Goal: Task Accomplishment & Management: Manage account settings

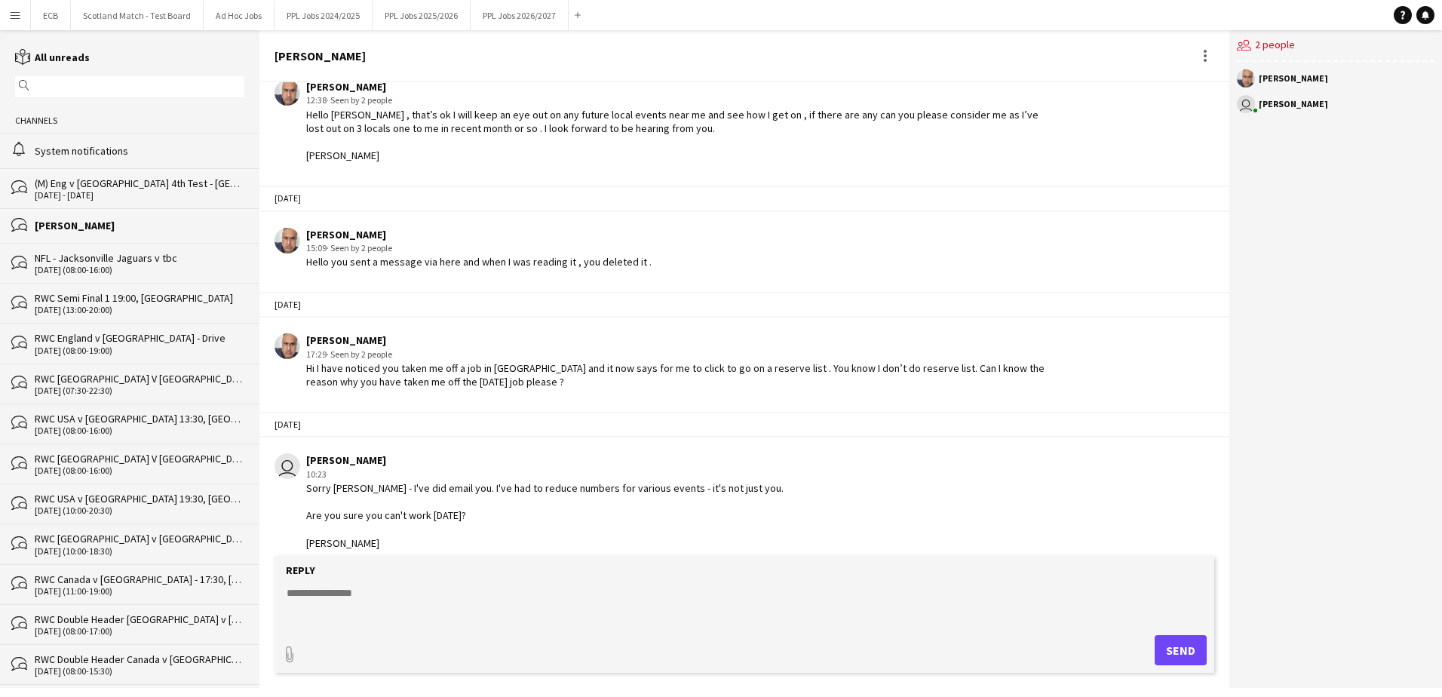
scroll to position [2698, 0]
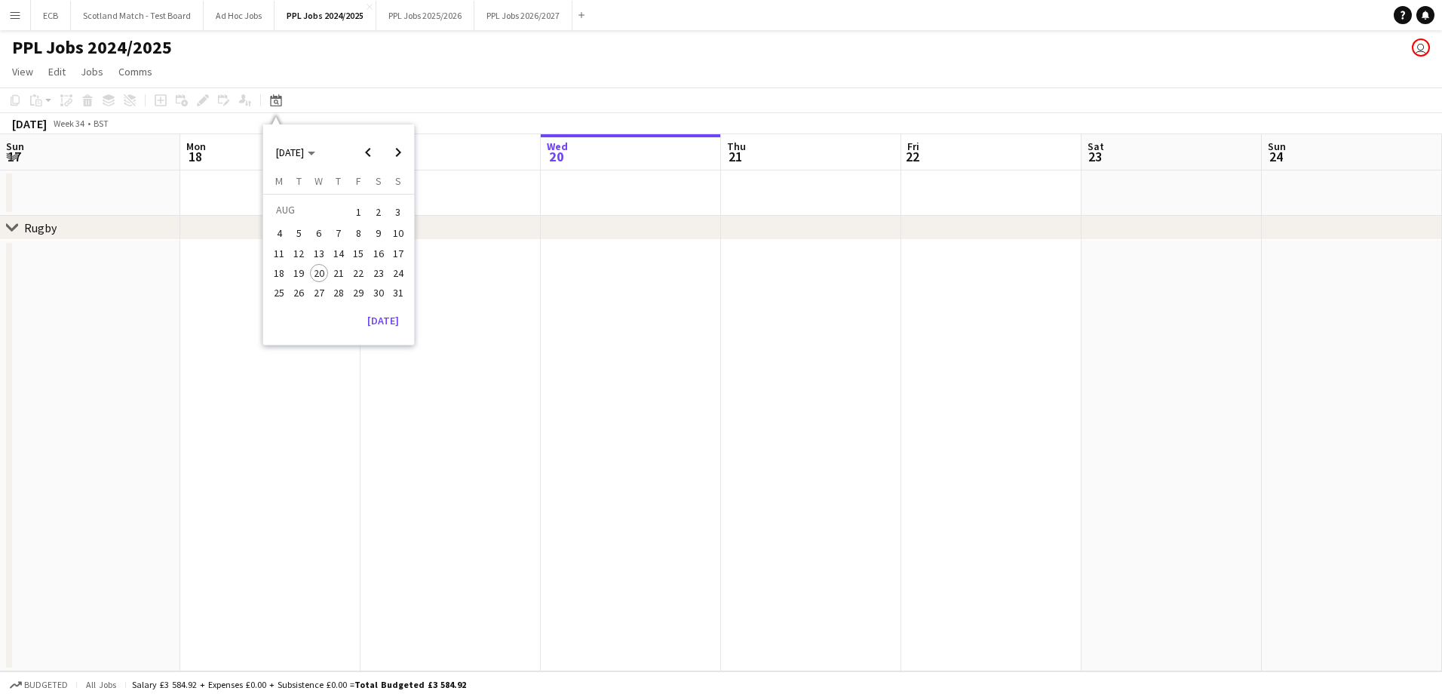
scroll to position [0, 360]
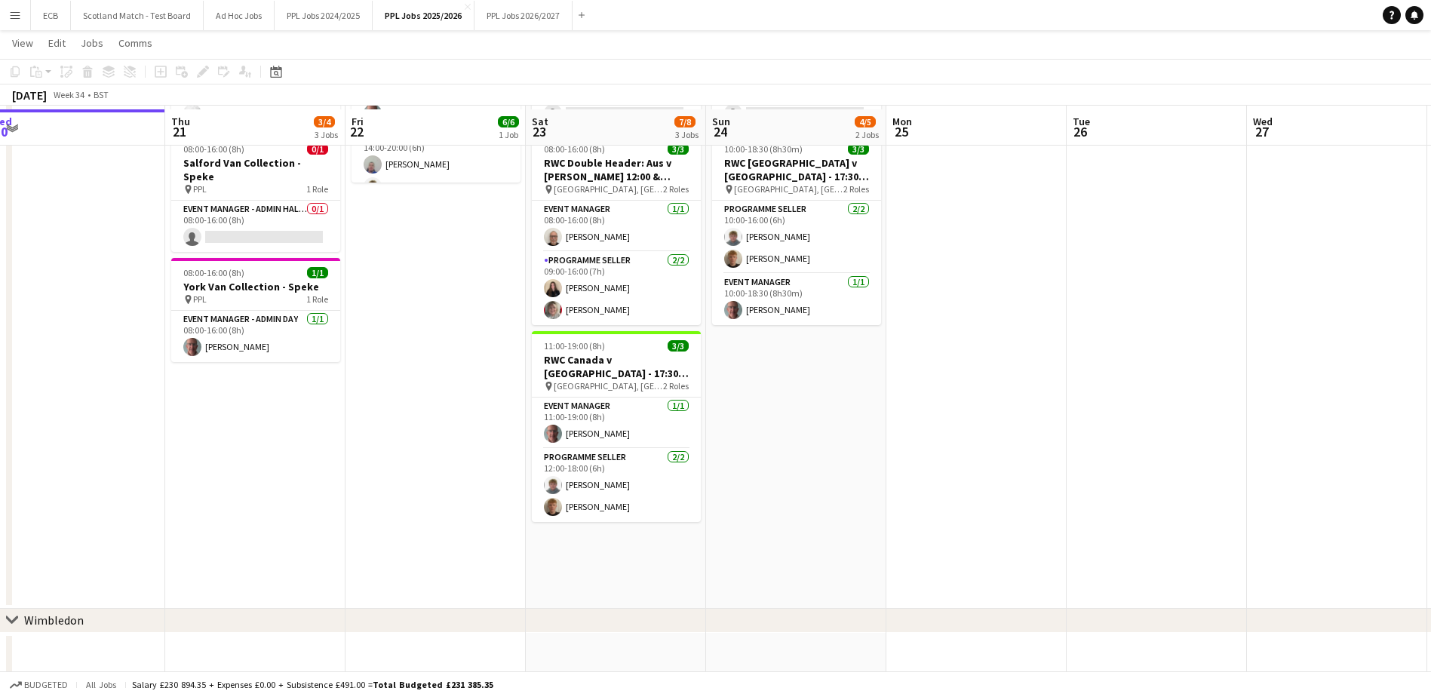
scroll to position [753, 0]
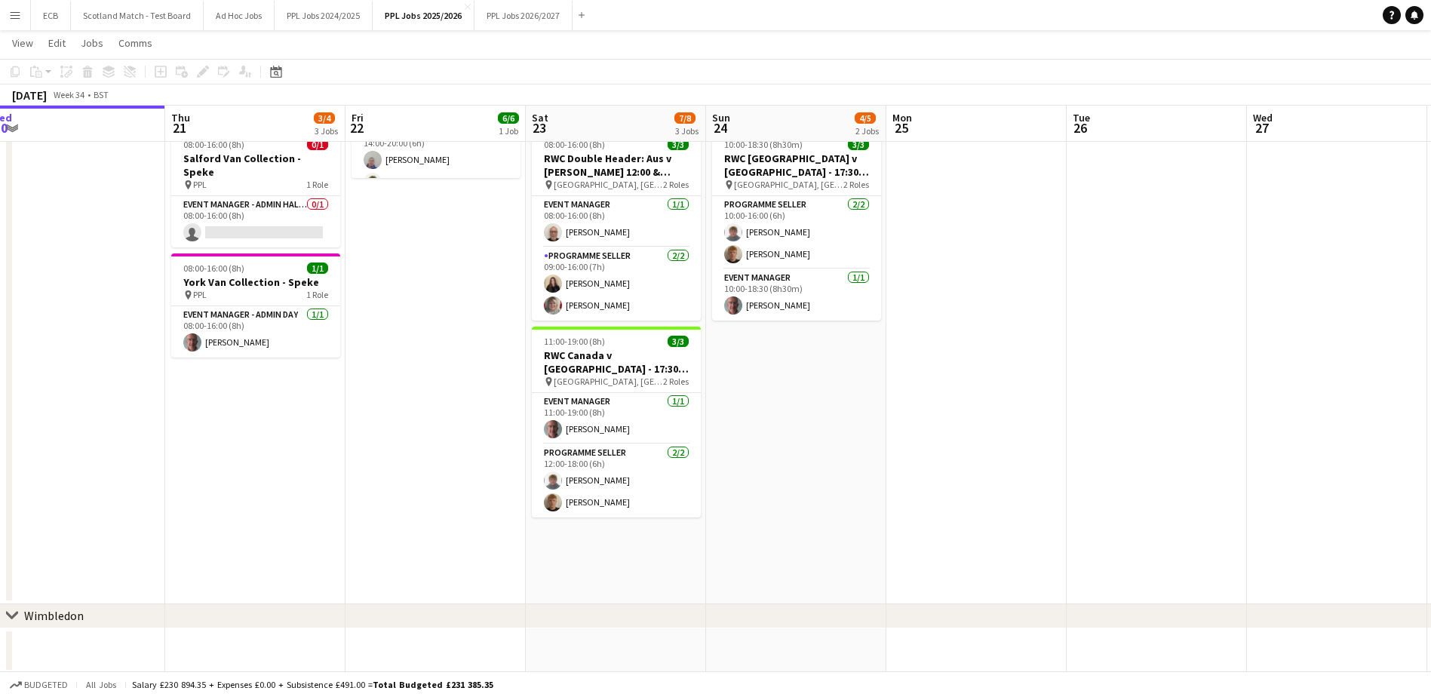
click at [572, 516] on app-date-cell "07:30-22:30 (15h) 1/2 RWC [GEOGRAPHIC_DATA] V [GEOGRAPHIC_DATA] 20:15, [GEOGRAP…" at bounding box center [616, 276] width 180 height 655
click at [179, 67] on icon at bounding box center [180, 70] width 9 height 9
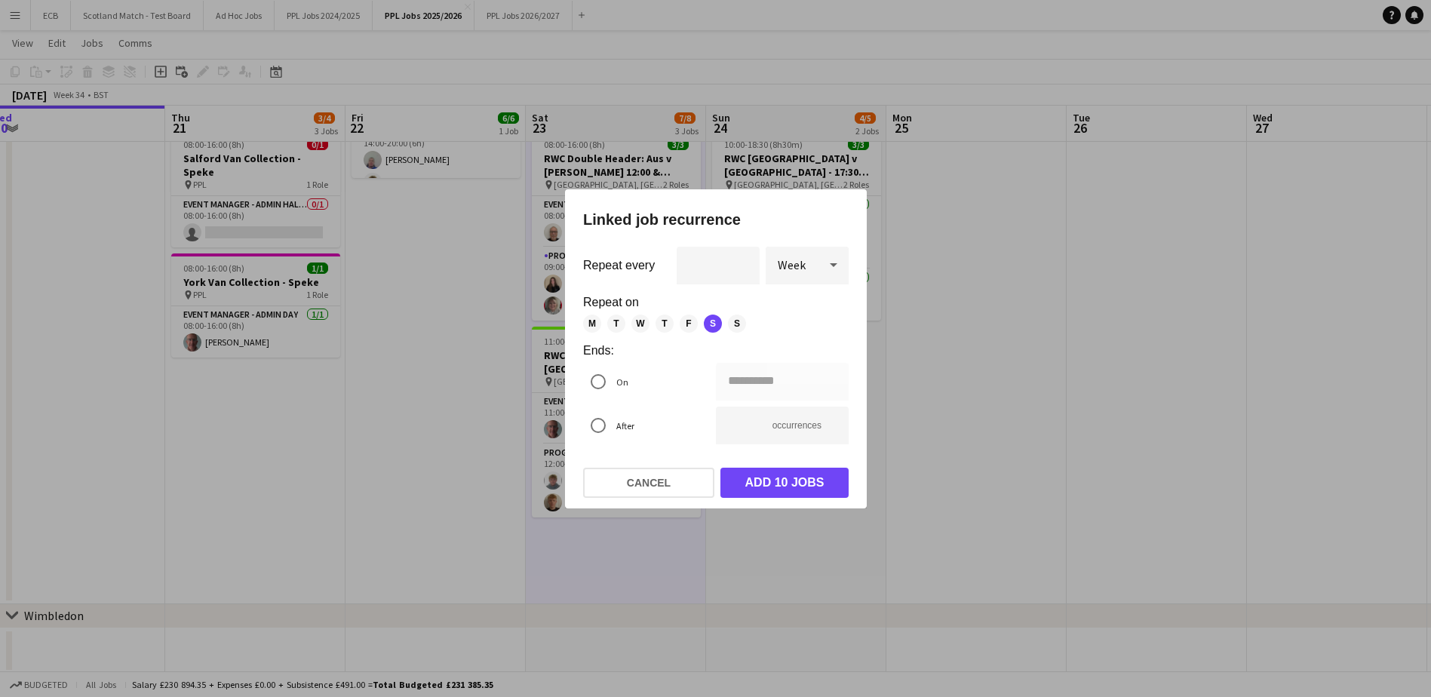
scroll to position [0, 0]
click at [459, 544] on div at bounding box center [715, 348] width 1431 height 697
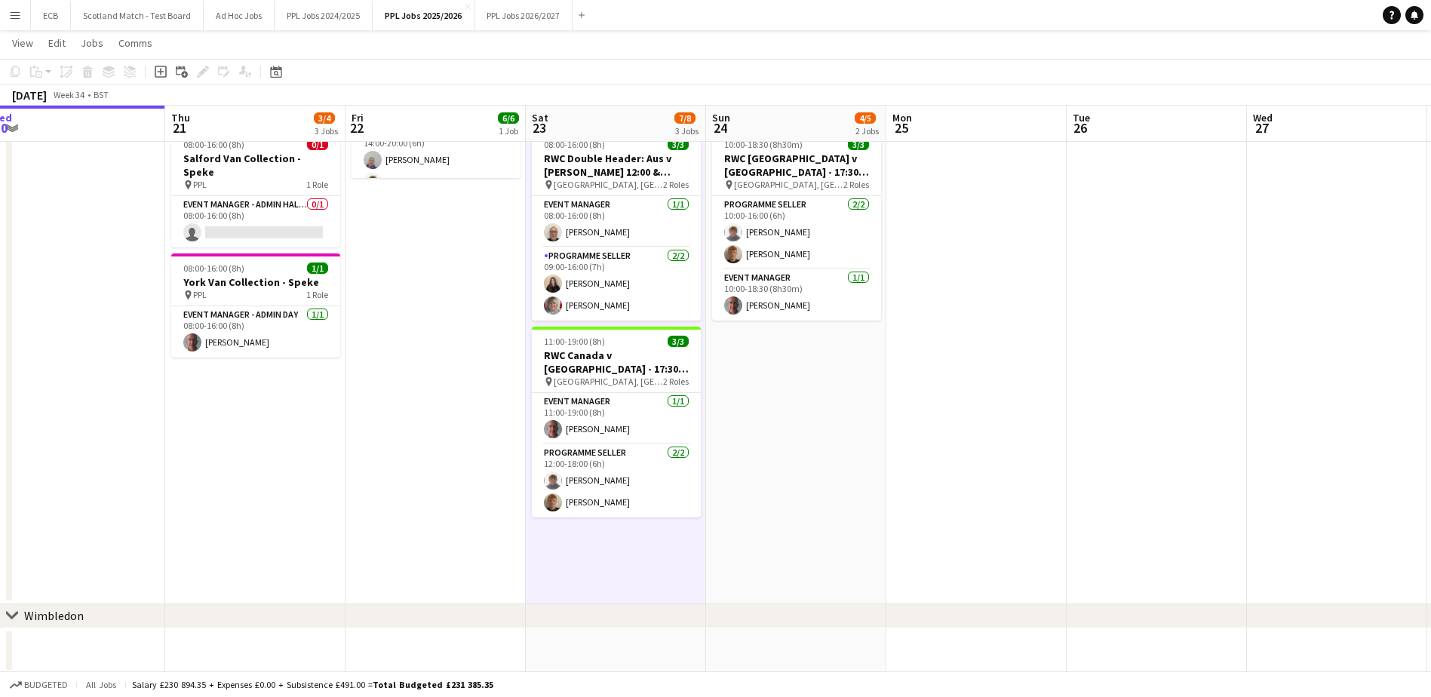
scroll to position [753, 0]
click at [588, 553] on app-date-cell "07:30-22:30 (15h) 1/2 RWC [GEOGRAPHIC_DATA] V [GEOGRAPHIC_DATA] 20:15, [GEOGRAP…" at bounding box center [616, 276] width 180 height 655
click at [273, 75] on icon "Date picker" at bounding box center [276, 72] width 12 height 12
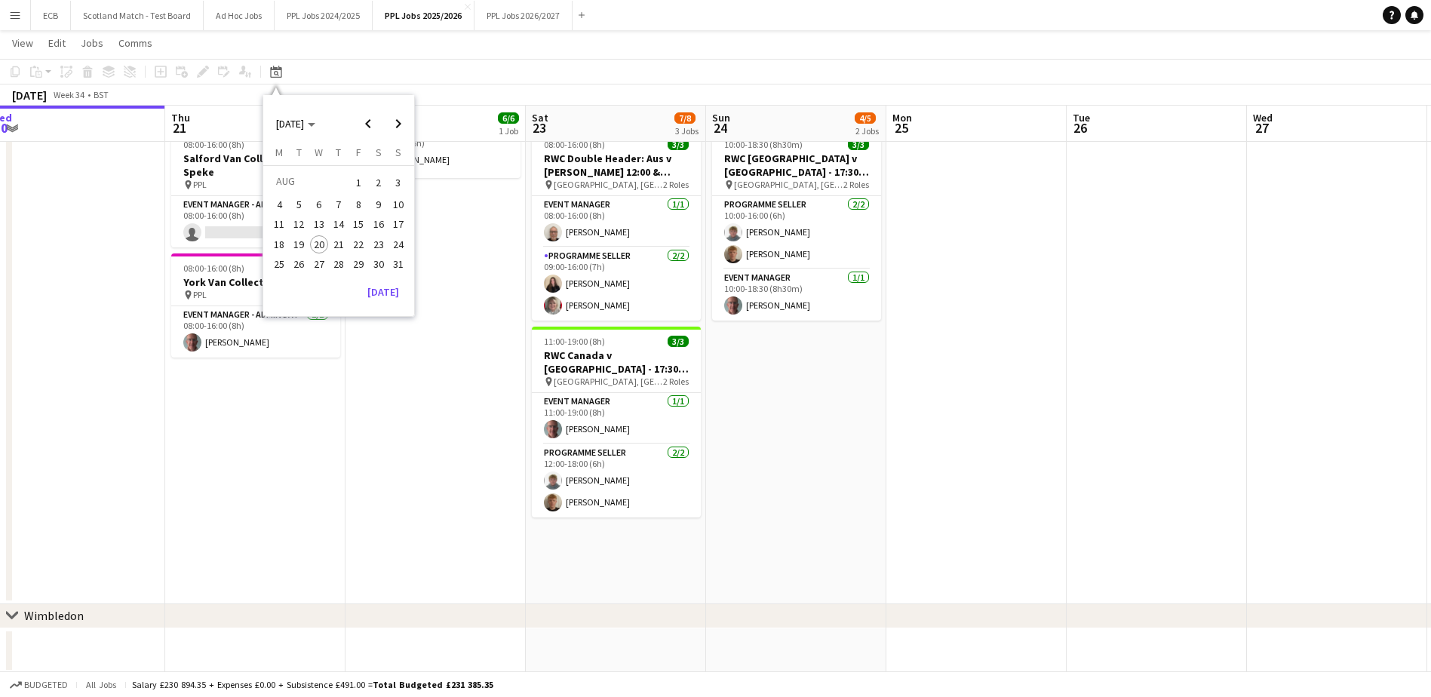
click at [377, 244] on span "23" at bounding box center [379, 244] width 18 height 18
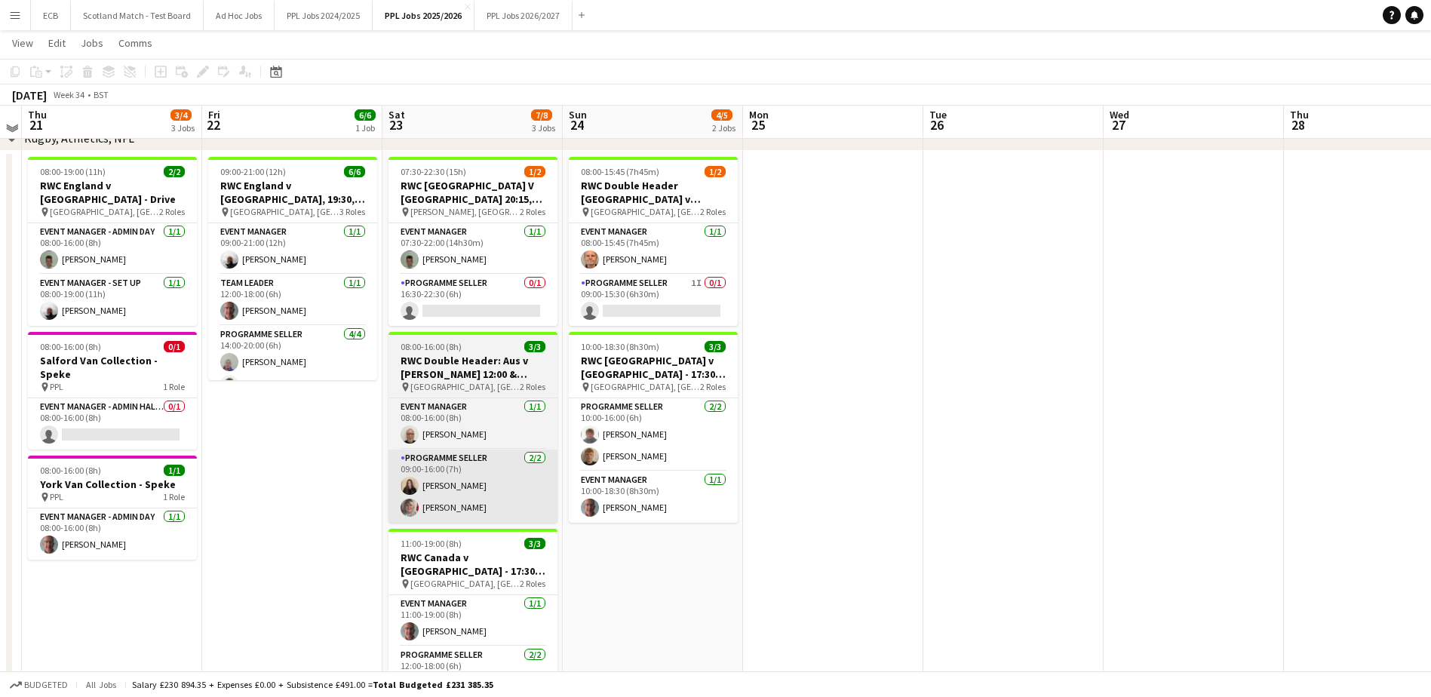
scroll to position [551, 0]
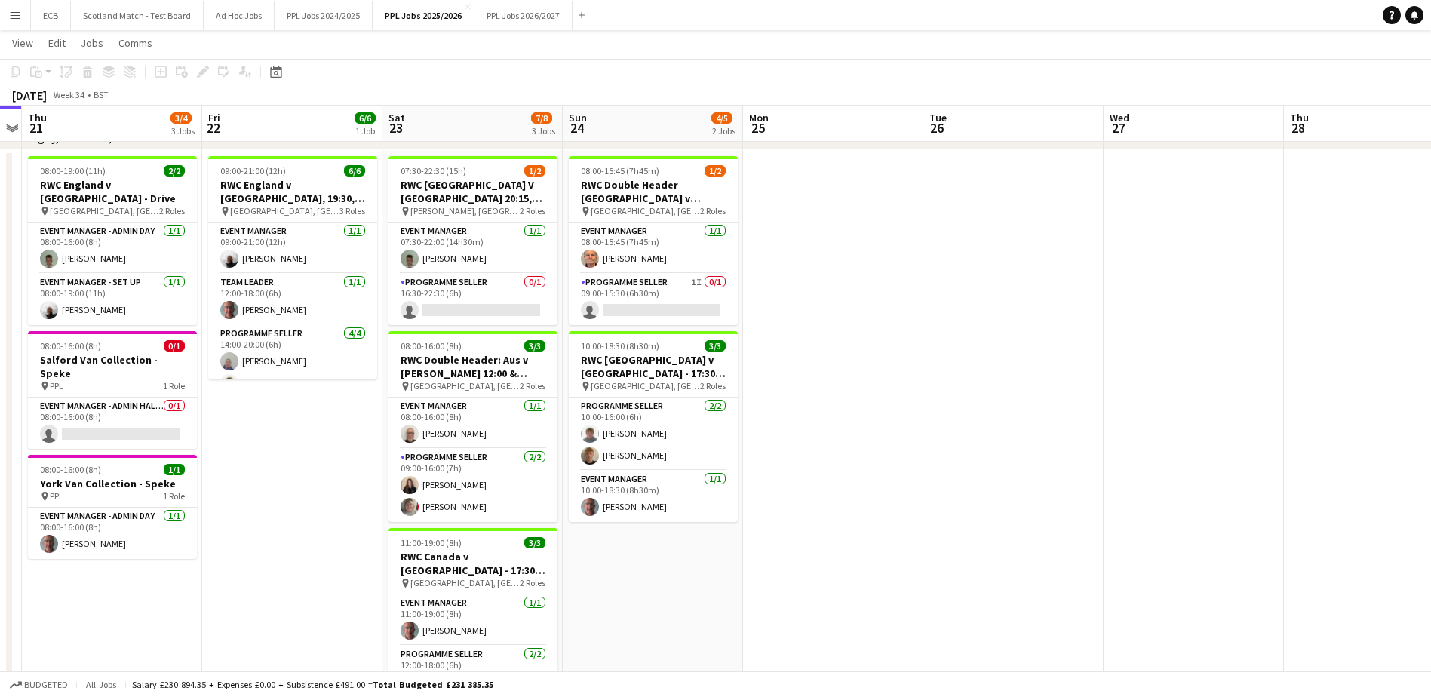
click at [633, 566] on app-date-cell "08:00-15:45 (7h45m) 1/2 RWC Double Header [GEOGRAPHIC_DATA] v [GEOGRAPHIC_DATA]…" at bounding box center [653, 477] width 180 height 655
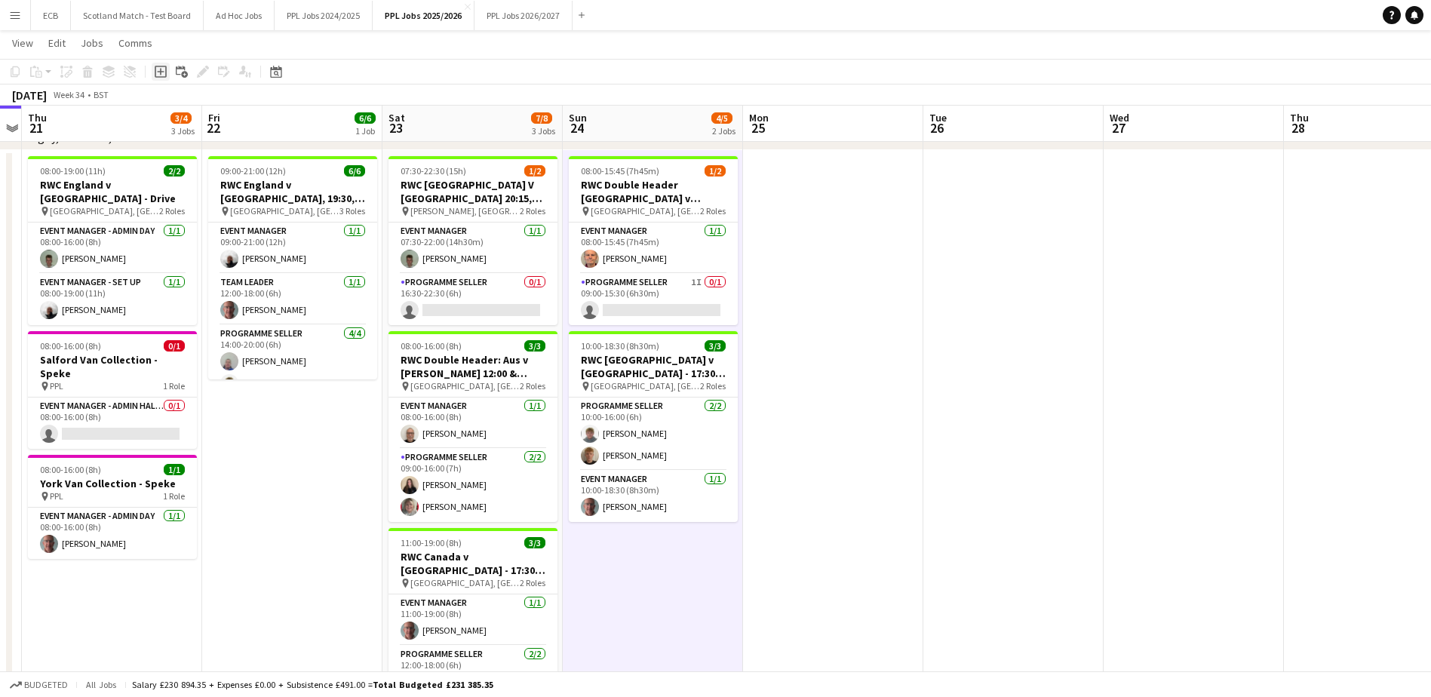
click at [158, 71] on icon "Add job" at bounding box center [161, 72] width 12 height 12
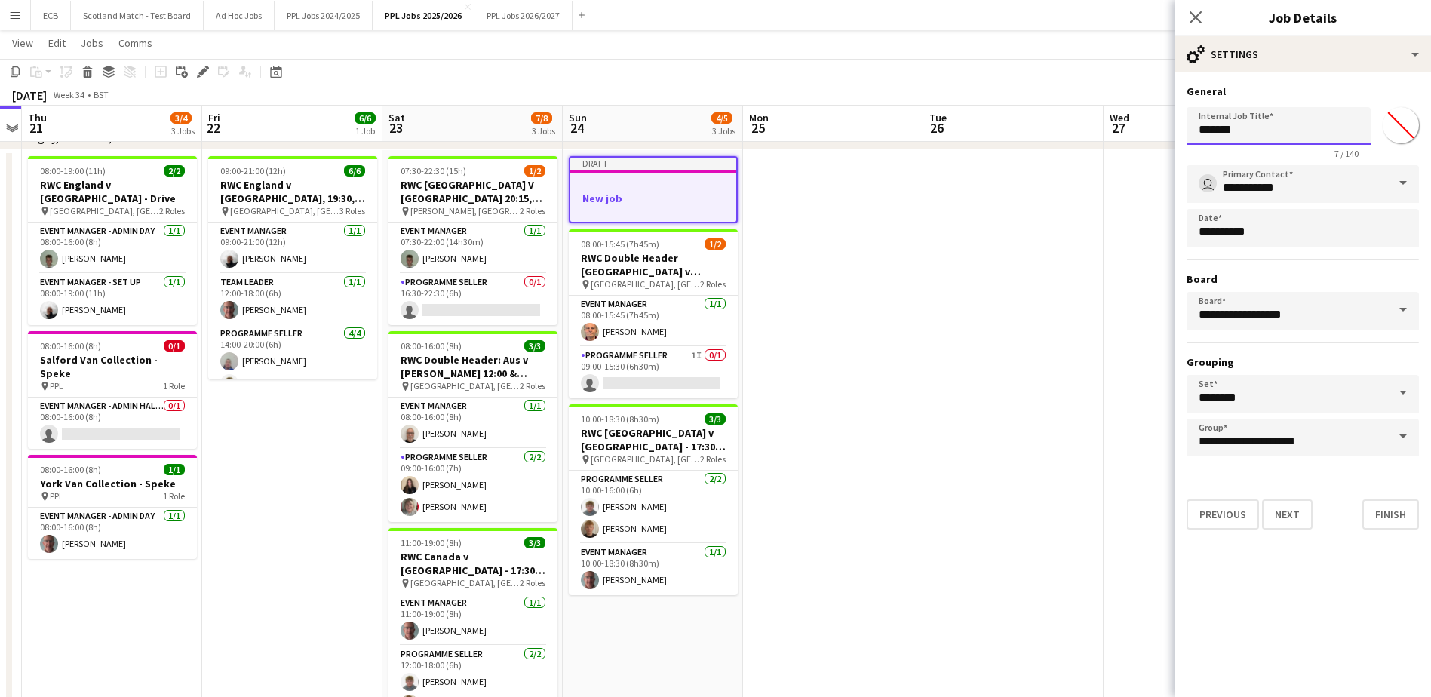
click at [1215, 134] on input "*******" at bounding box center [1278, 126] width 184 height 38
type input "**********"
click at [1403, 520] on button "Finish" at bounding box center [1390, 514] width 57 height 30
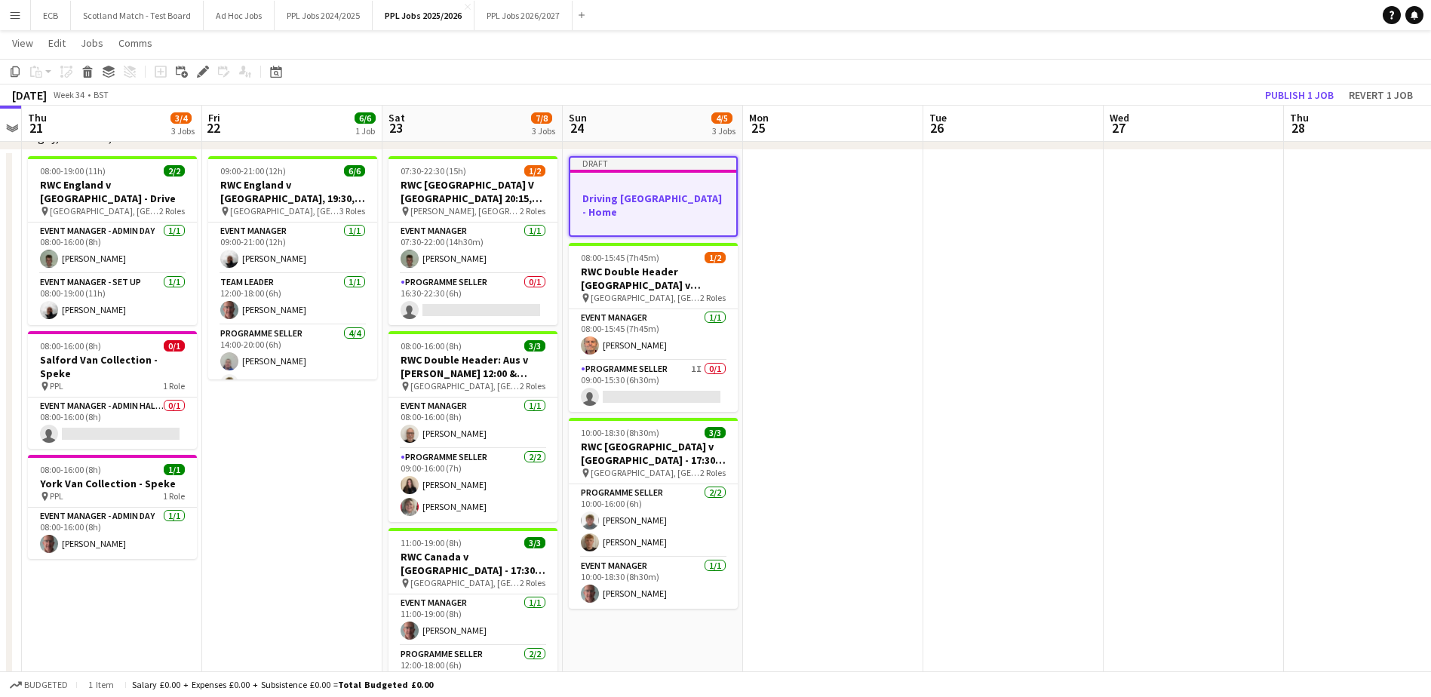
click at [651, 189] on div at bounding box center [653, 184] width 166 height 11
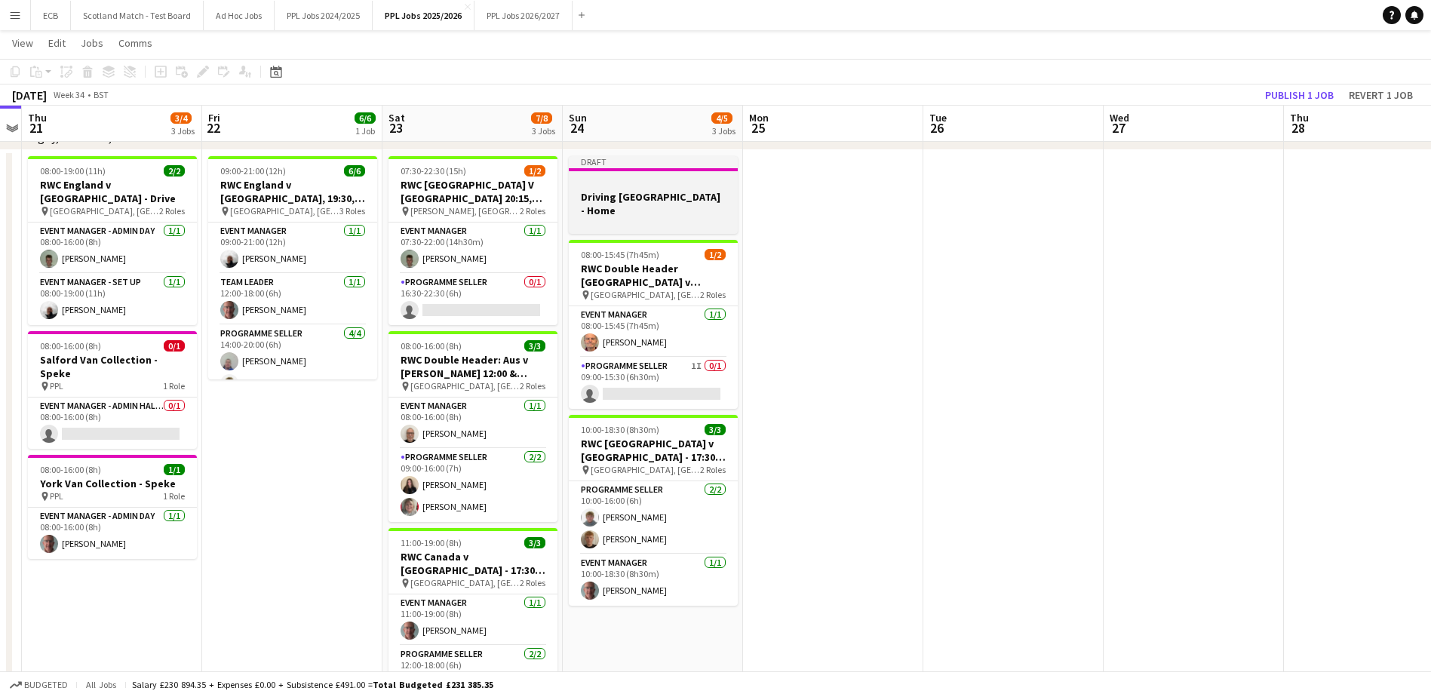
click at [644, 168] on div at bounding box center [653, 169] width 169 height 3
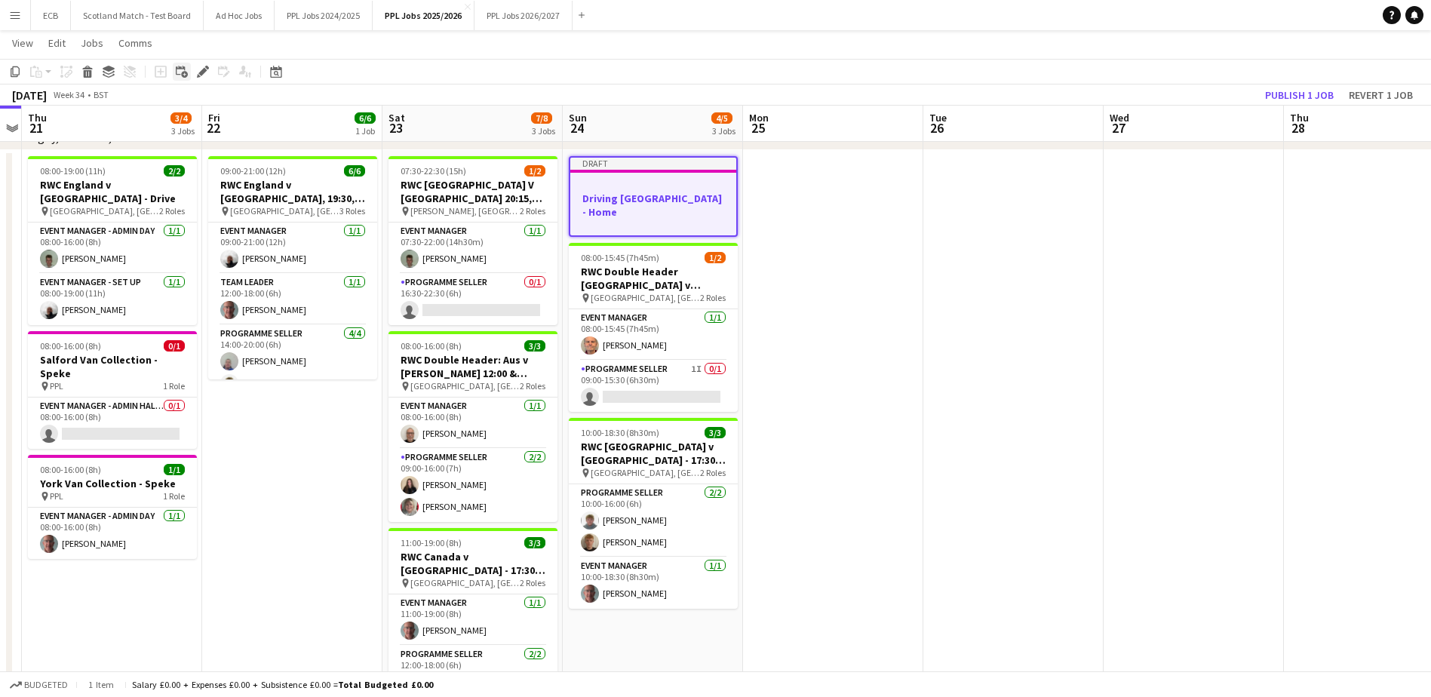
click at [186, 69] on icon "Add linked Job" at bounding box center [182, 72] width 12 height 12
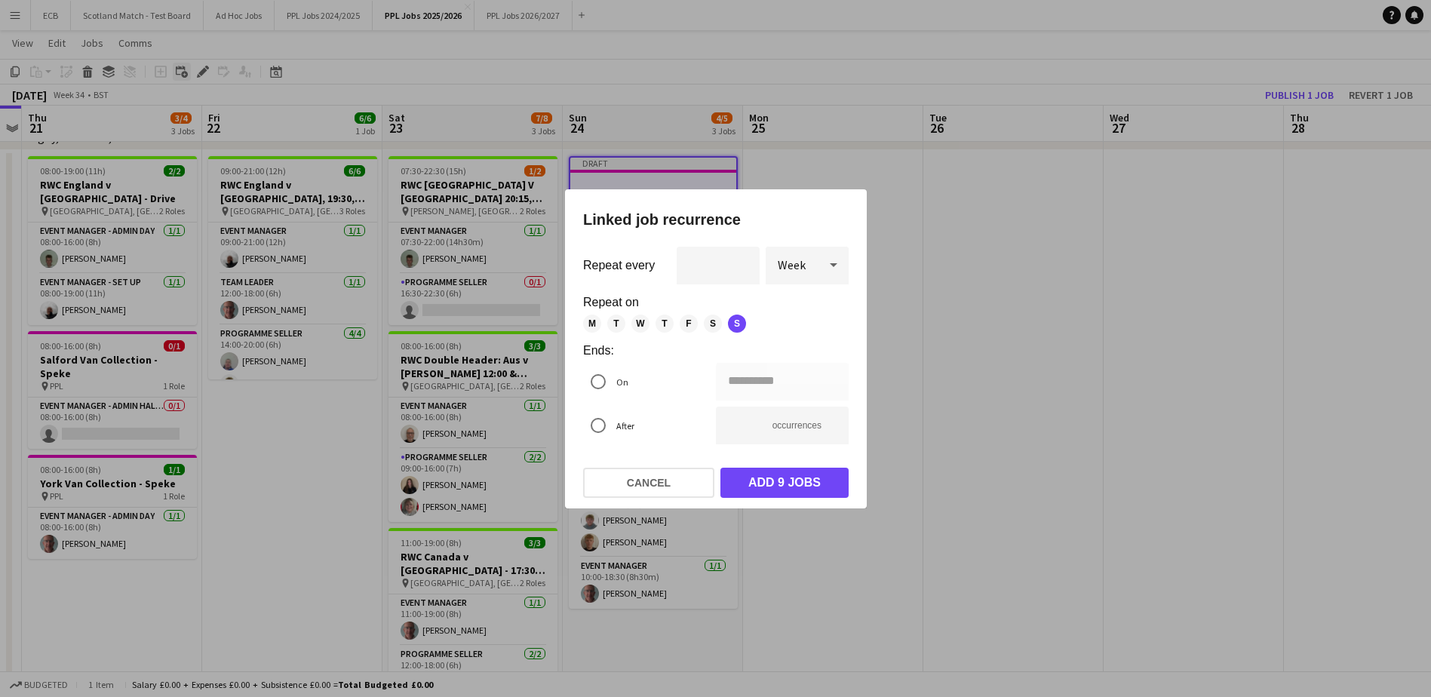
scroll to position [0, 0]
click at [941, 266] on div at bounding box center [715, 348] width 1431 height 697
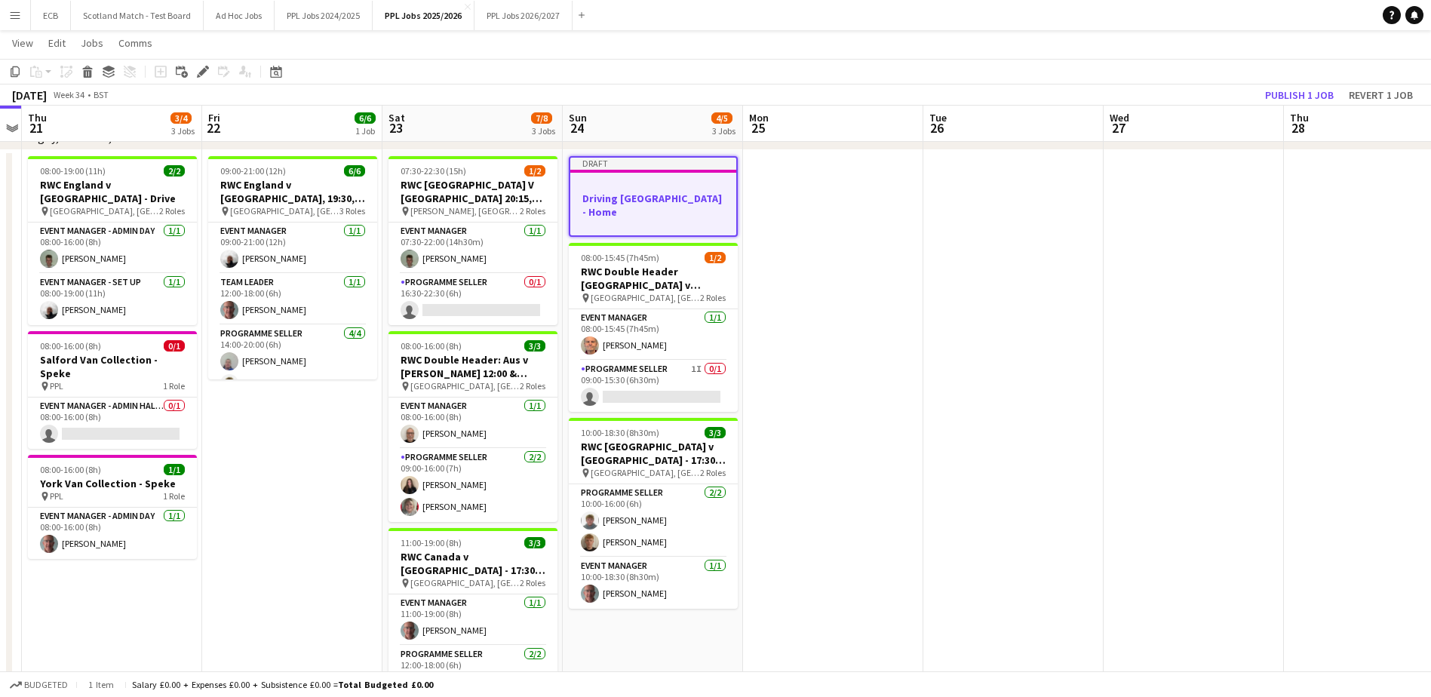
scroll to position [551, 0]
click at [204, 73] on icon at bounding box center [202, 72] width 8 height 8
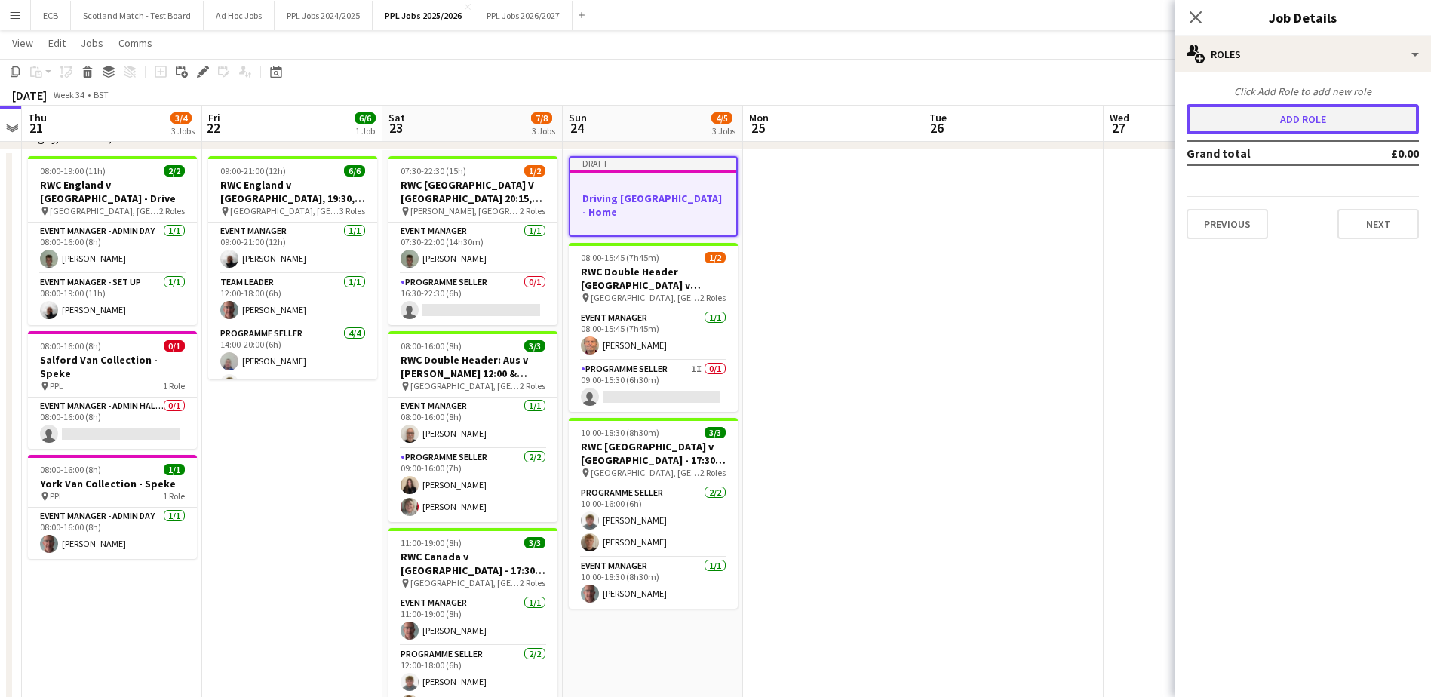
click at [1288, 114] on button "Add role" at bounding box center [1302, 119] width 232 height 30
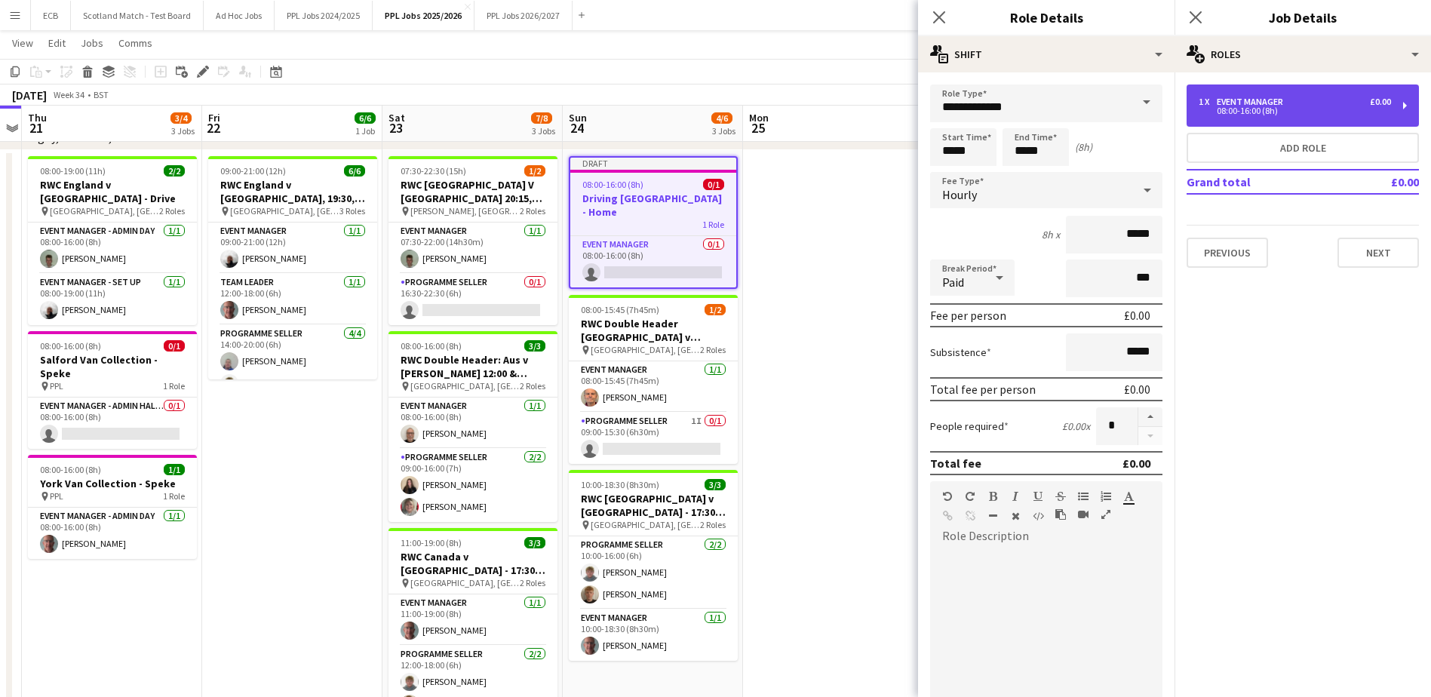
click at [1247, 111] on div "08:00-16:00 (8h)" at bounding box center [1294, 111] width 192 height 8
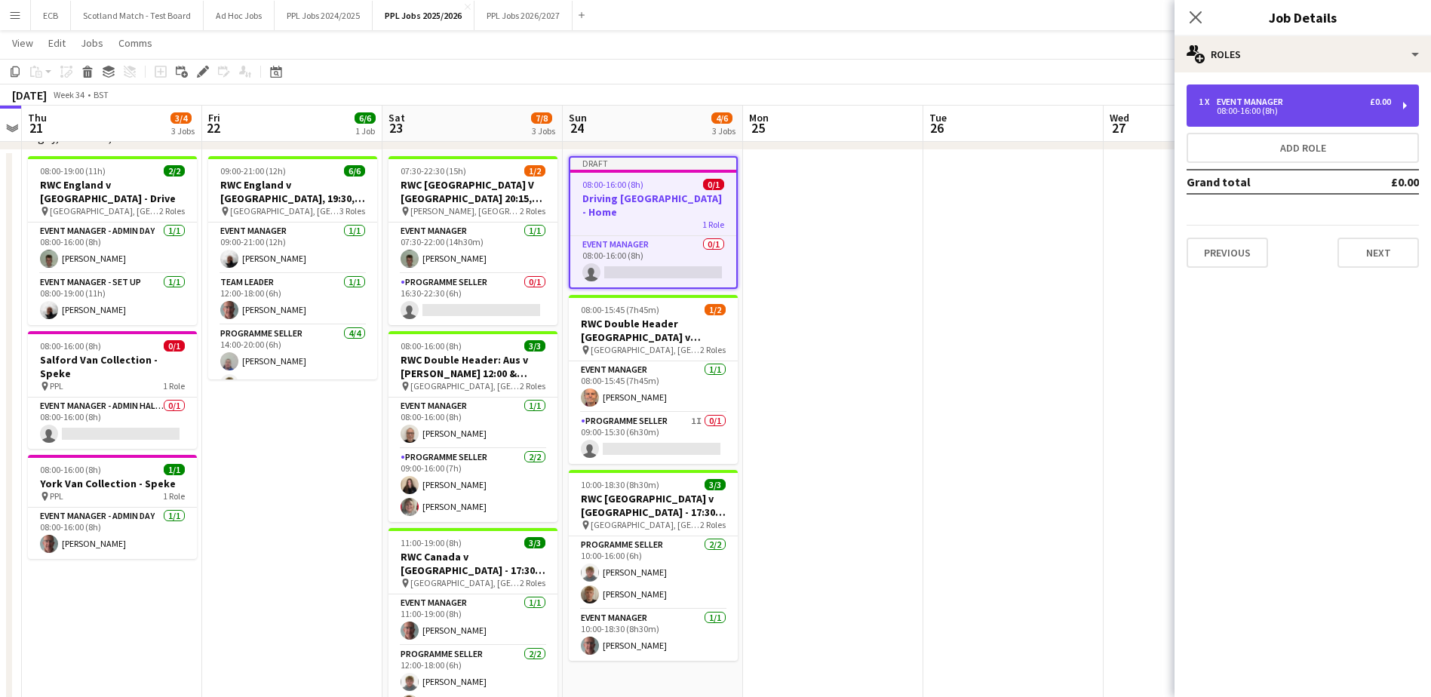
click at [1272, 107] on div "08:00-16:00 (8h)" at bounding box center [1294, 111] width 192 height 8
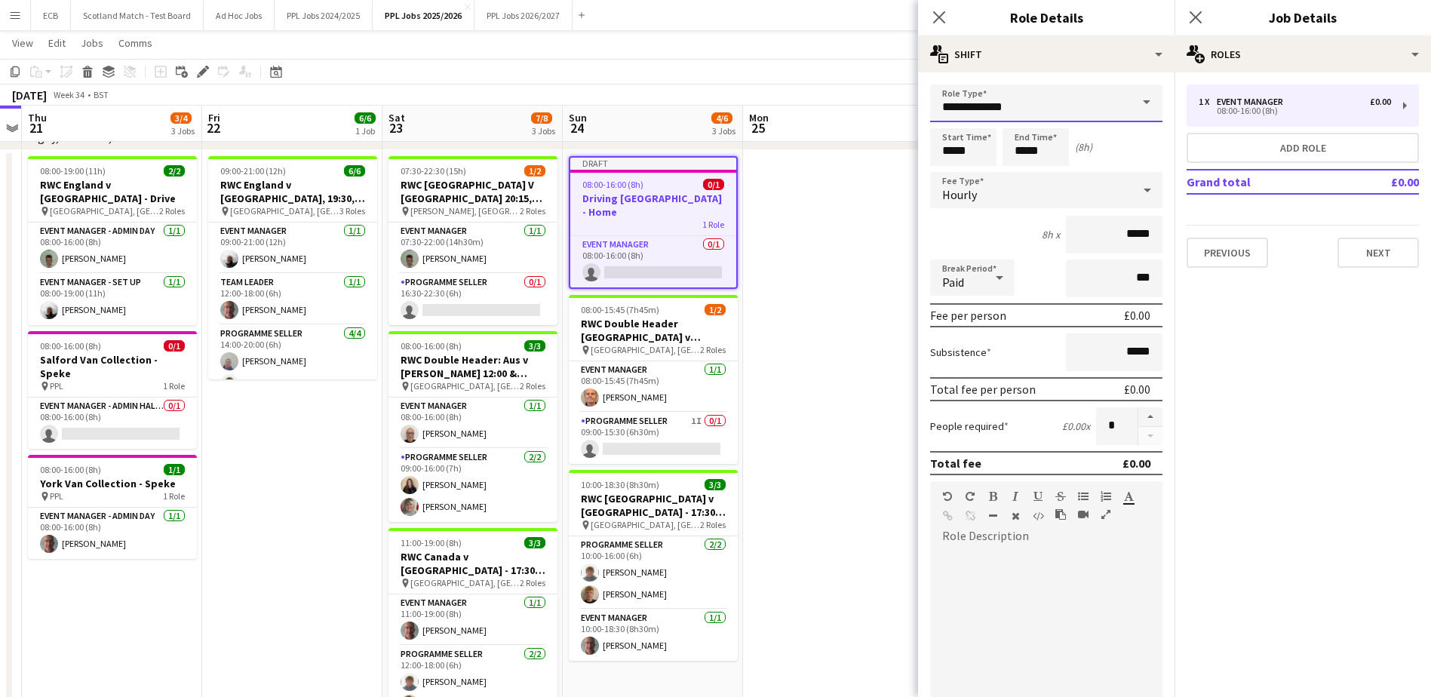
click at [998, 114] on input "**********" at bounding box center [1046, 103] width 232 height 38
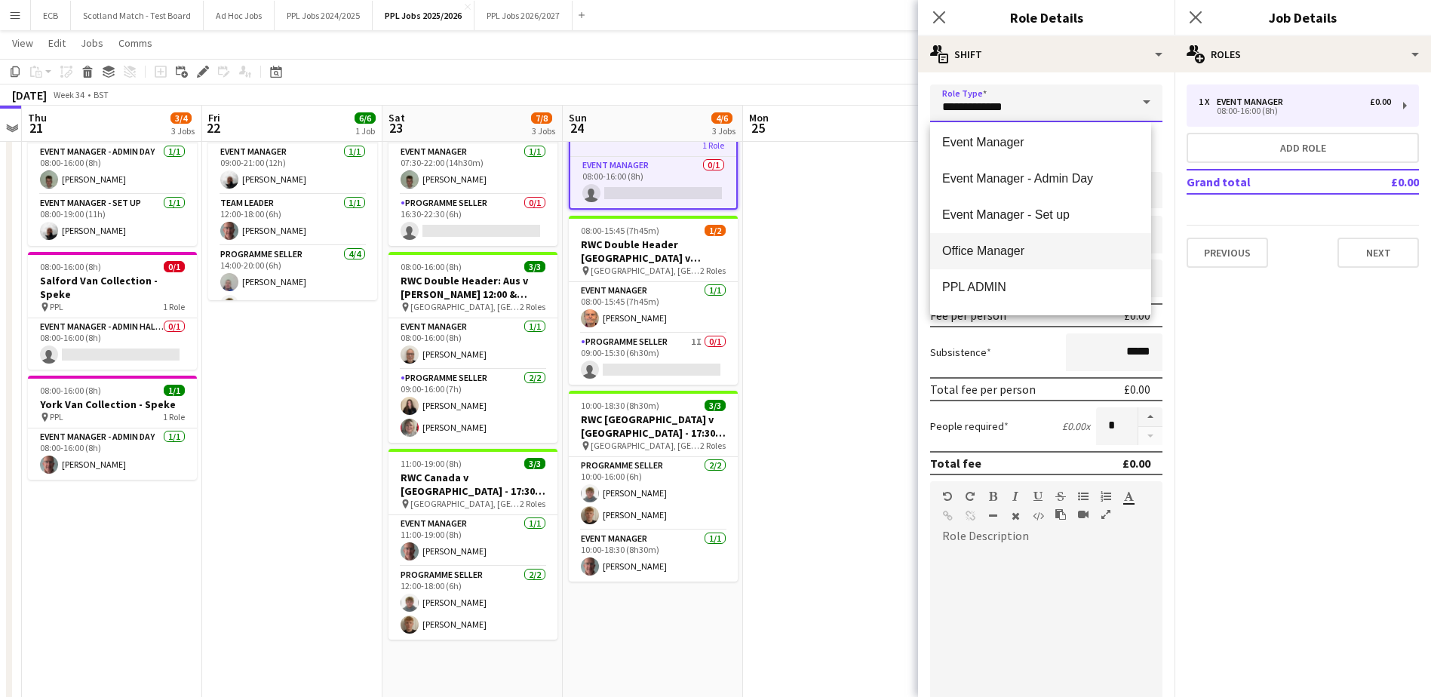
scroll to position [0, 0]
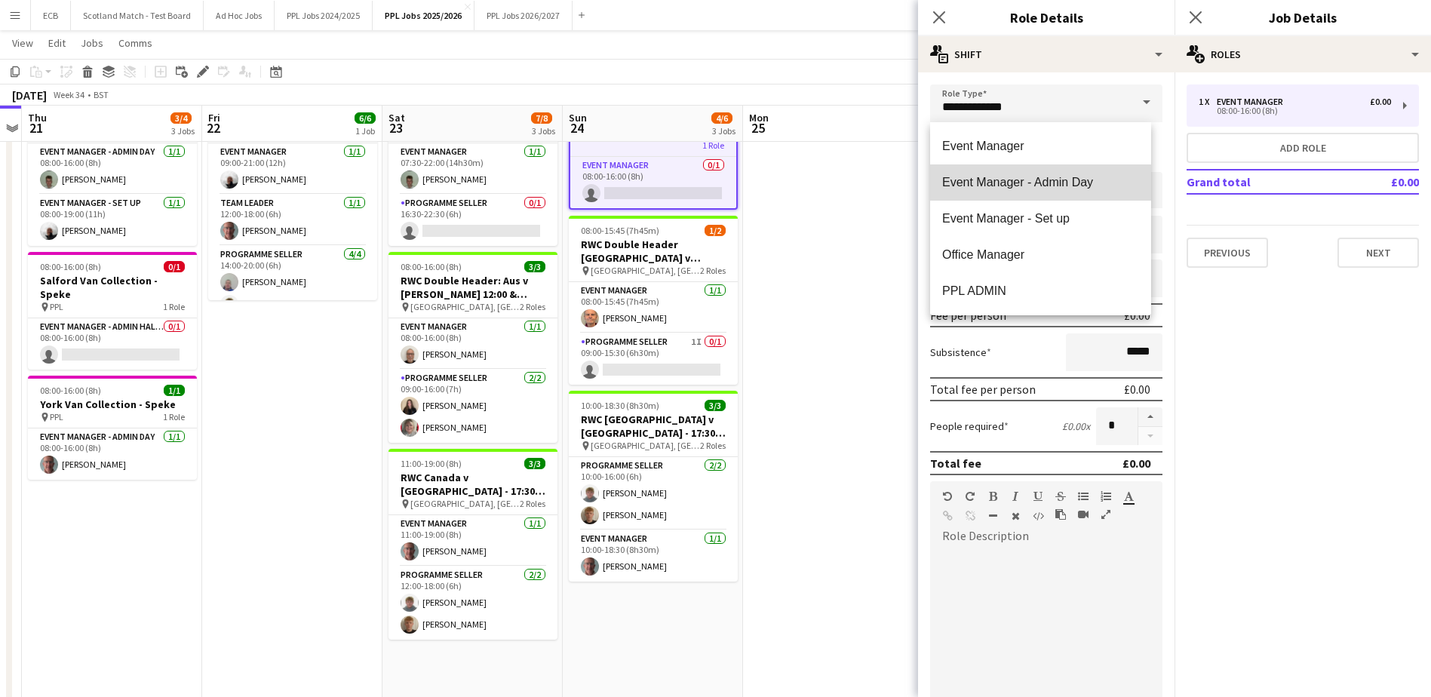
click at [1044, 178] on span "Event Manager - Admin Day" at bounding box center [1040, 182] width 197 height 14
type input "**********"
type input "*******"
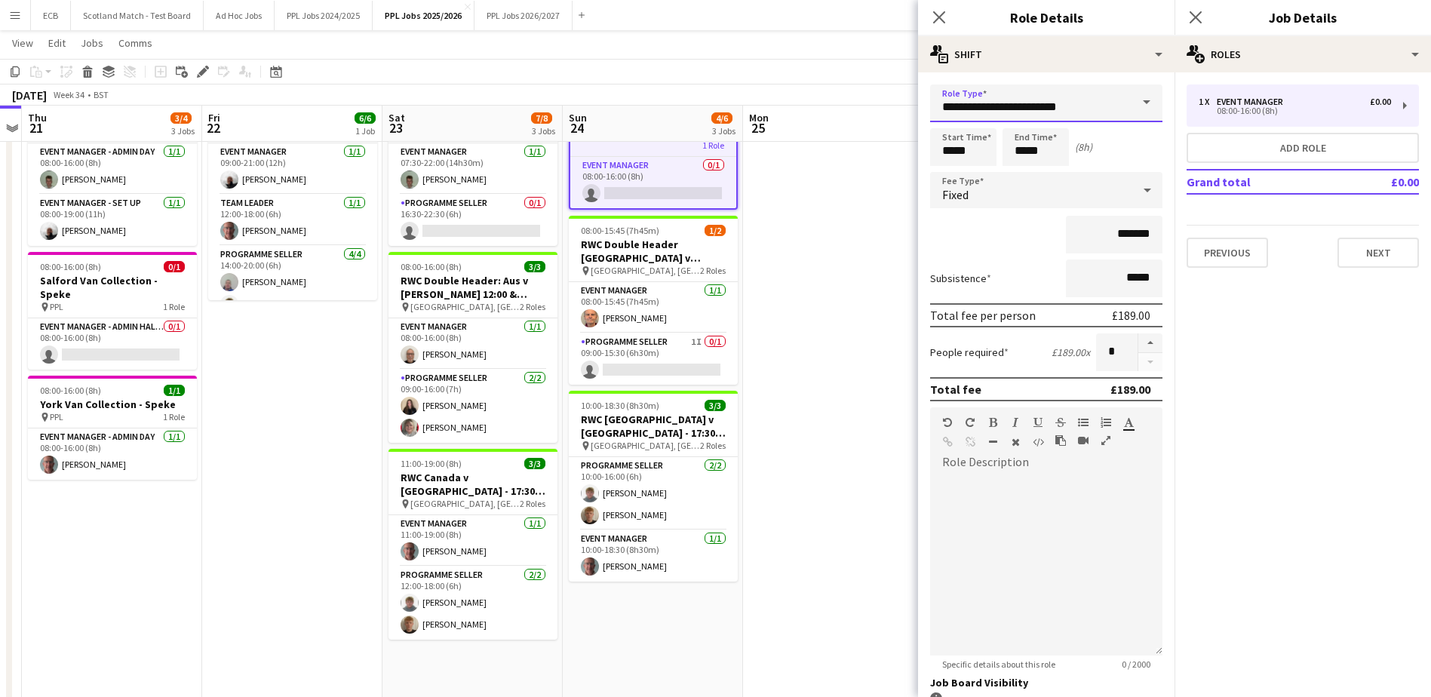
click at [1097, 100] on input "**********" at bounding box center [1046, 103] width 232 height 38
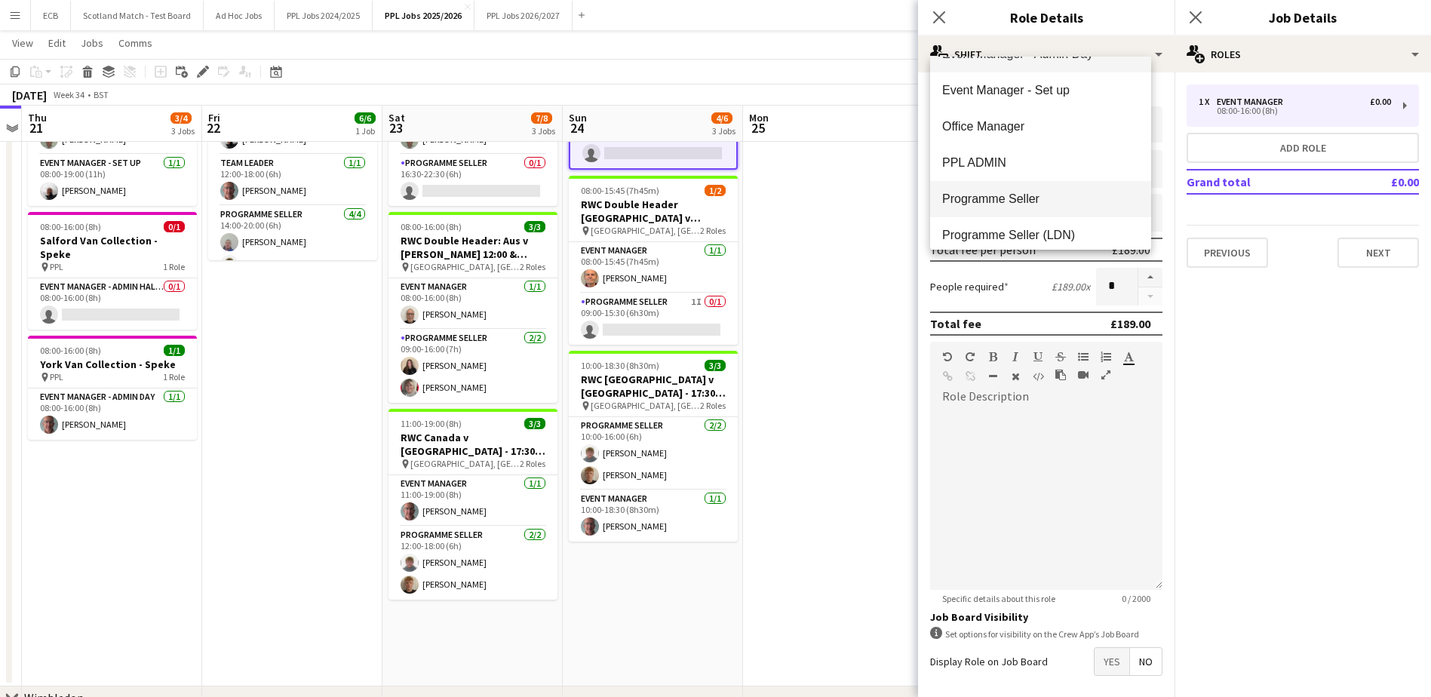
scroll to position [61, 0]
click at [891, 228] on app-date-cell at bounding box center [833, 358] width 180 height 655
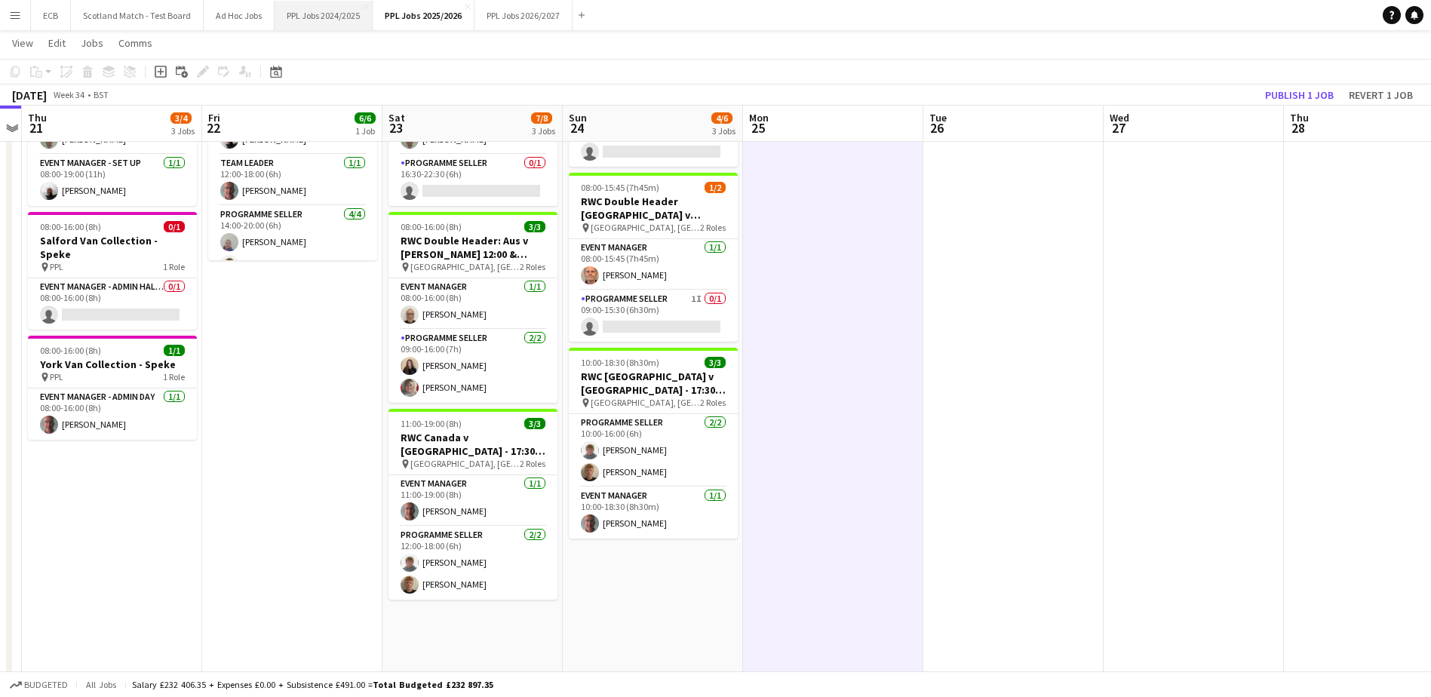
click at [305, 13] on button "PPL Jobs 2024/2025 Close" at bounding box center [324, 15] width 98 height 29
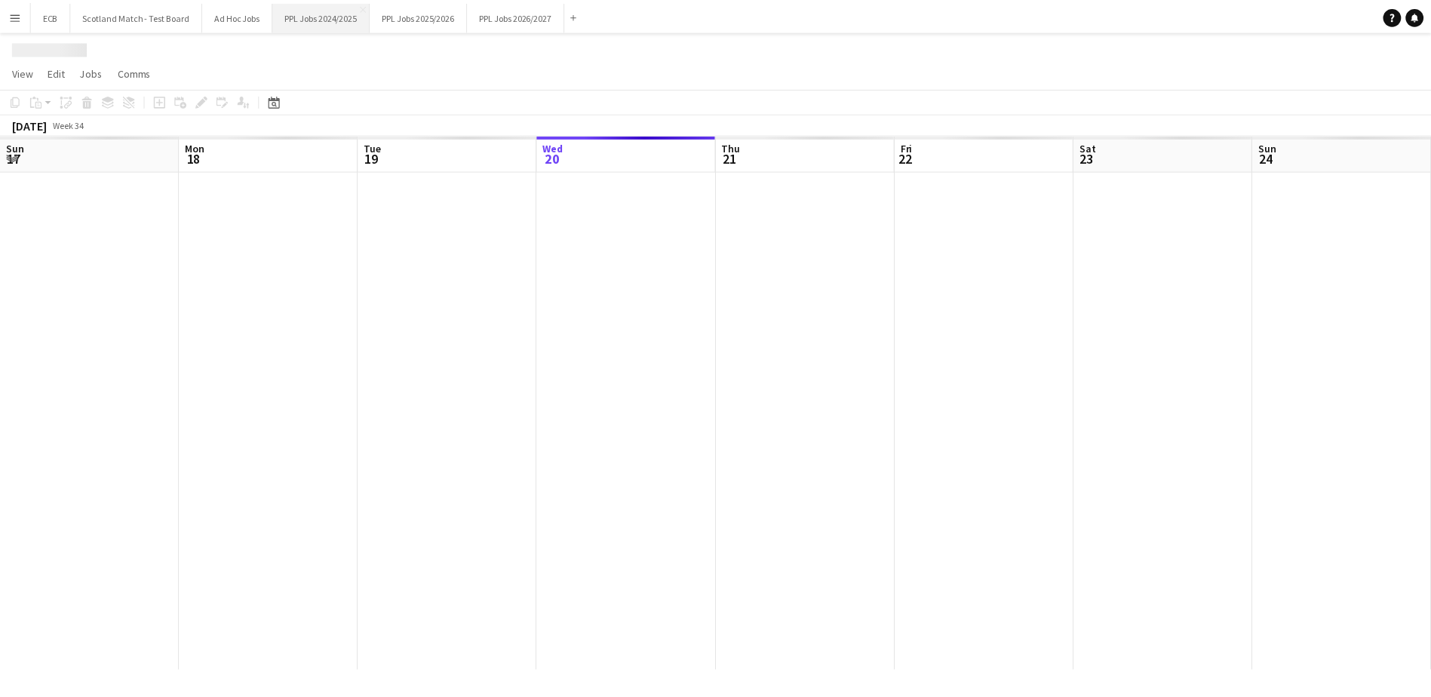
scroll to position [0, 360]
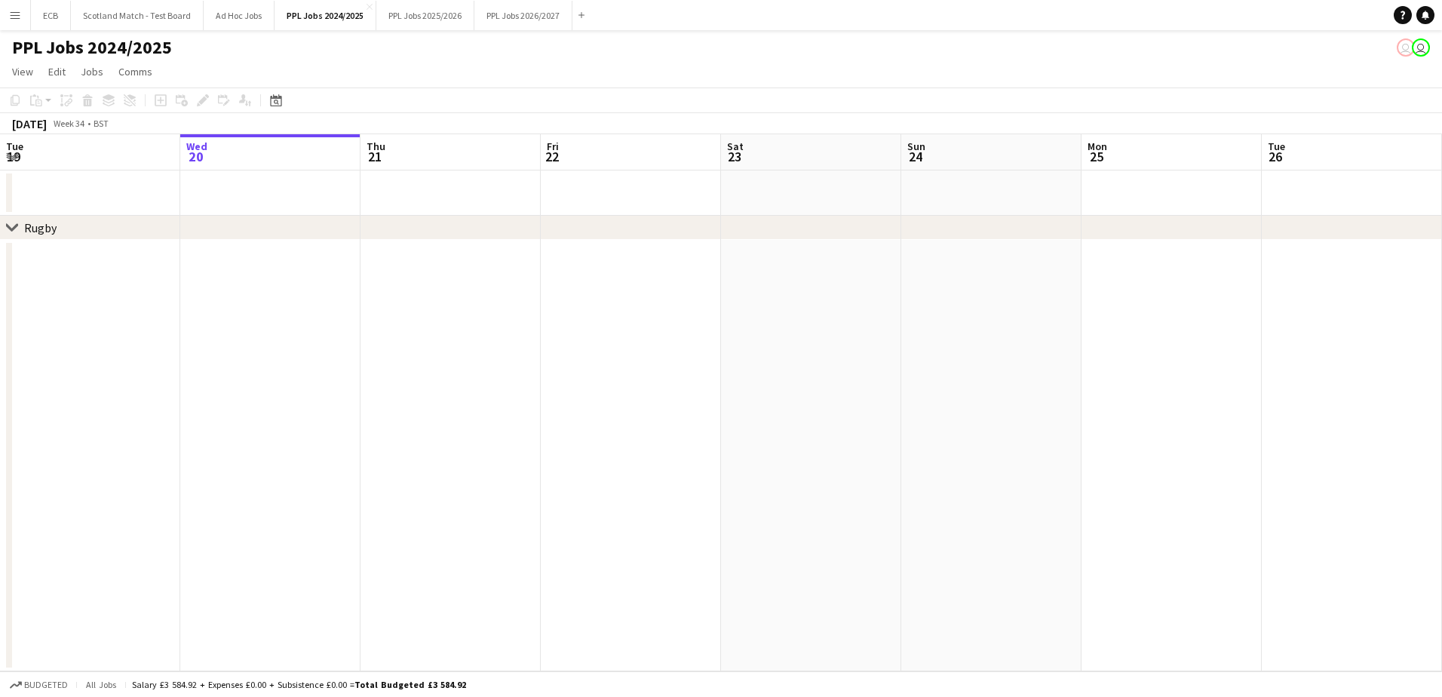
click at [17, 20] on app-icon "Menu" at bounding box center [15, 15] width 12 height 12
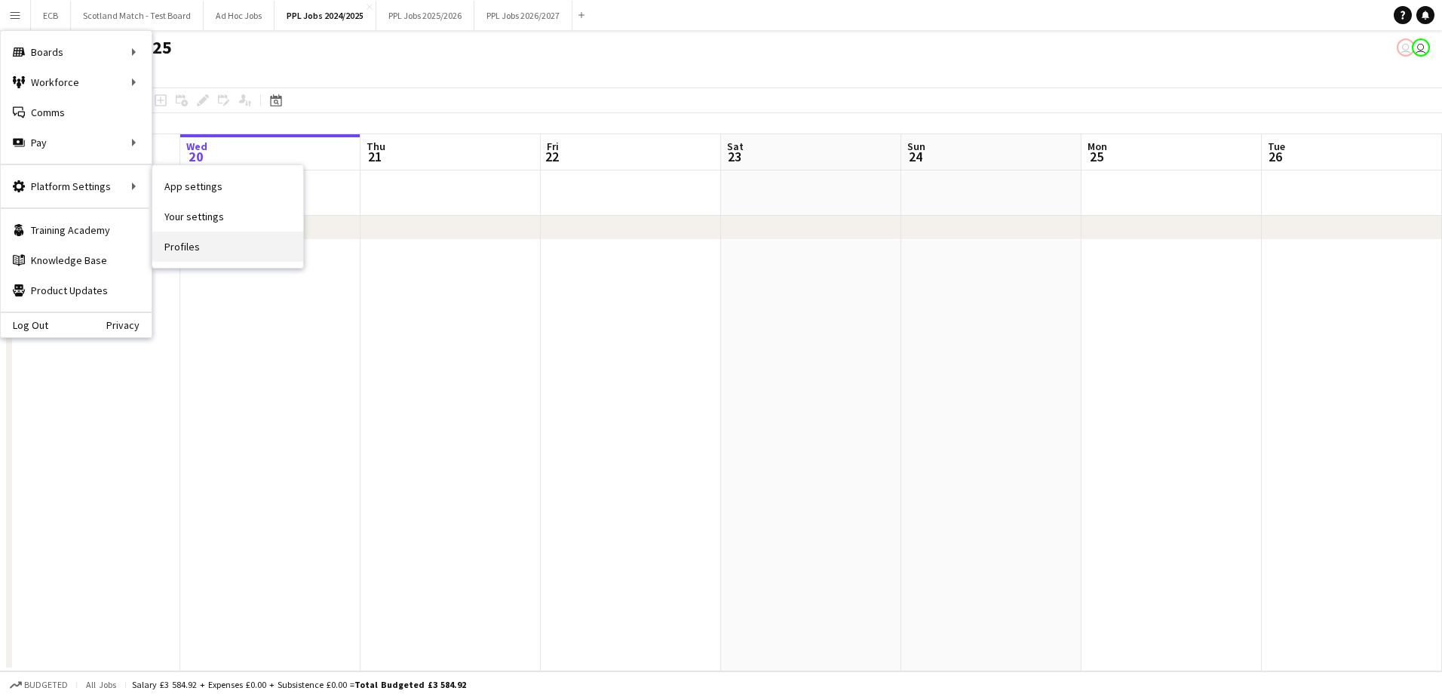
click at [183, 245] on link "Profiles" at bounding box center [227, 247] width 151 height 30
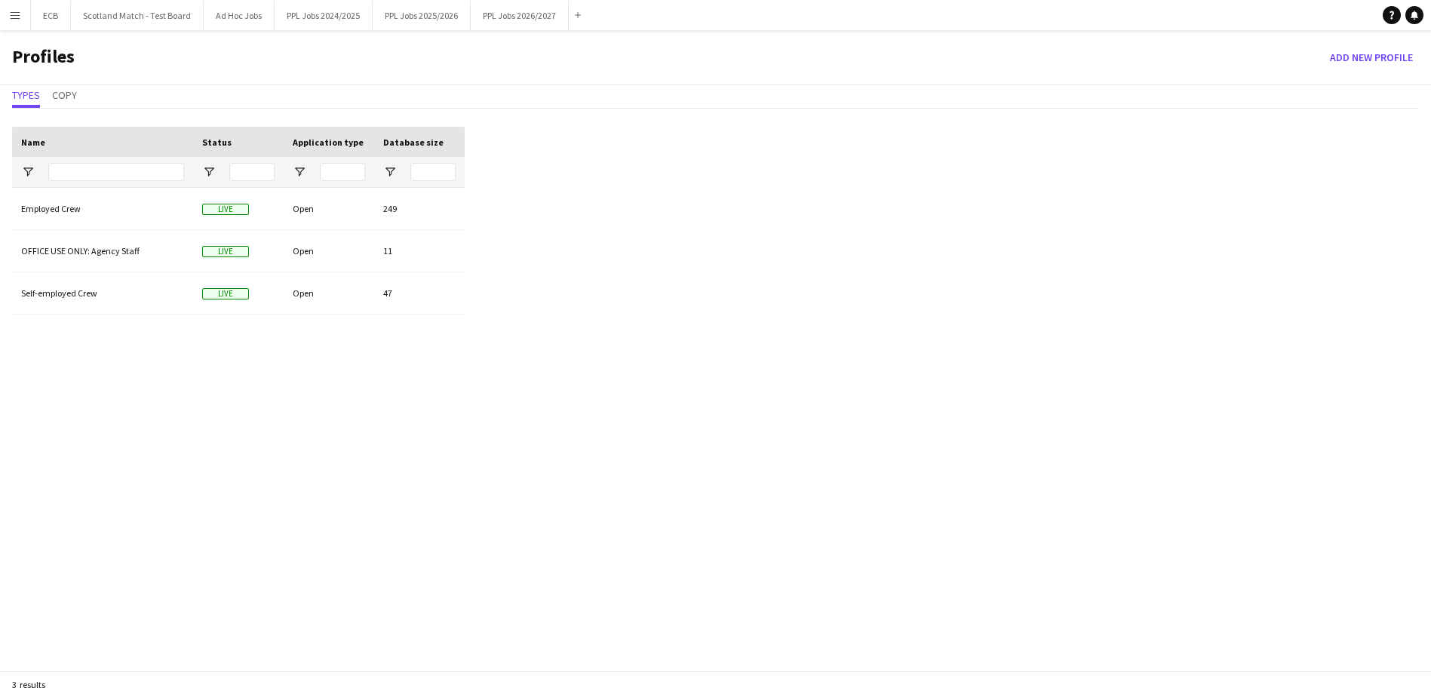
click at [16, 17] on app-icon "Menu" at bounding box center [15, 15] width 12 height 12
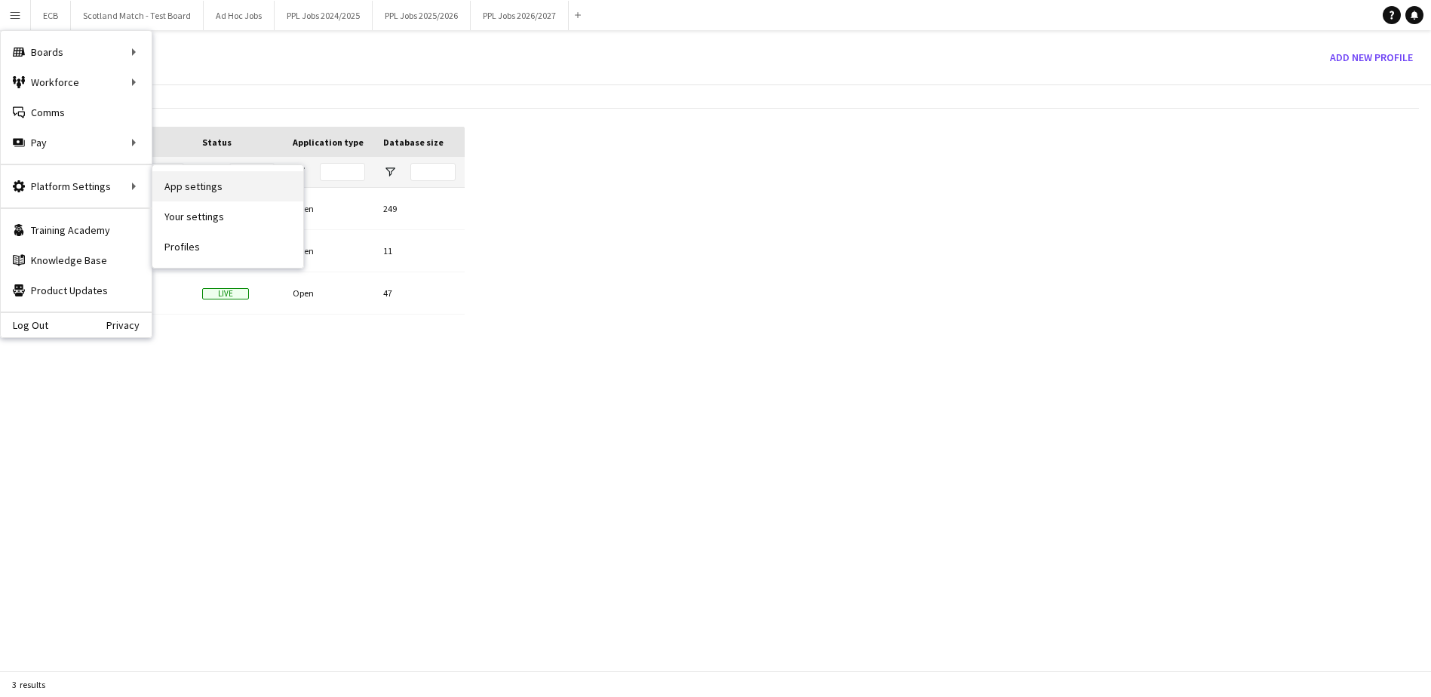
click at [188, 186] on link "App settings" at bounding box center [227, 186] width 151 height 30
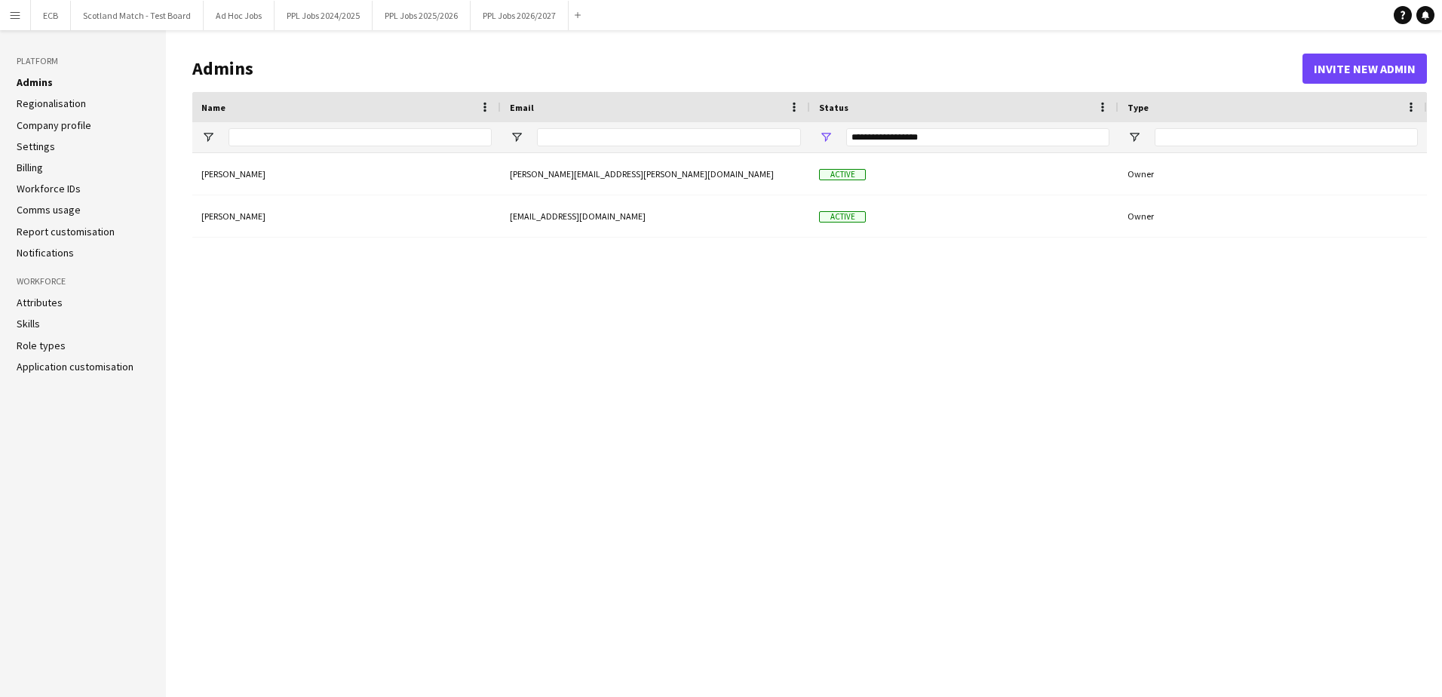
click at [35, 341] on link "Role types" at bounding box center [41, 346] width 49 height 14
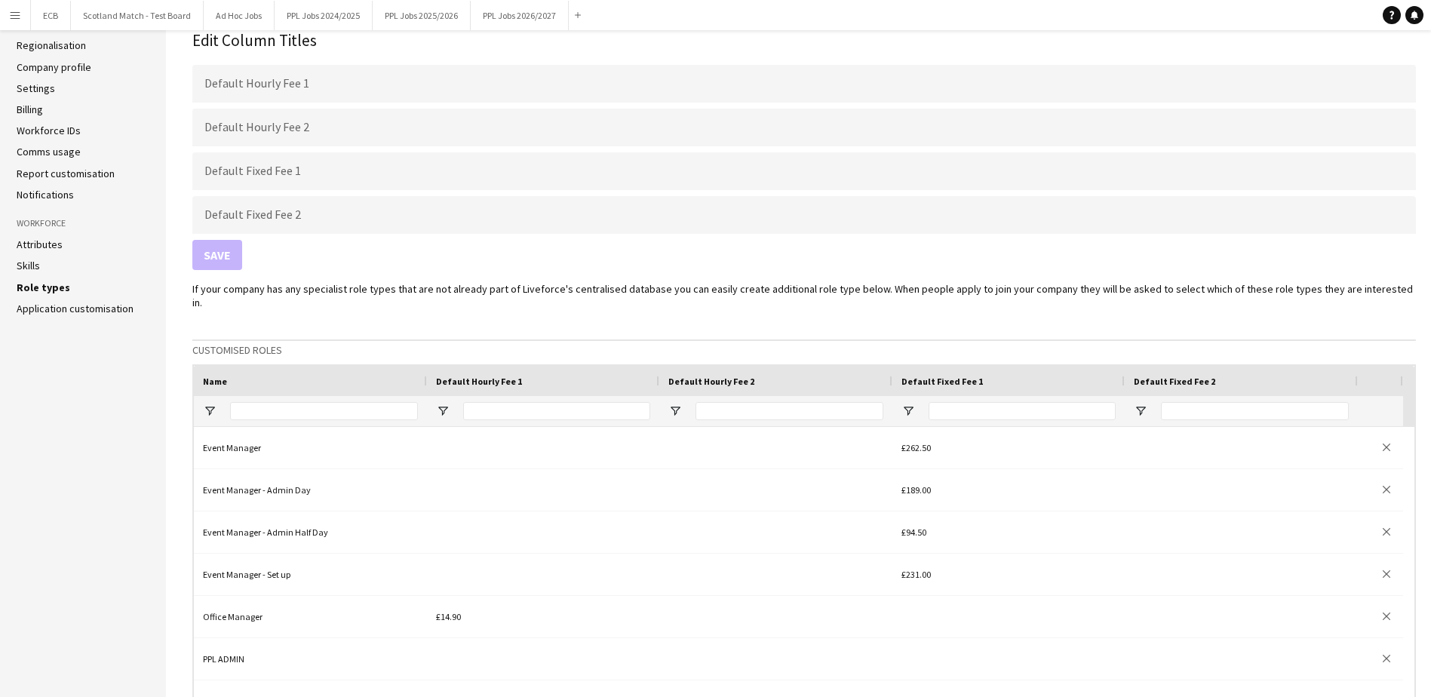
scroll to position [59, 0]
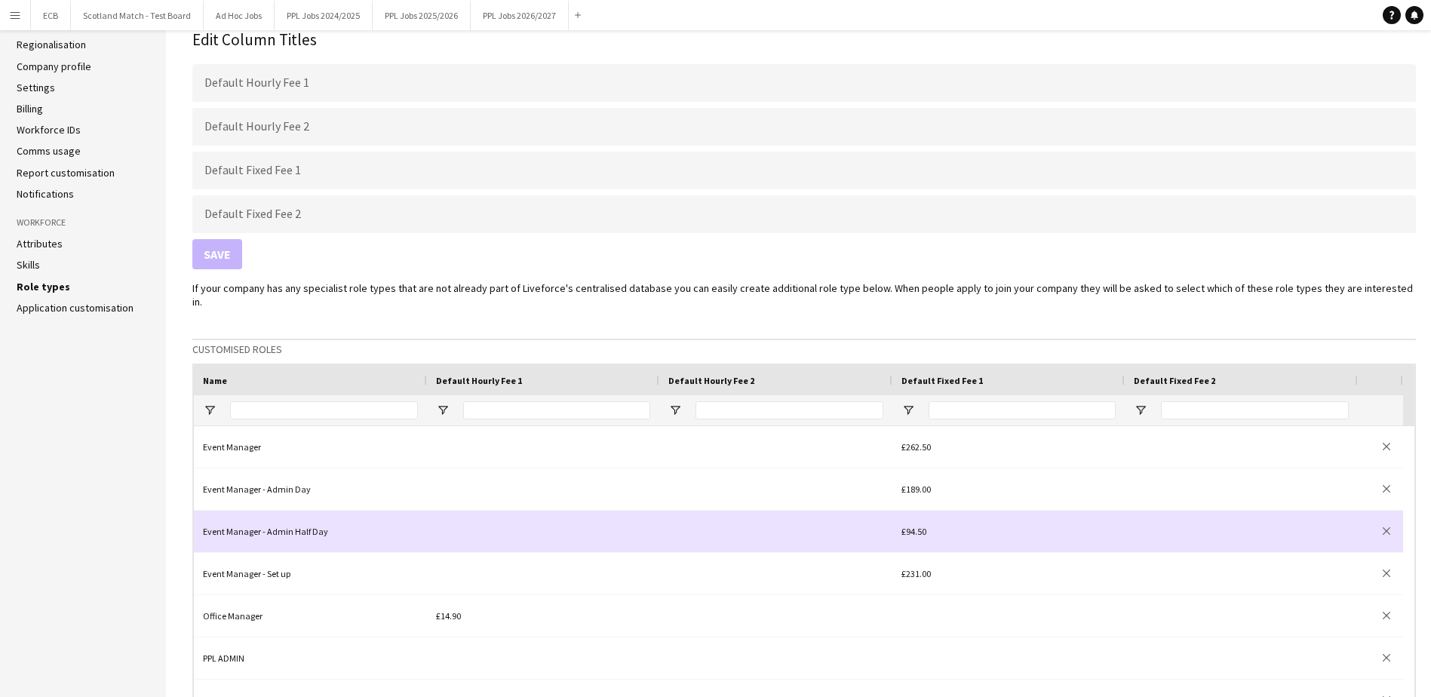
click at [744, 511] on div at bounding box center [775, 531] width 233 height 41
click at [578, 511] on div at bounding box center [543, 531] width 232 height 41
click at [400, 525] on div "Event Manager - Admin Half Day" at bounding box center [310, 531] width 233 height 41
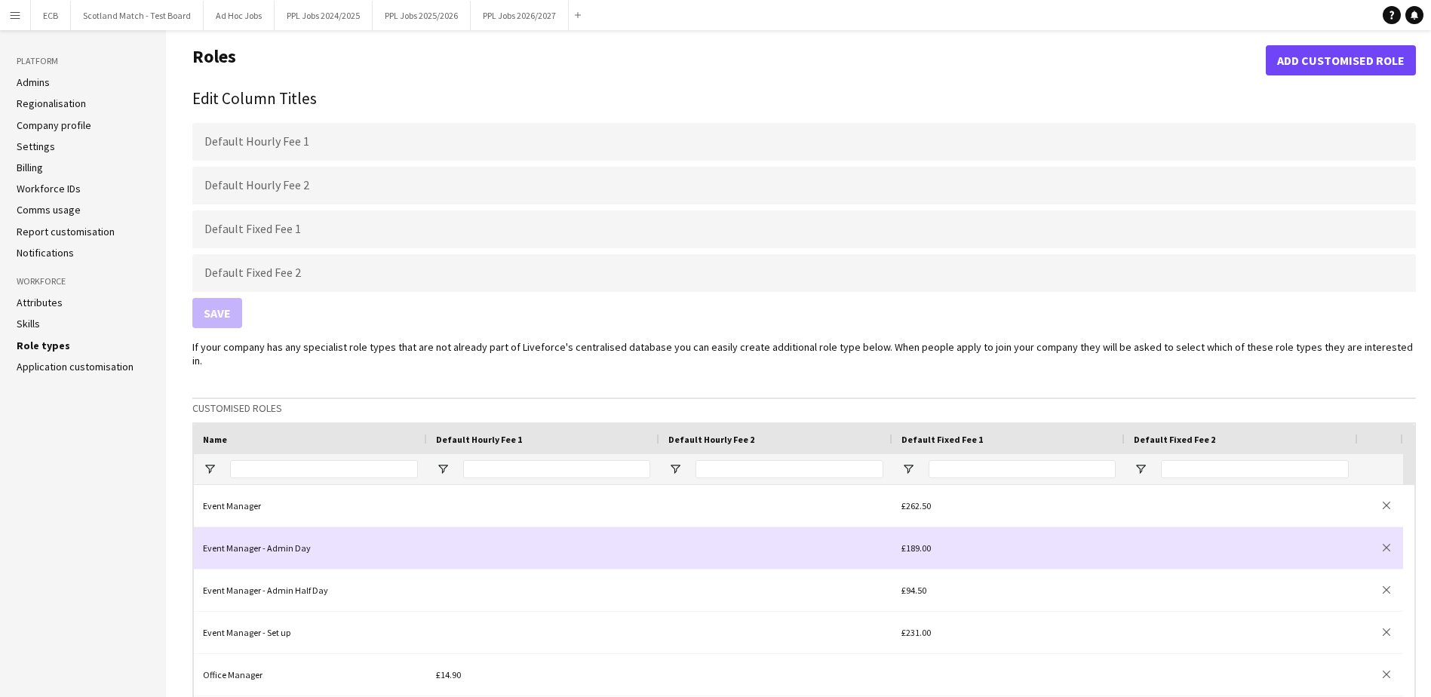
click at [338, 532] on div "Event Manager - Admin Day" at bounding box center [310, 547] width 233 height 41
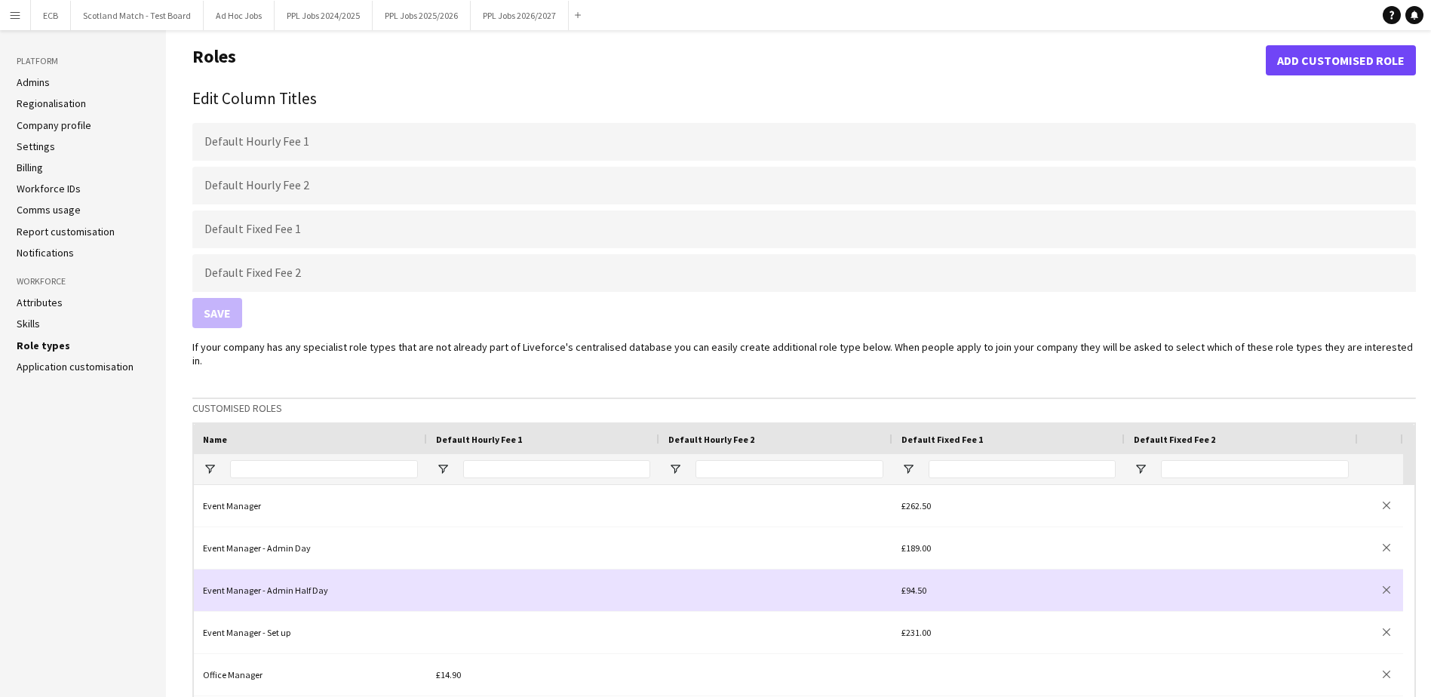
click at [295, 578] on div "Event Manager - Admin Half Day" at bounding box center [310, 589] width 233 height 41
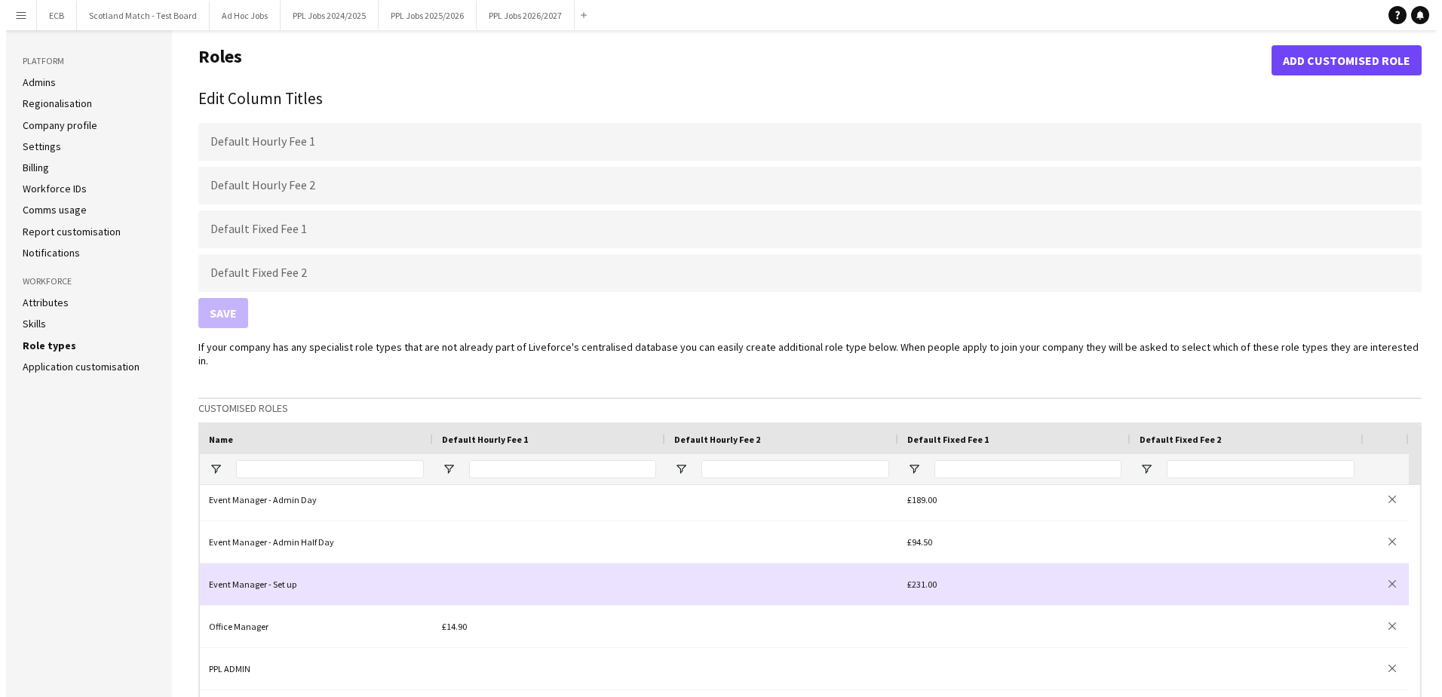
scroll to position [49, 0]
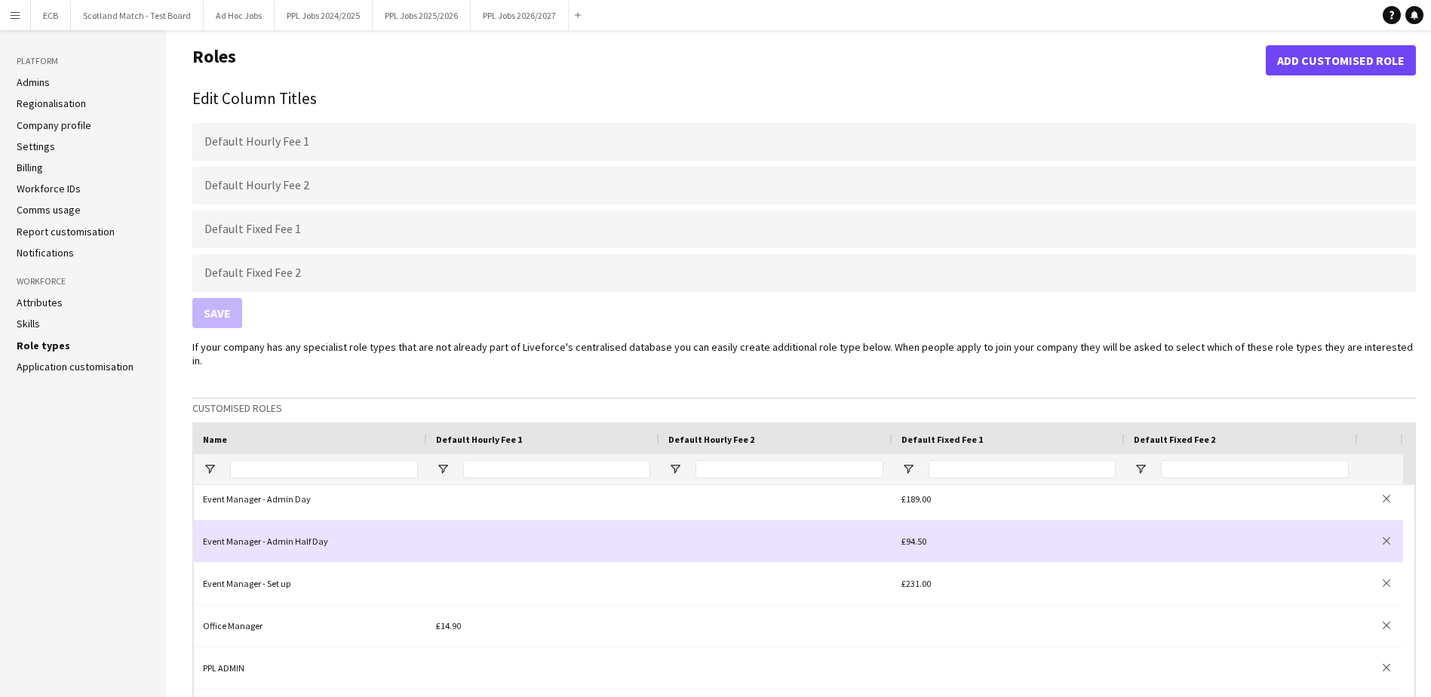
click at [296, 527] on div "Event Manager - Admin Half Day" at bounding box center [310, 540] width 233 height 41
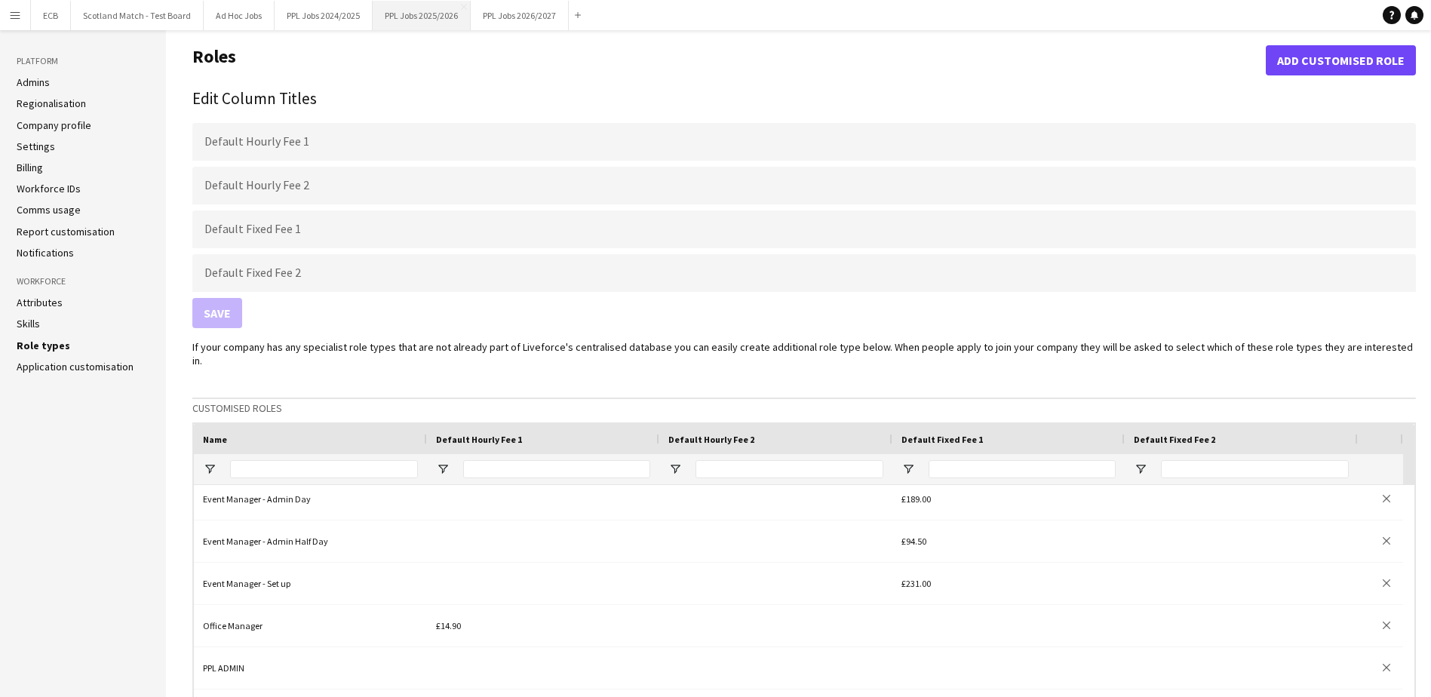
click at [440, 13] on button "PPL Jobs 2025/2026 Close" at bounding box center [422, 15] width 98 height 29
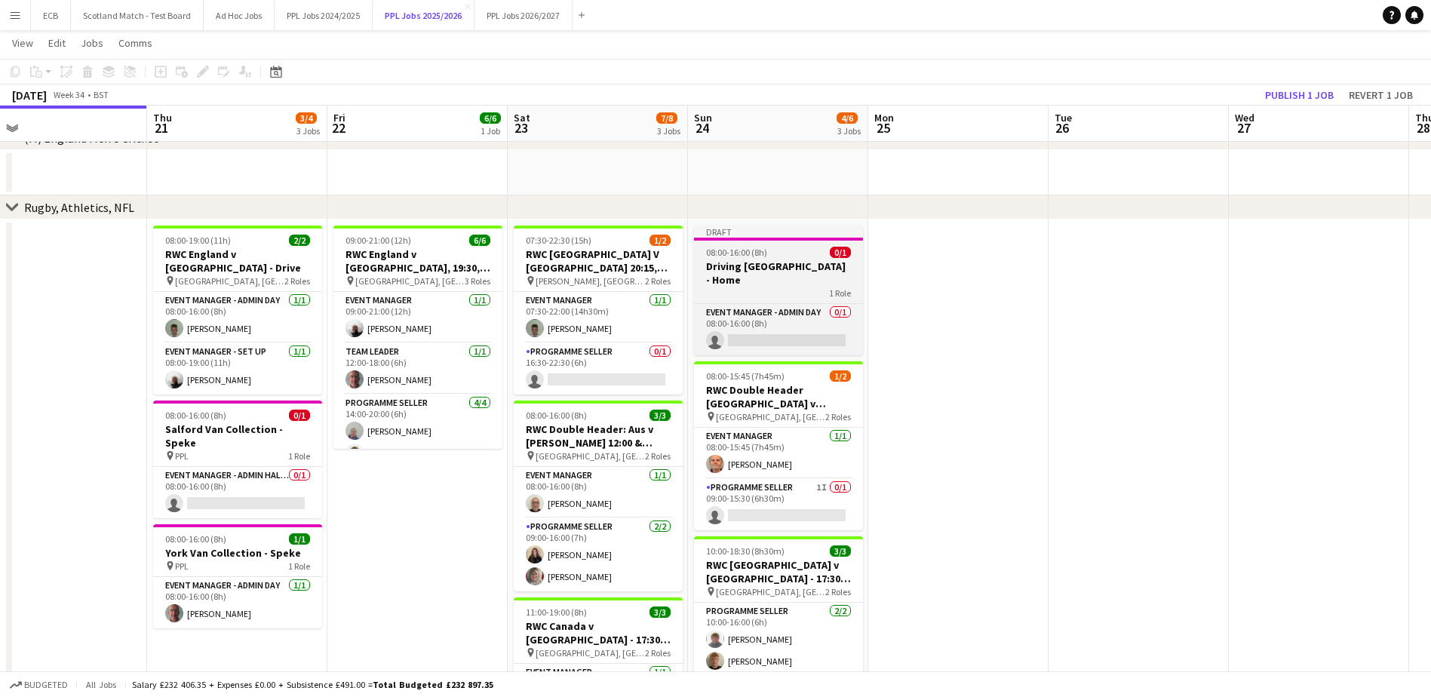
scroll to position [0, 575]
click at [759, 304] on app-card-role "Event Manager - Admin Day 0/1 08:00-16:00 (8h) single-neutral-actions" at bounding box center [777, 329] width 169 height 51
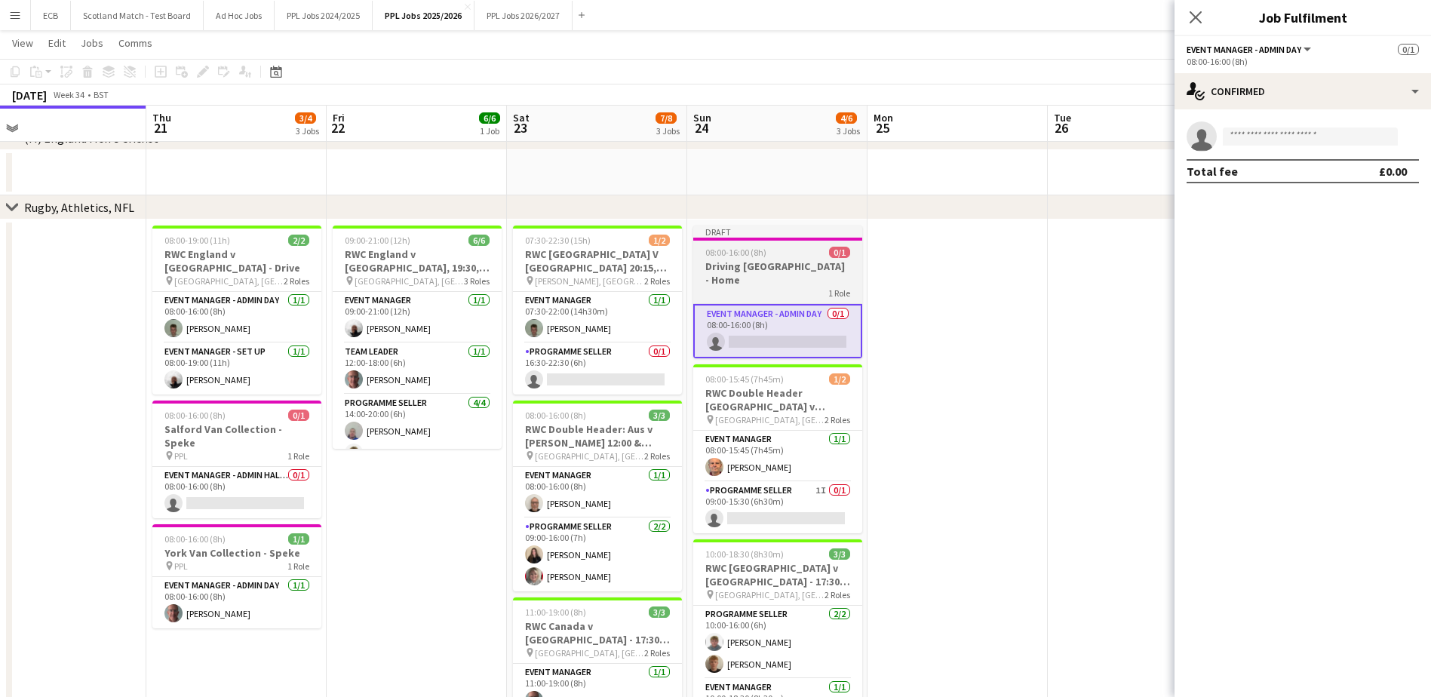
click at [777, 240] on div at bounding box center [777, 239] width 169 height 3
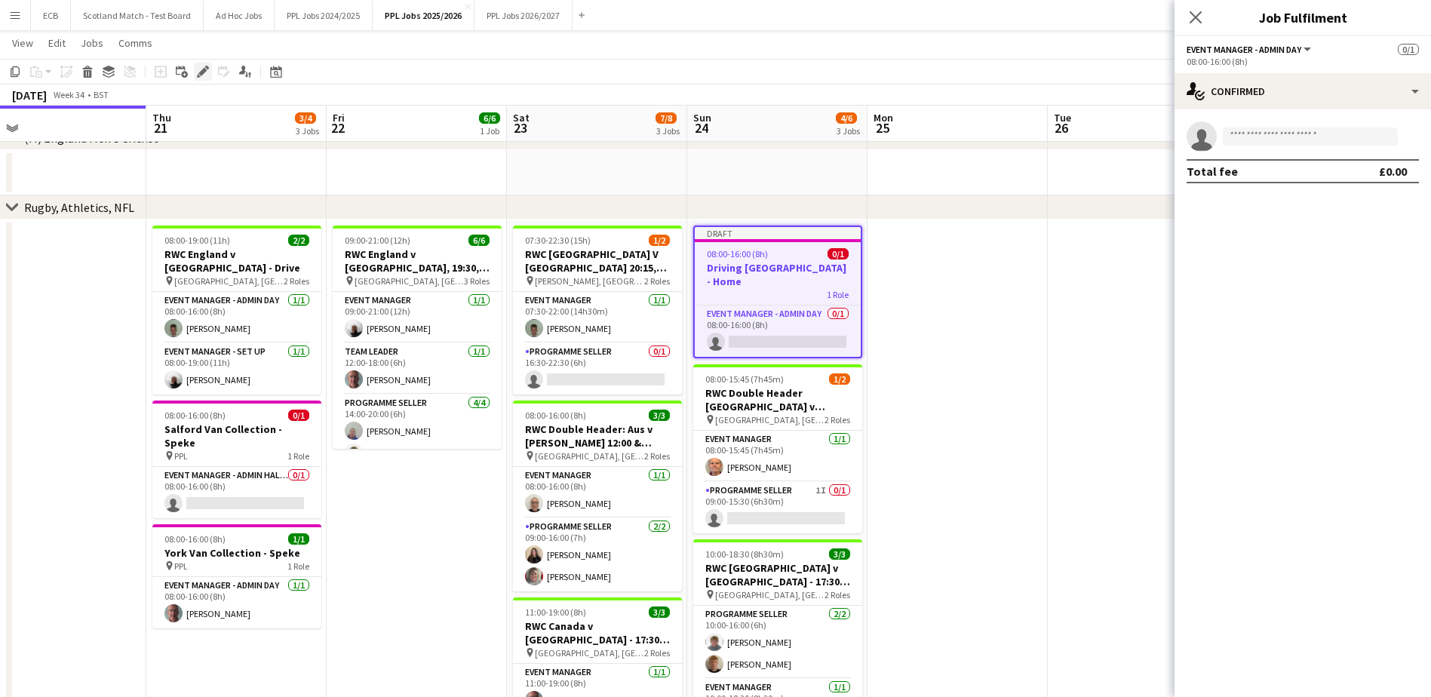
click at [200, 74] on icon at bounding box center [202, 72] width 8 height 8
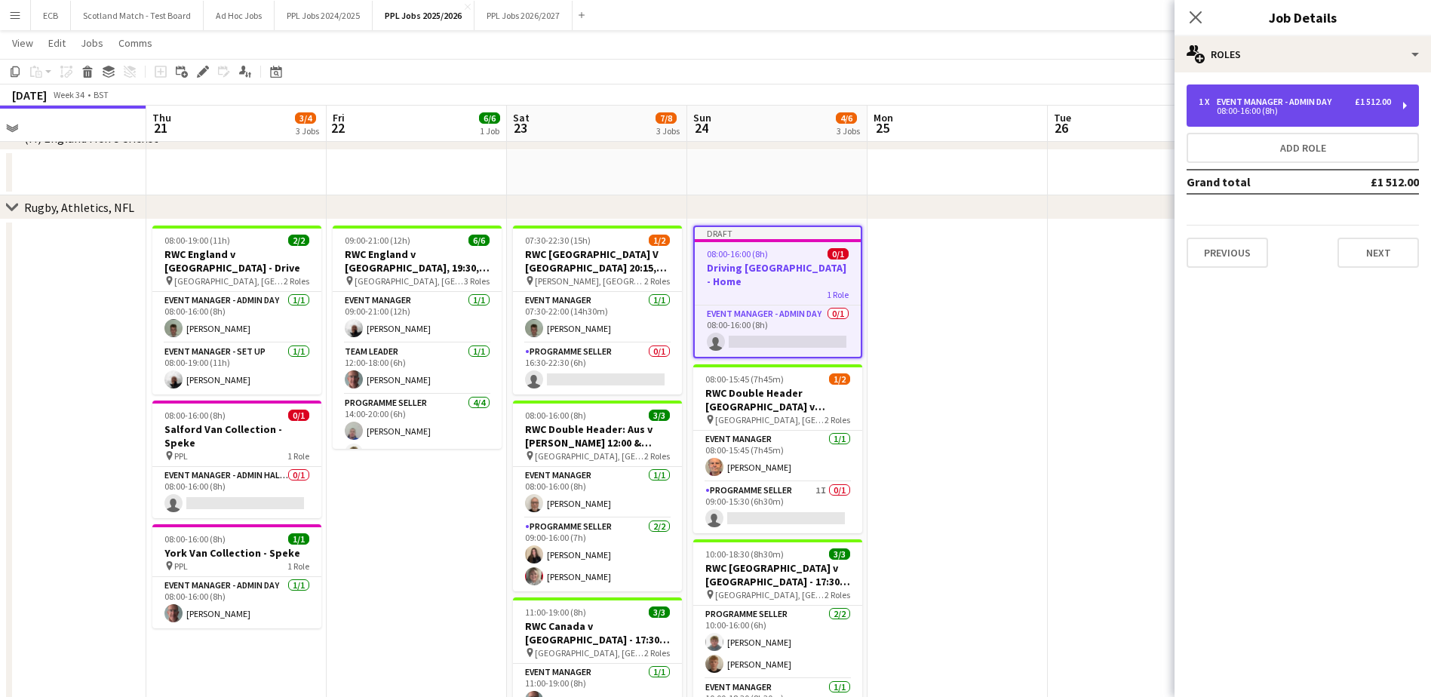
click at [1298, 106] on div "Event Manager - Admin Day" at bounding box center [1276, 102] width 121 height 11
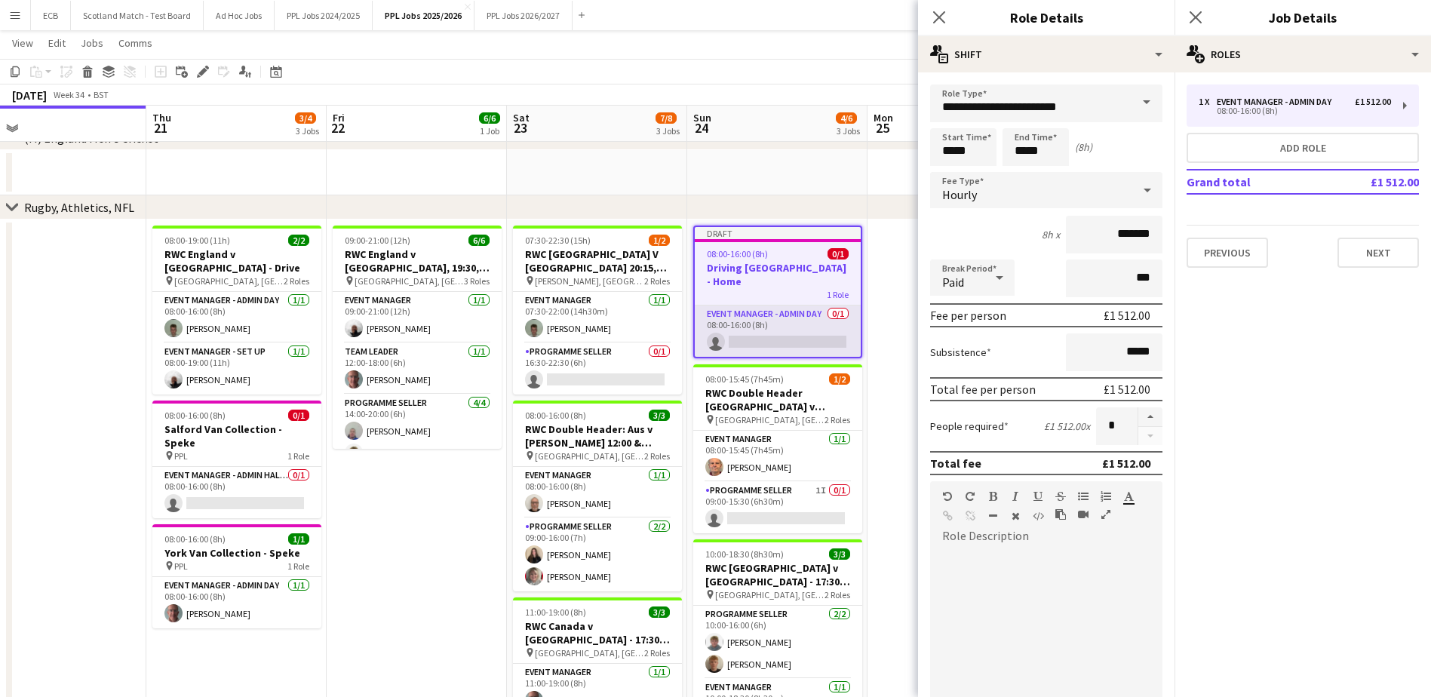
click at [793, 305] on app-card-role "Event Manager - Admin Day 0/1 08:00-16:00 (8h) single-neutral-actions" at bounding box center [778, 330] width 166 height 51
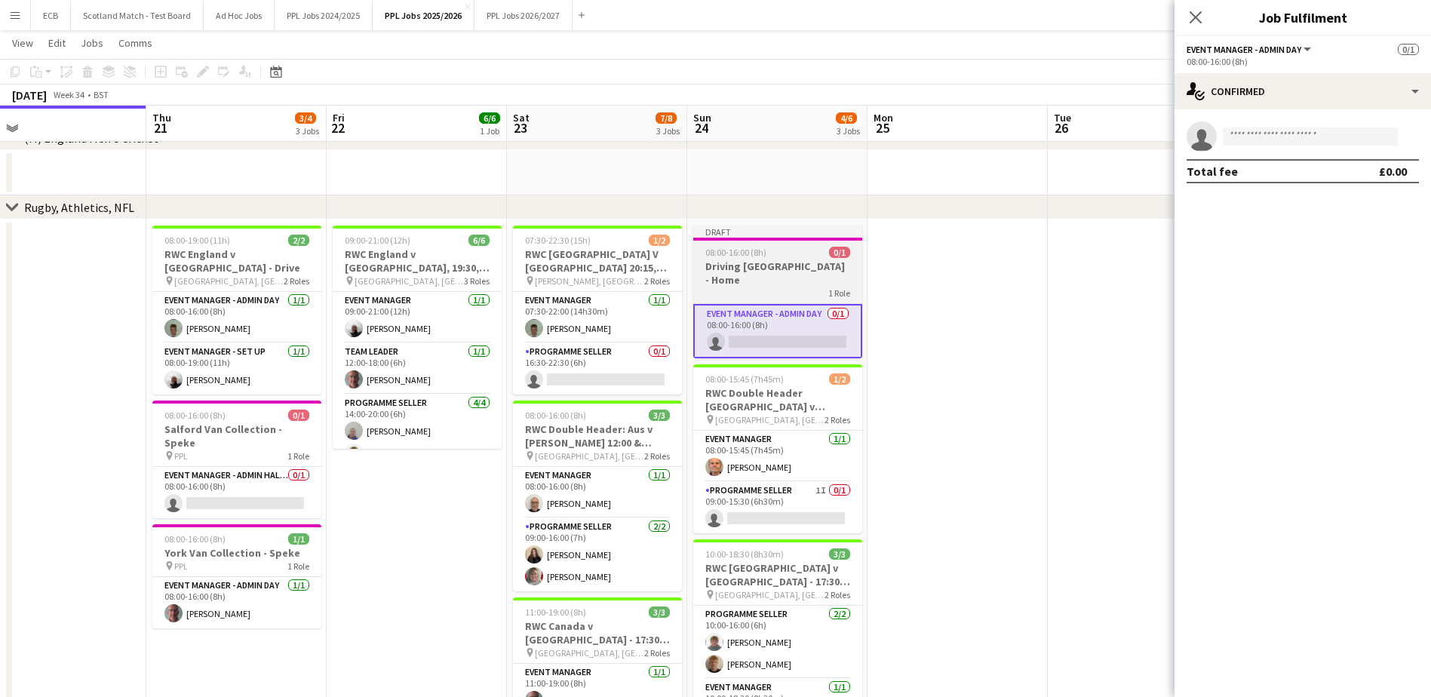
click at [772, 262] on h3 "Driving [GEOGRAPHIC_DATA] - Home" at bounding box center [777, 272] width 169 height 27
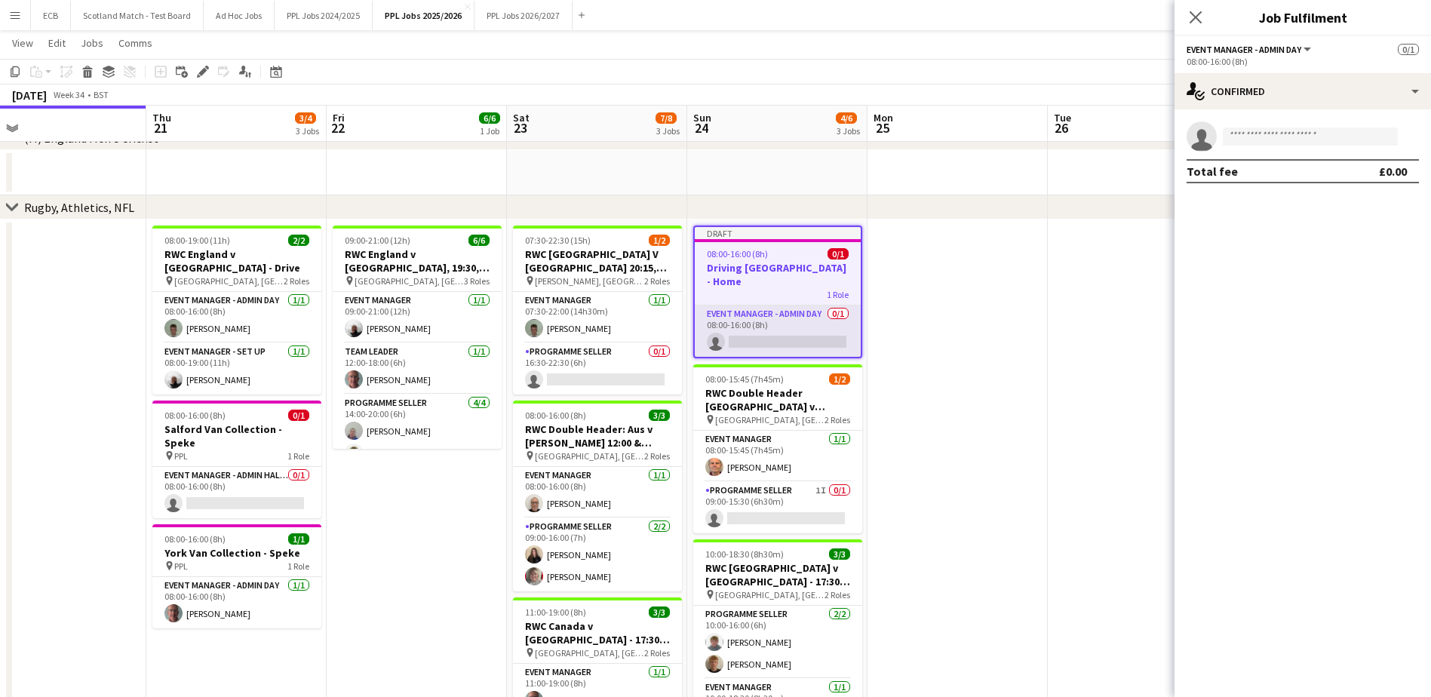
click at [761, 308] on app-card-role "Event Manager - Admin Day 0/1 08:00-16:00 (8h) single-neutral-actions" at bounding box center [778, 330] width 166 height 51
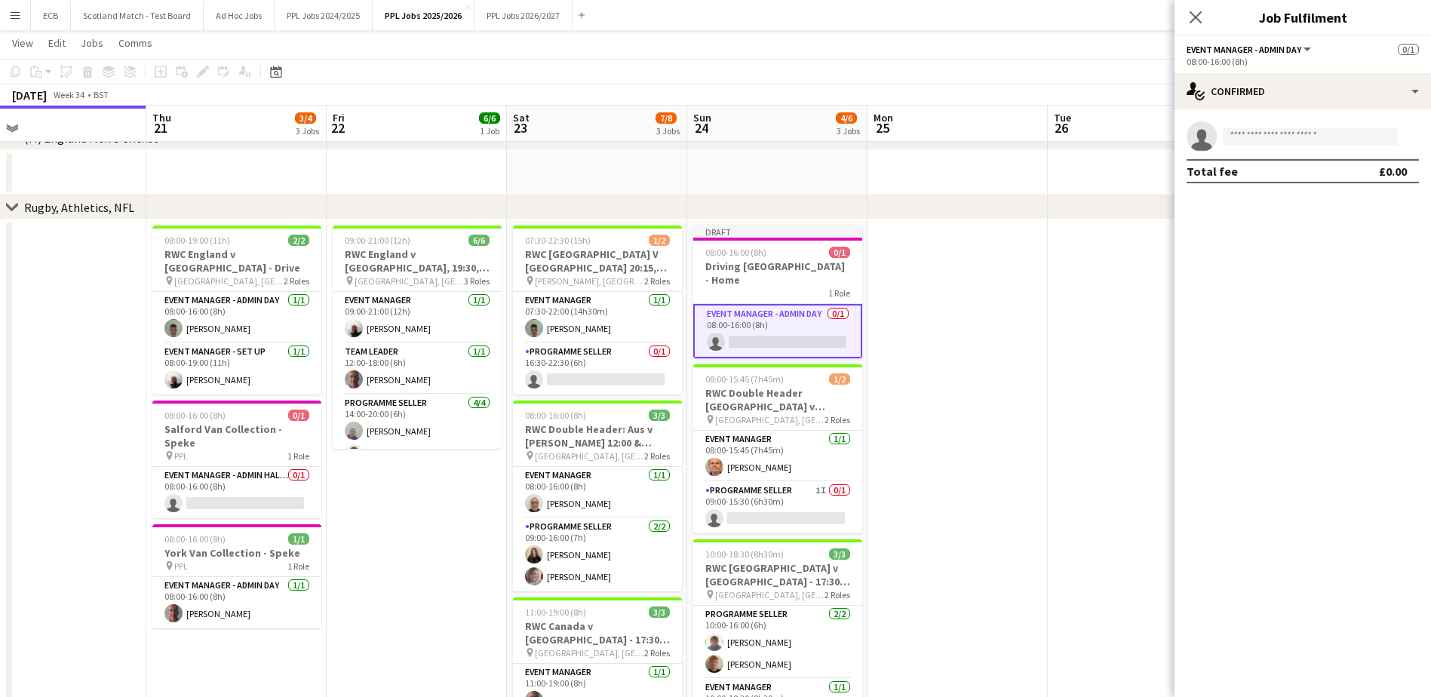
drag, startPoint x: 779, startPoint y: 262, endPoint x: 743, endPoint y: 506, distance: 246.3
click at [743, 506] on app-calendar-viewport "Sun 17 Mon 18 Tue 19 Wed 20 Thu 21 3/4 3 Jobs Fri 22 6/6 1 Job Sat 23 7/8 3 Job…" at bounding box center [715, 396] width 1431 height 990
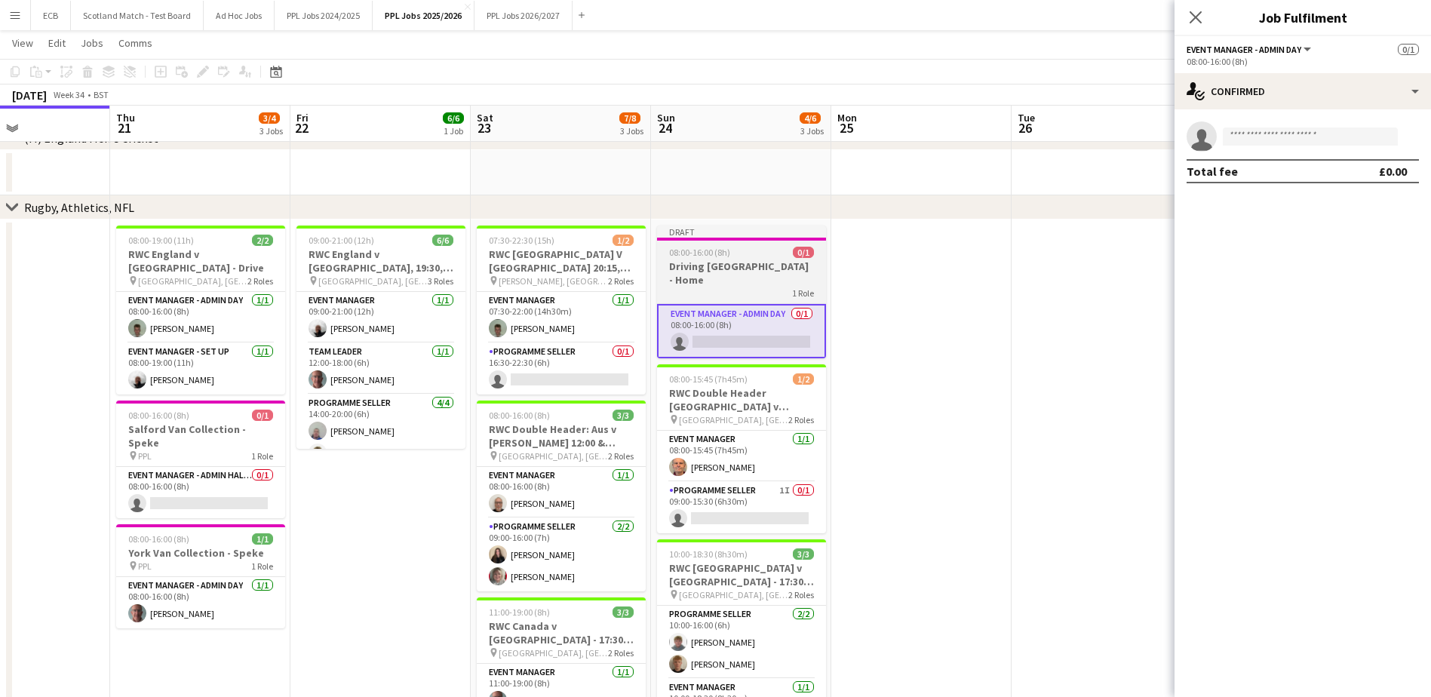
click at [758, 269] on h3 "Driving [GEOGRAPHIC_DATA] - Home" at bounding box center [741, 272] width 169 height 27
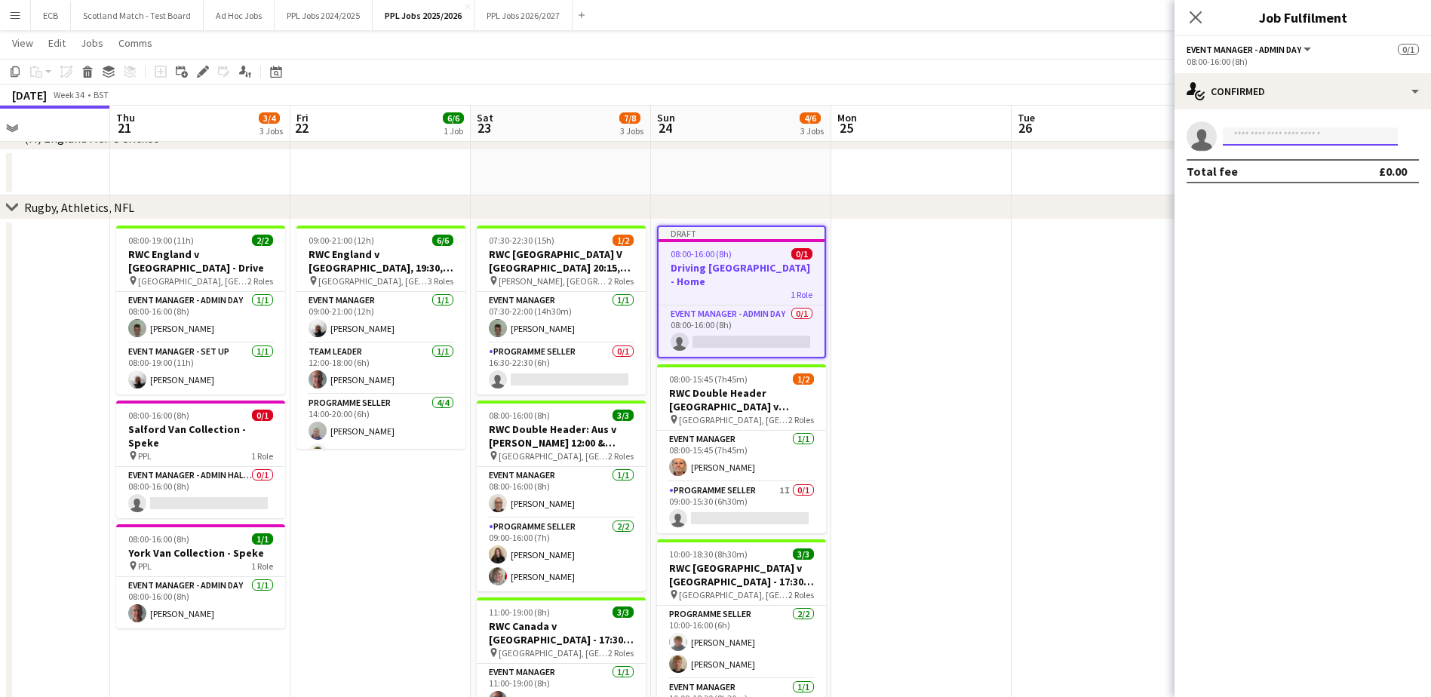
click at [1278, 139] on input at bounding box center [1309, 136] width 175 height 18
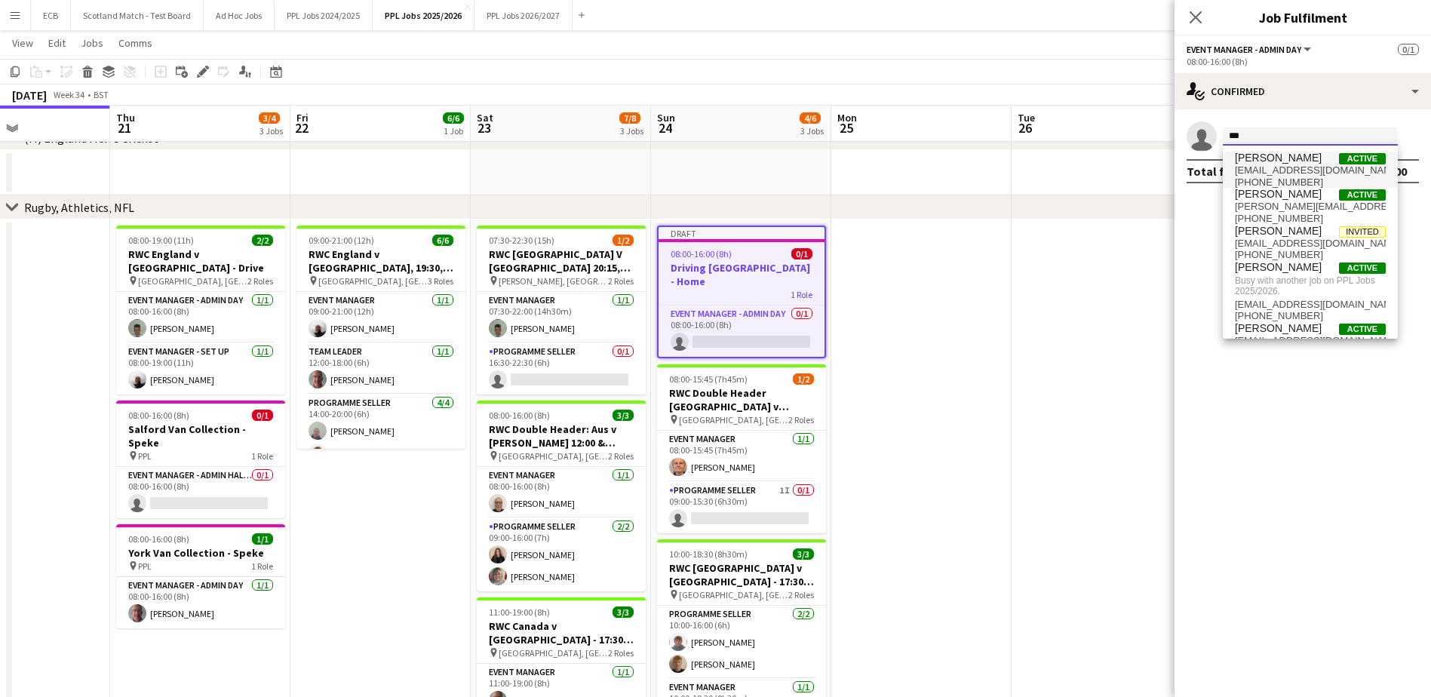
type input "***"
click at [1277, 165] on span "[EMAIL_ADDRESS][DOMAIN_NAME]" at bounding box center [1310, 170] width 151 height 12
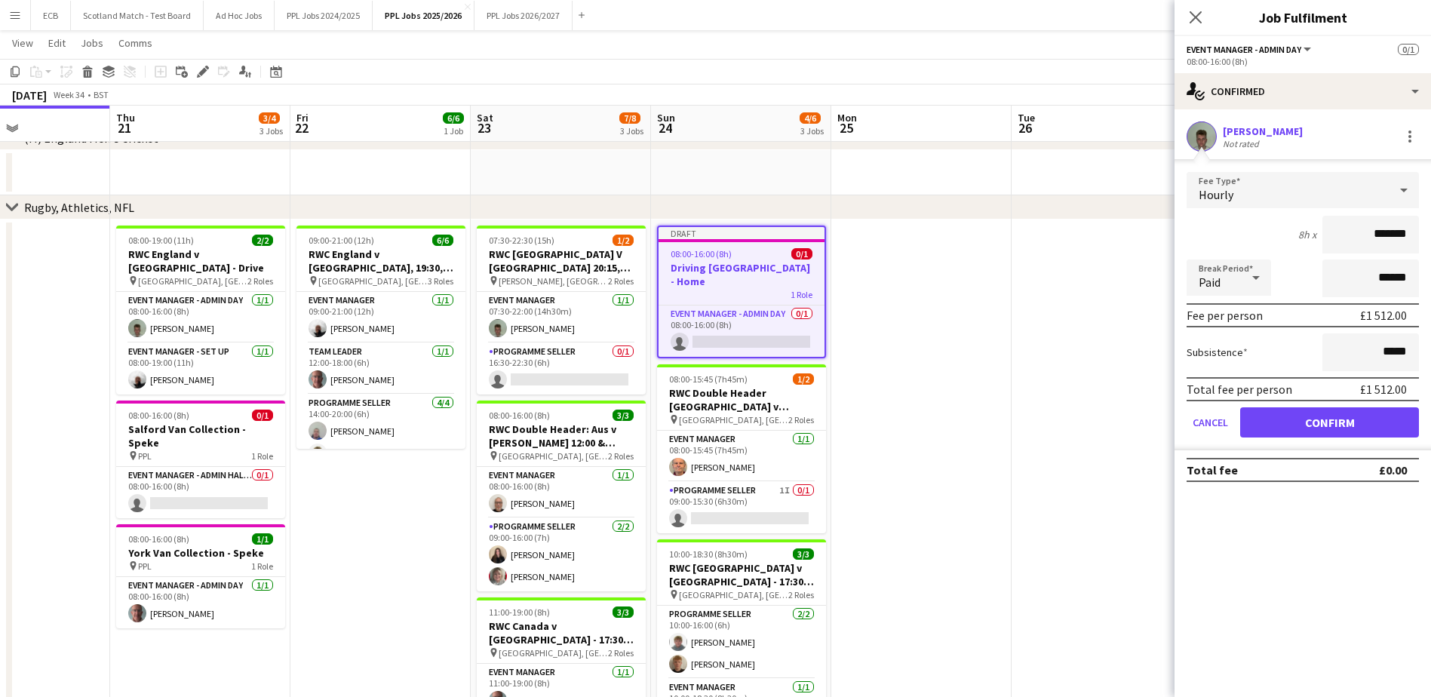
click at [1312, 192] on div "Hourly" at bounding box center [1287, 190] width 202 height 36
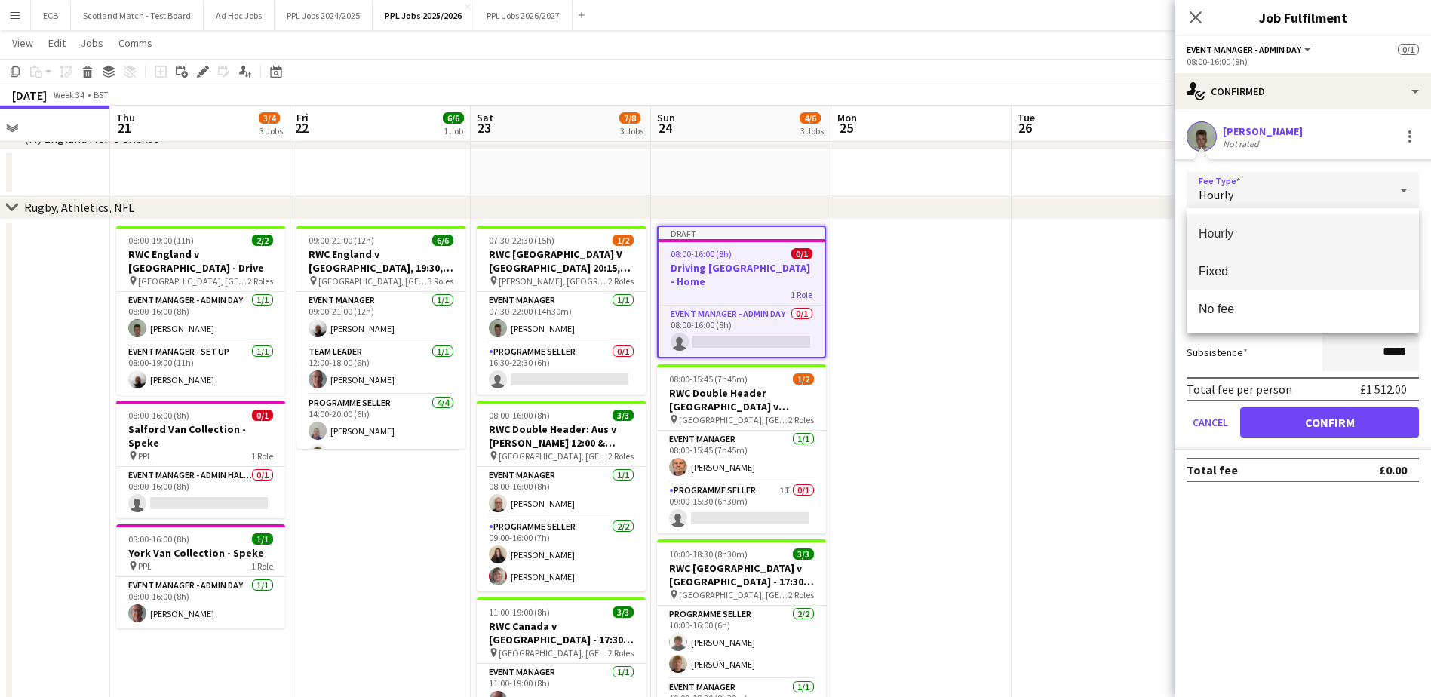
click at [1224, 271] on span "Fixed" at bounding box center [1302, 271] width 208 height 14
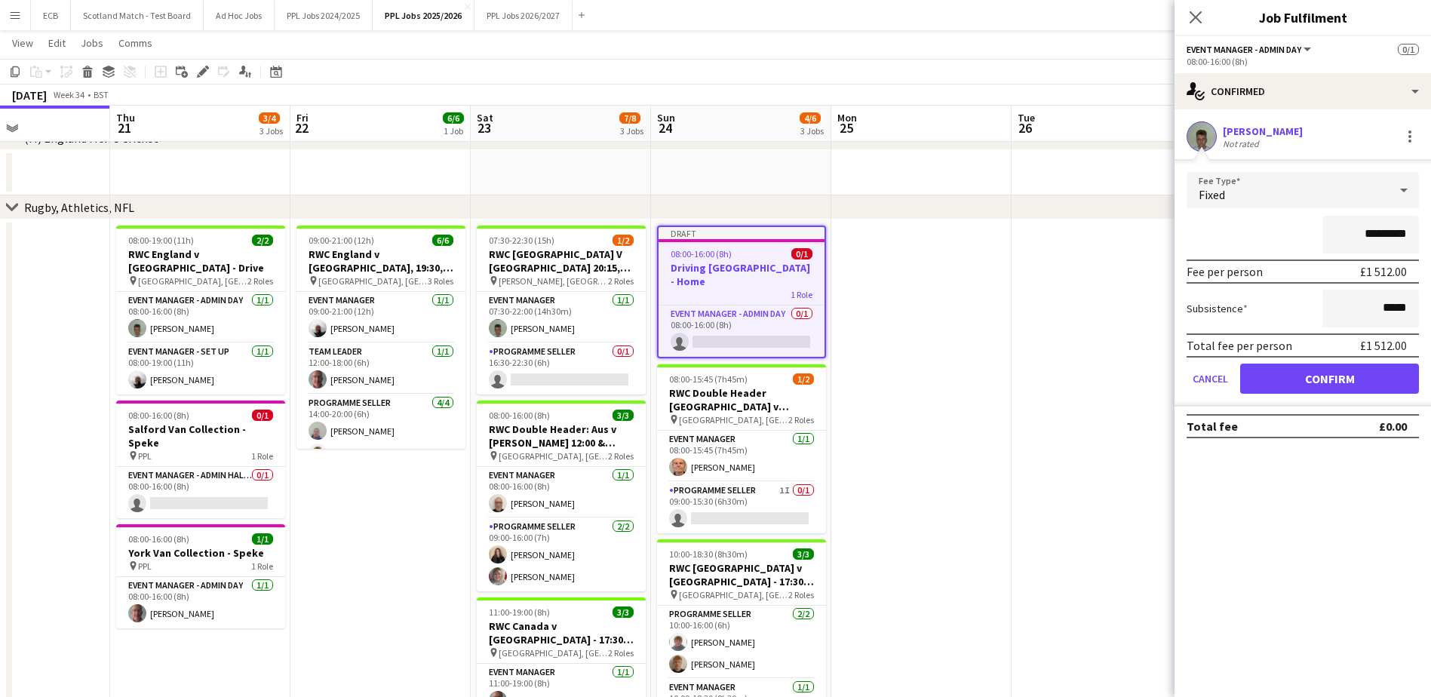
drag, startPoint x: 1357, startPoint y: 234, endPoint x: 1460, endPoint y: 220, distance: 103.5
click at [1430, 220] on html "Menu Boards Boards Boards All jobs Status Workforce Workforce My Workforce Recr…" at bounding box center [715, 390] width 1431 height 1097
click at [1315, 198] on div "Fixed" at bounding box center [1287, 190] width 202 height 36
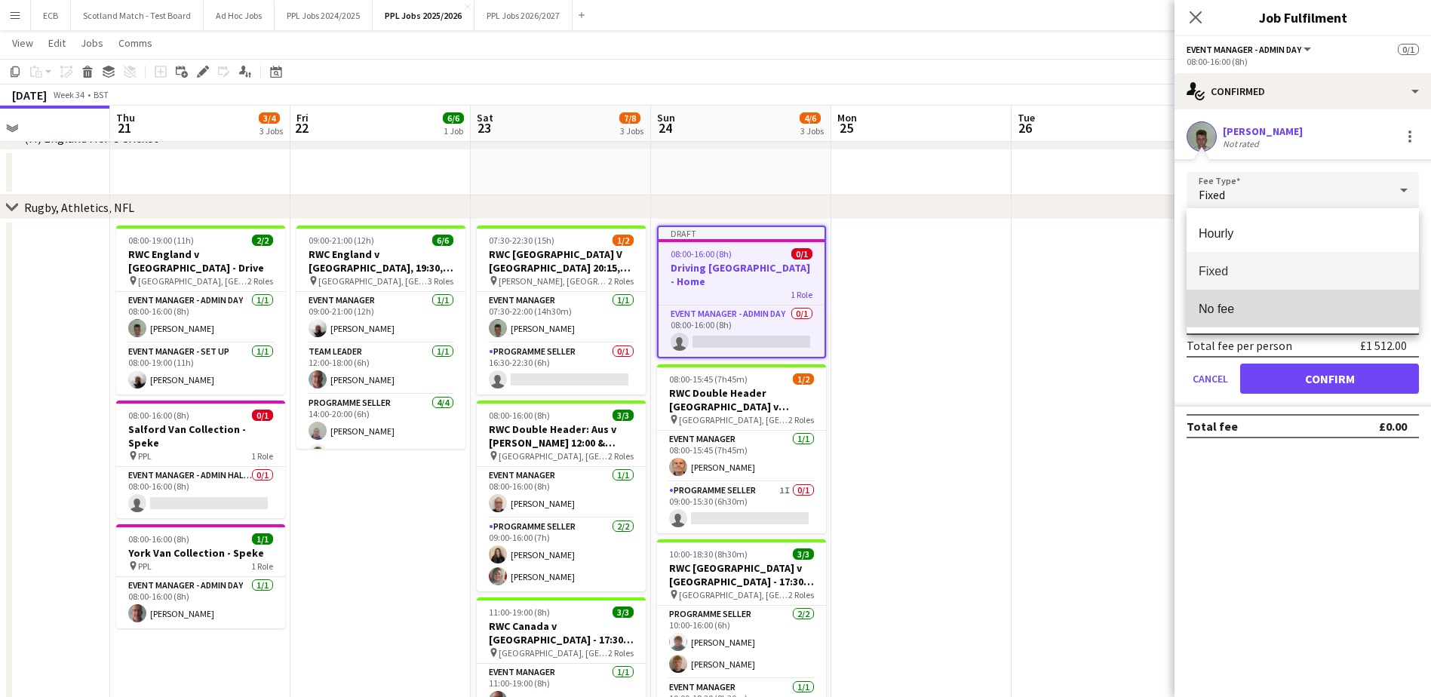
click at [1262, 313] on span "No fee" at bounding box center [1302, 309] width 208 height 14
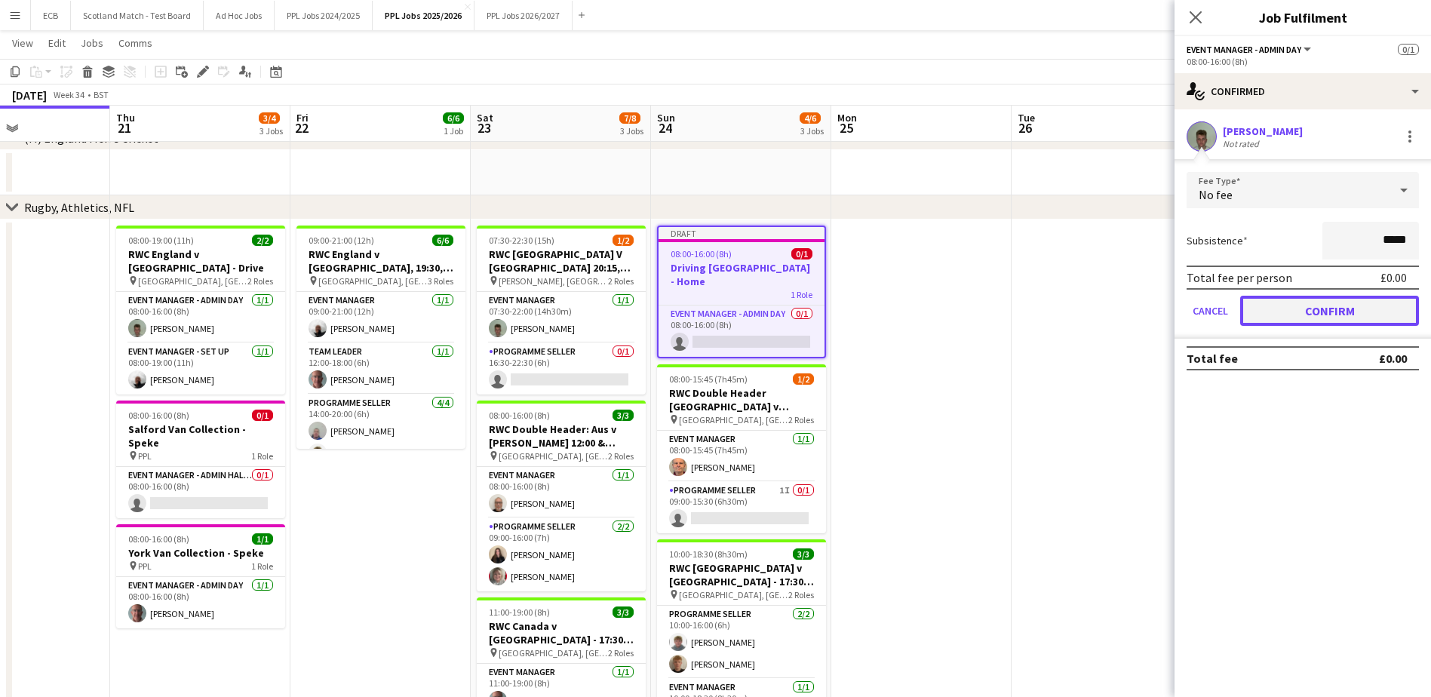
click at [1370, 308] on button "Confirm" at bounding box center [1329, 311] width 179 height 30
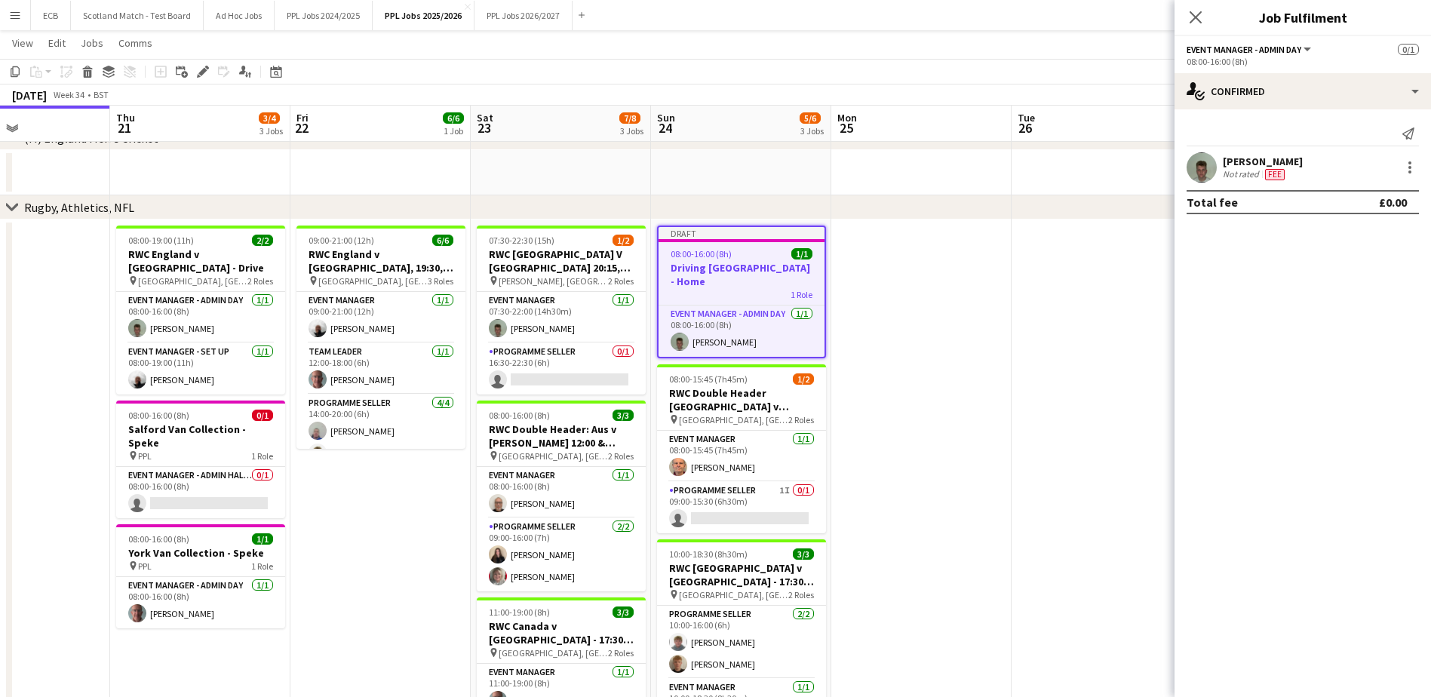
click at [998, 362] on app-date-cell at bounding box center [921, 531] width 180 height 624
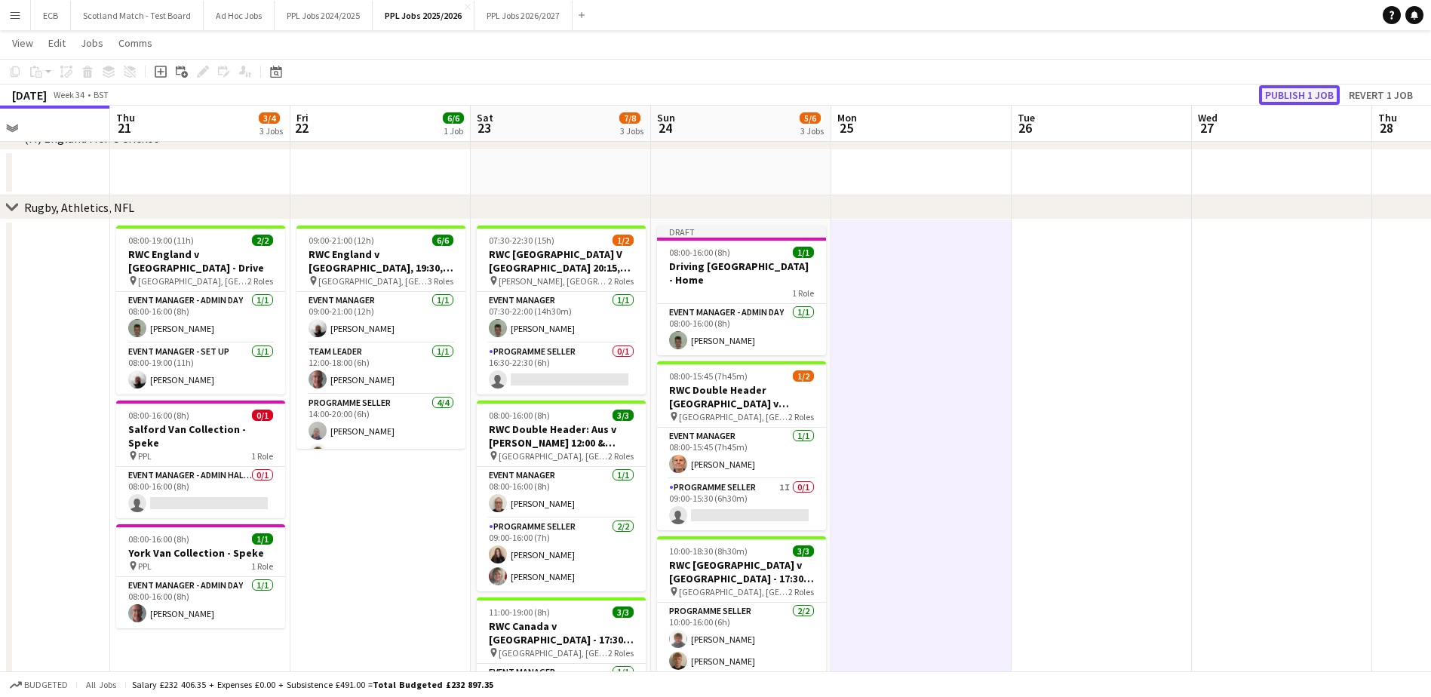
click at [1310, 97] on button "Publish 1 job" at bounding box center [1299, 95] width 81 height 20
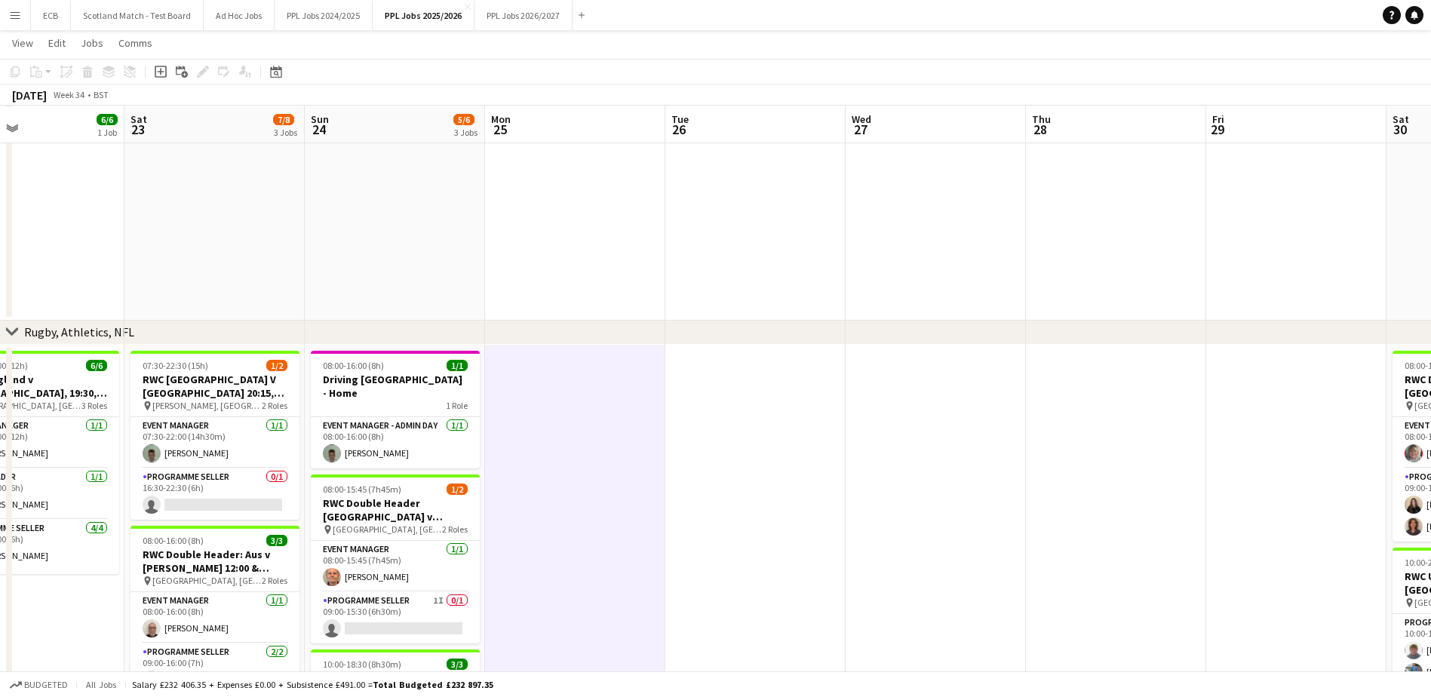
scroll to position [355, 0]
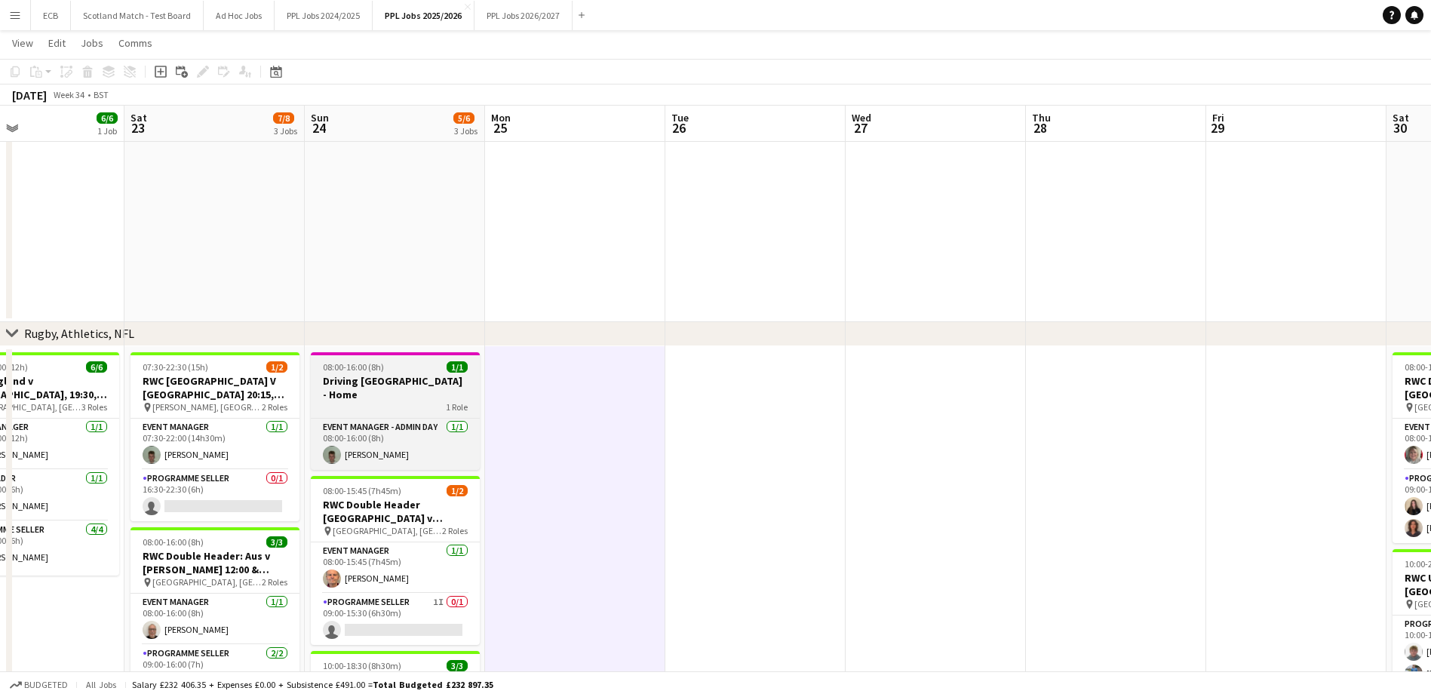
click at [350, 368] on span "08:00-16:00 (8h)" at bounding box center [353, 366] width 61 height 11
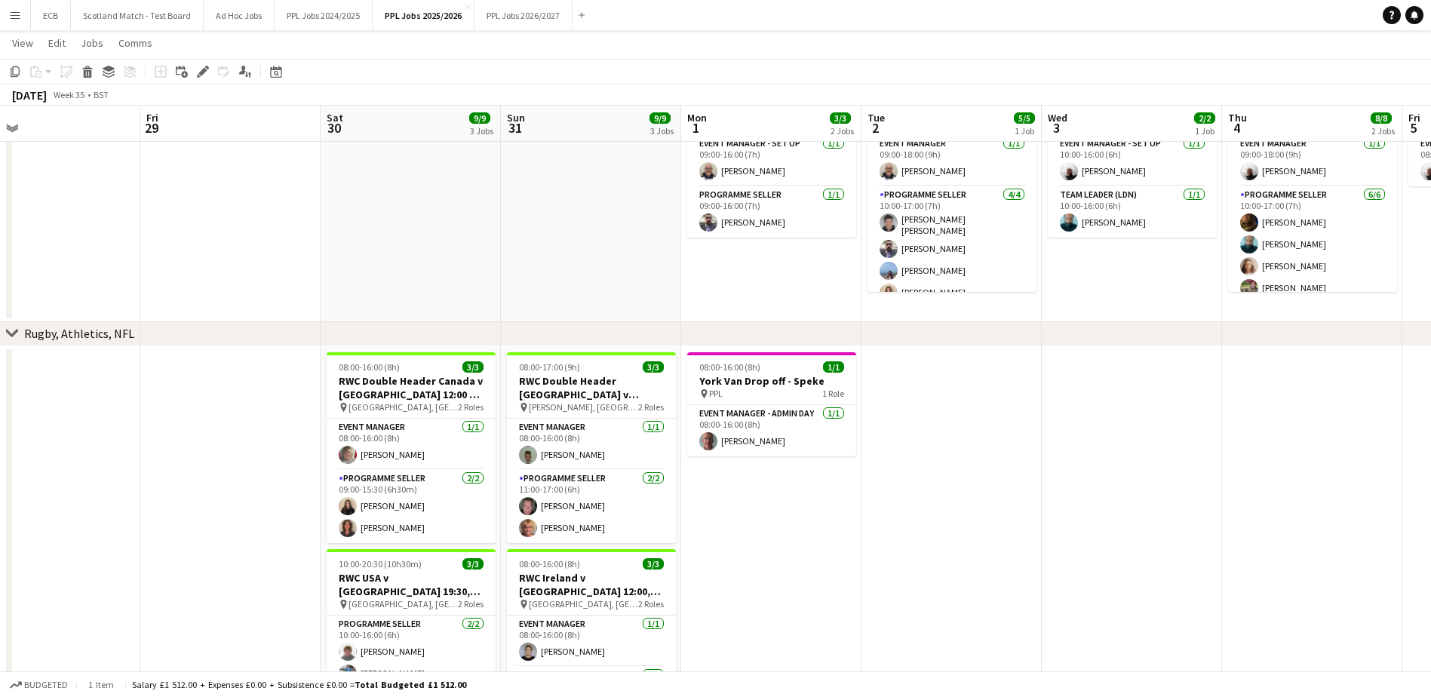
scroll to position [0, 580]
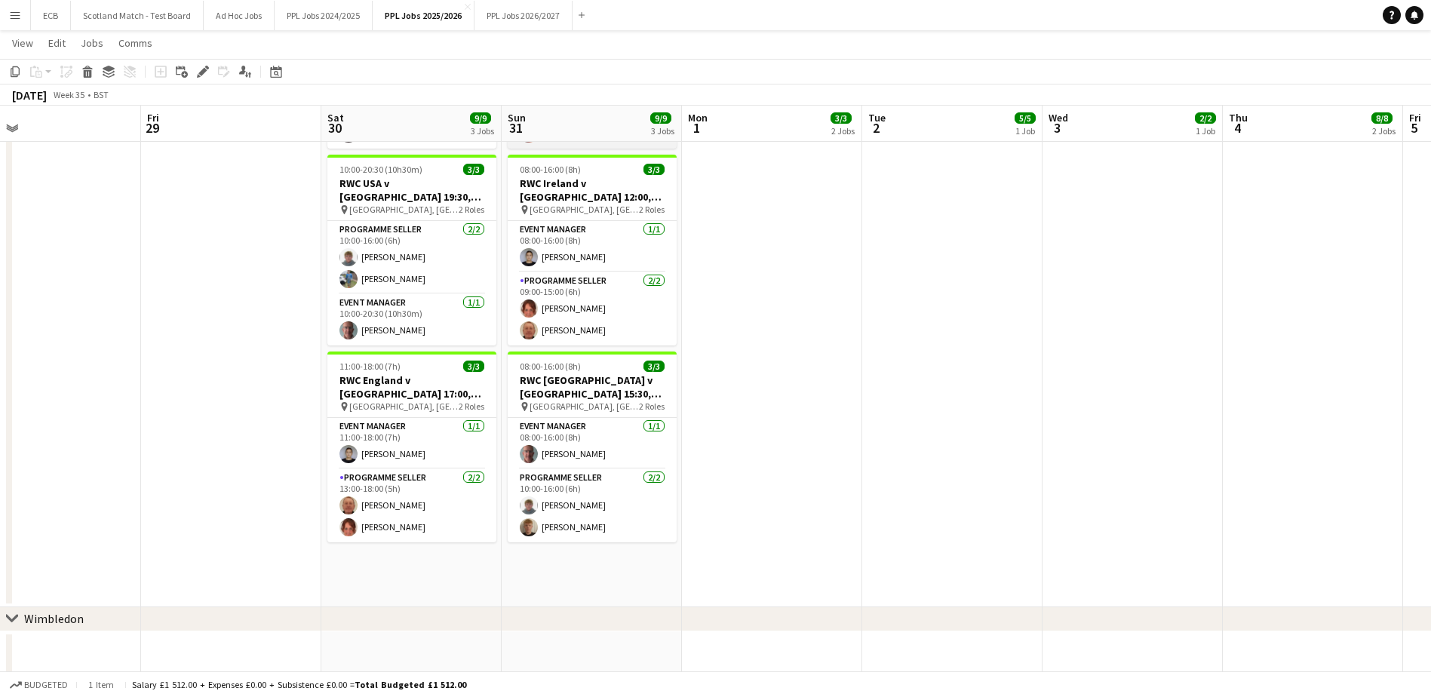
click at [620, 428] on app-card-role "Event Manager [DATE] 08:00-16:00 (8h) [PERSON_NAME]" at bounding box center [592, 443] width 169 height 51
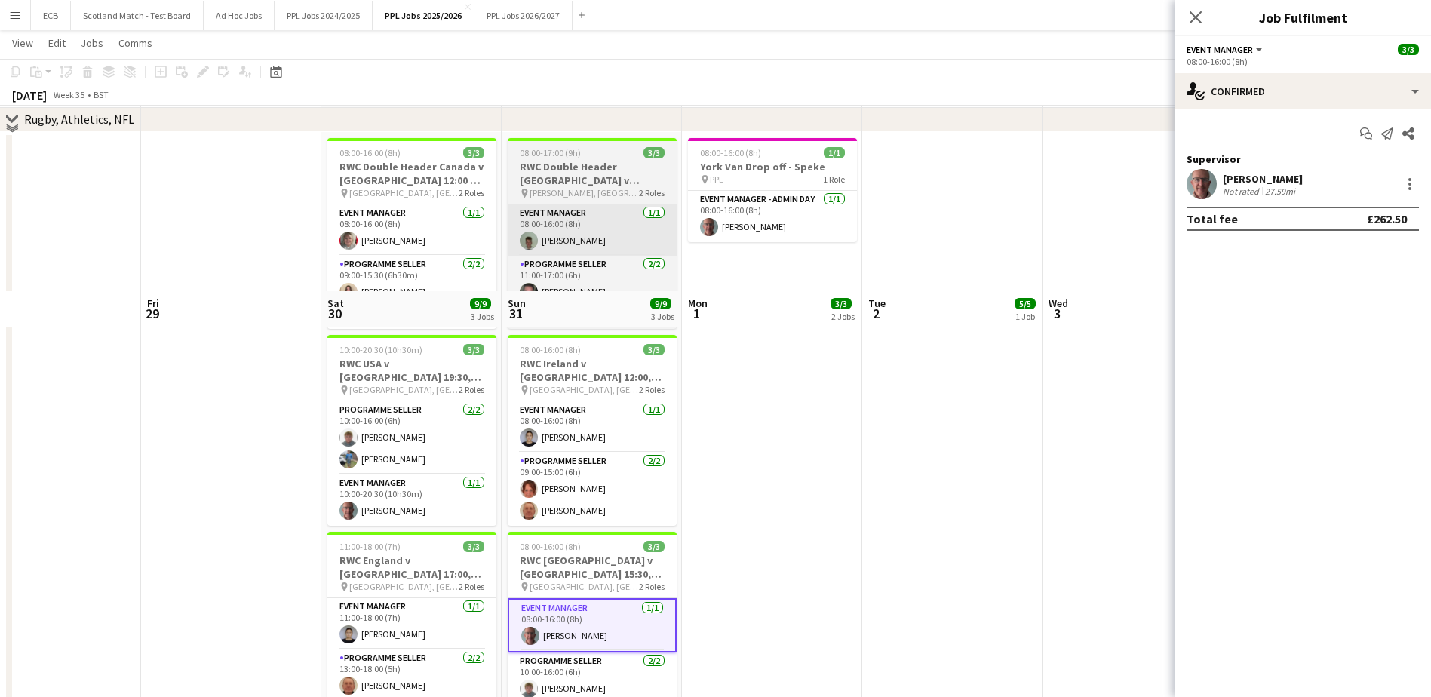
scroll to position [755, 0]
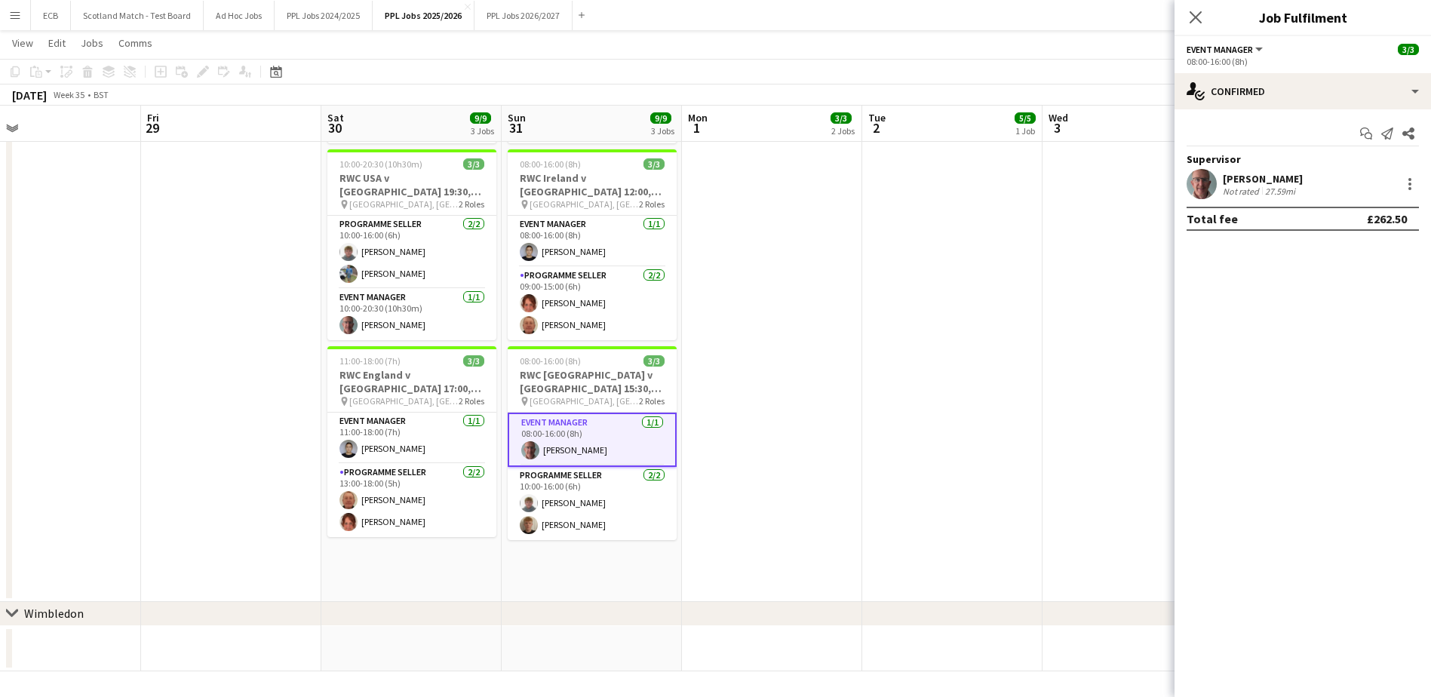
click at [427, 563] on app-date-cell "08:00-16:00 (8h) 3/3 RWC Double Header [GEOGRAPHIC_DATA] v [GEOGRAPHIC_DATA] 12…" at bounding box center [411, 273] width 180 height 655
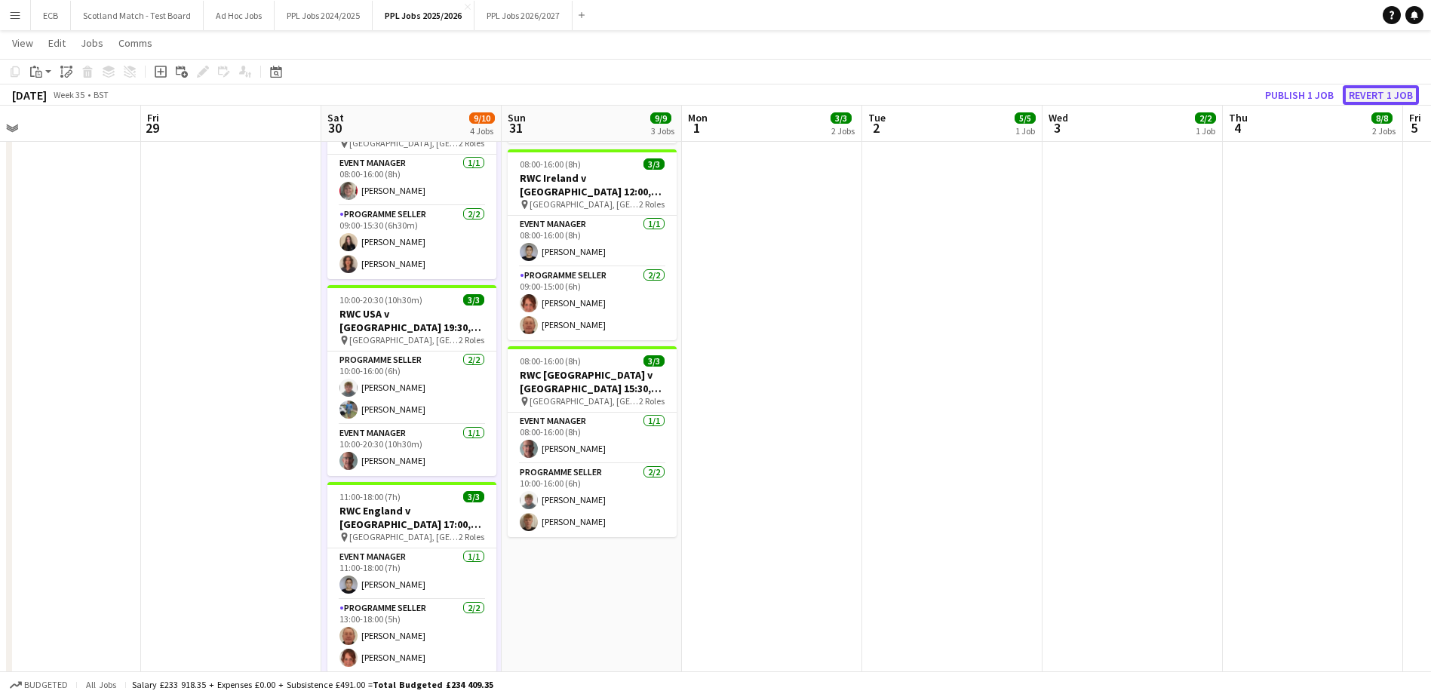
click at [1370, 93] on button "Revert 1 job" at bounding box center [1380, 95] width 76 height 20
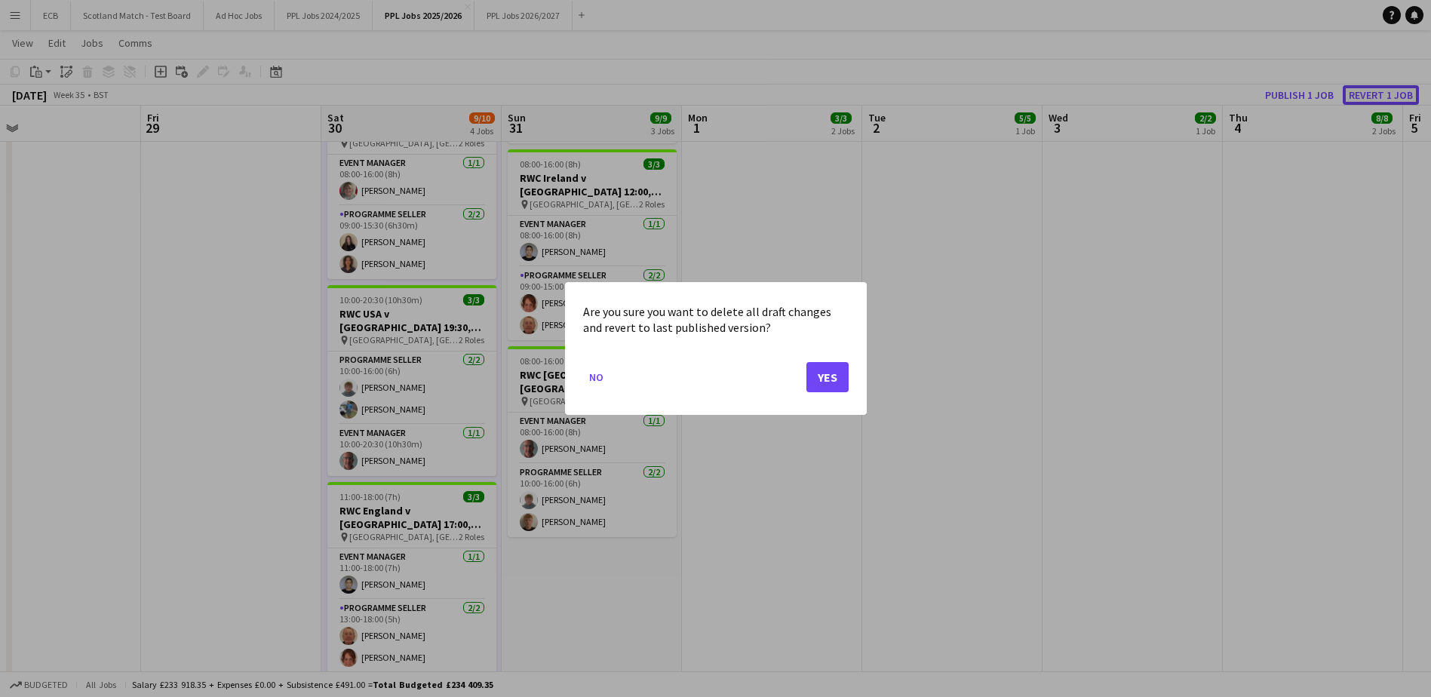
scroll to position [0, 0]
click at [823, 373] on button "Yes" at bounding box center [827, 377] width 42 height 30
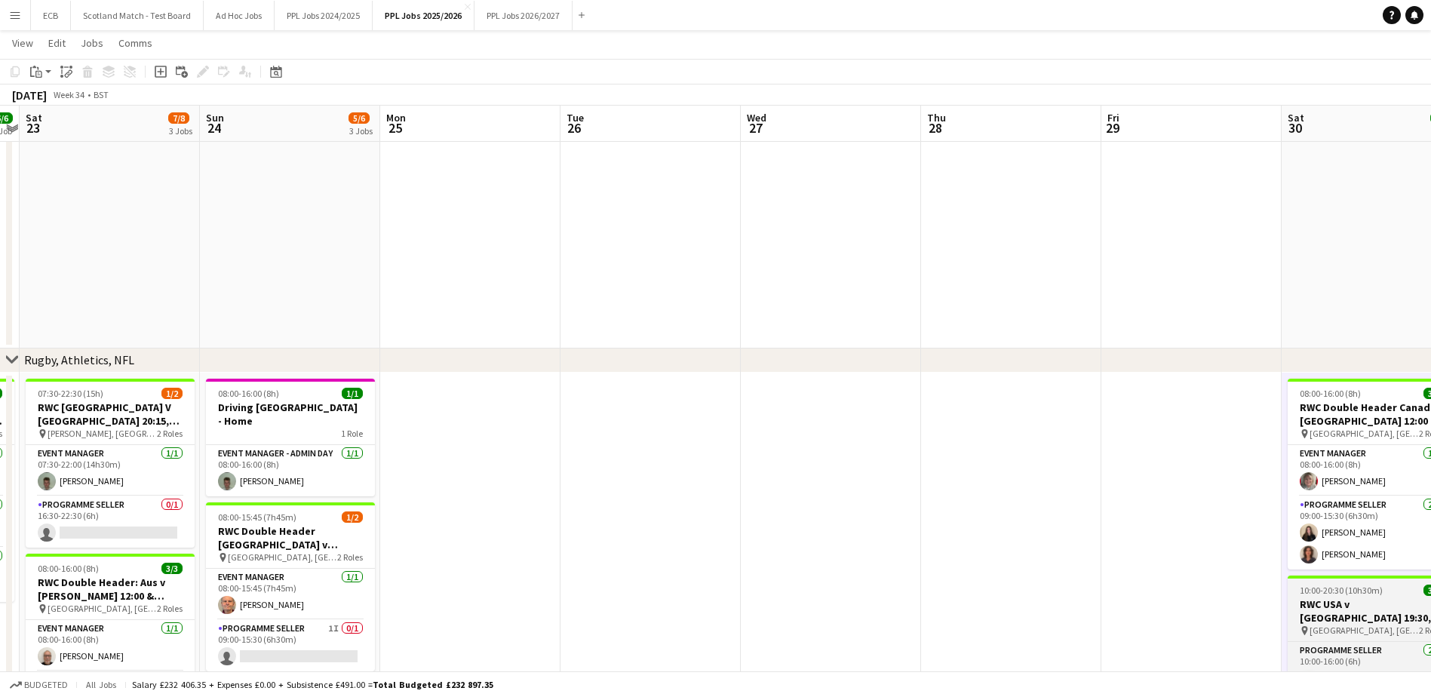
scroll to position [0, 330]
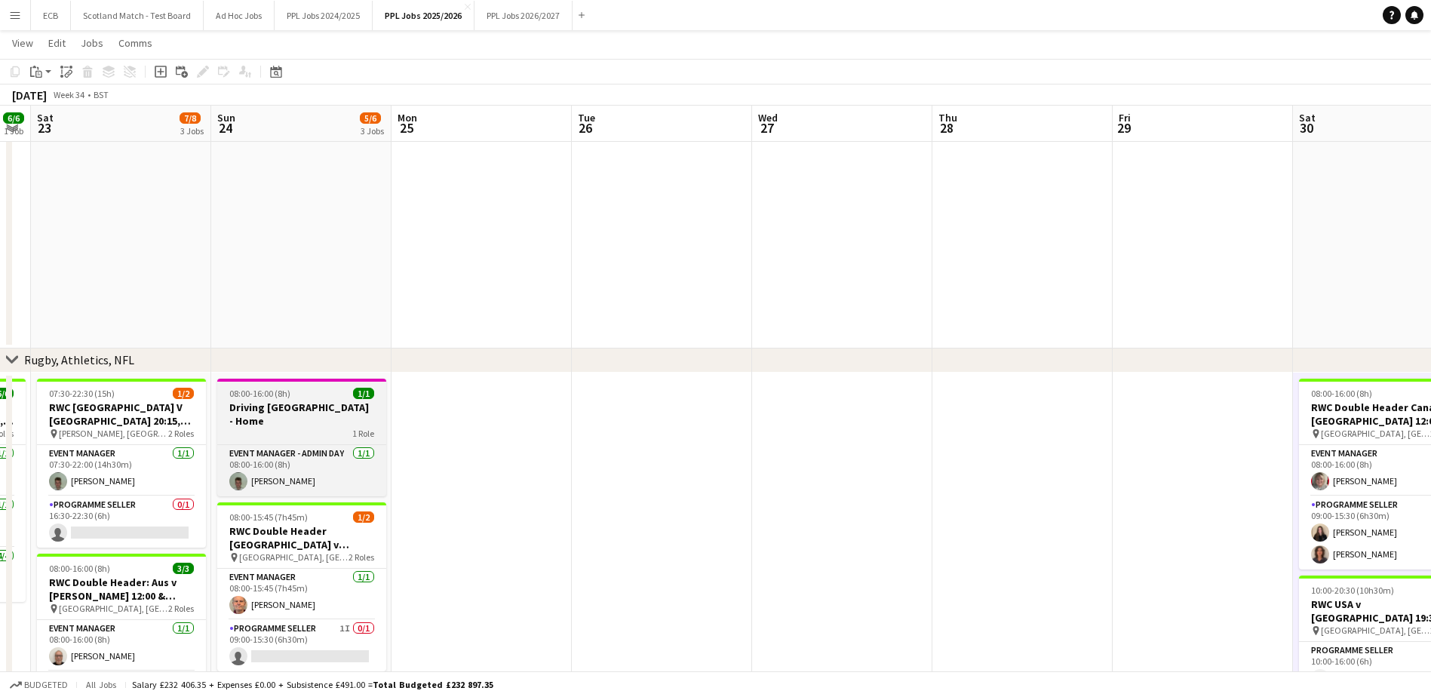
click at [309, 379] on div at bounding box center [301, 380] width 169 height 3
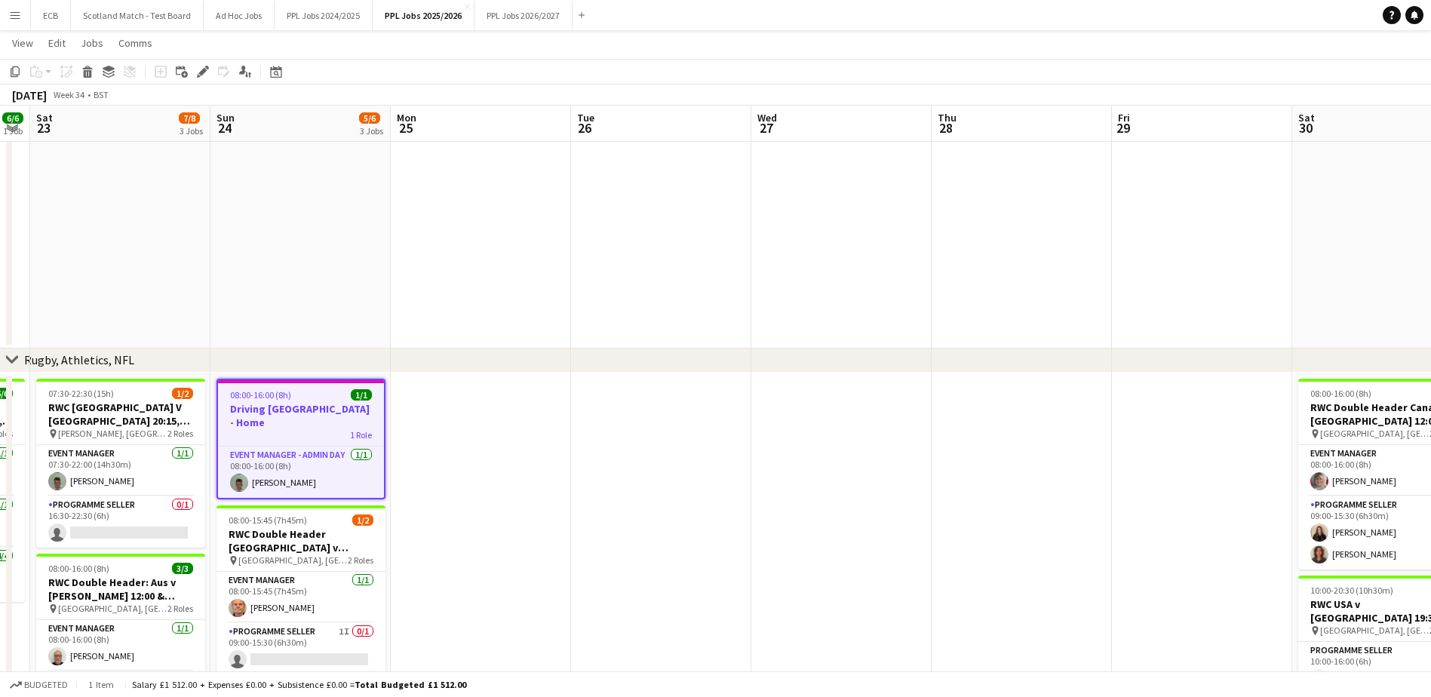
click at [986, 400] on app-date-cell at bounding box center [1021, 700] width 180 height 655
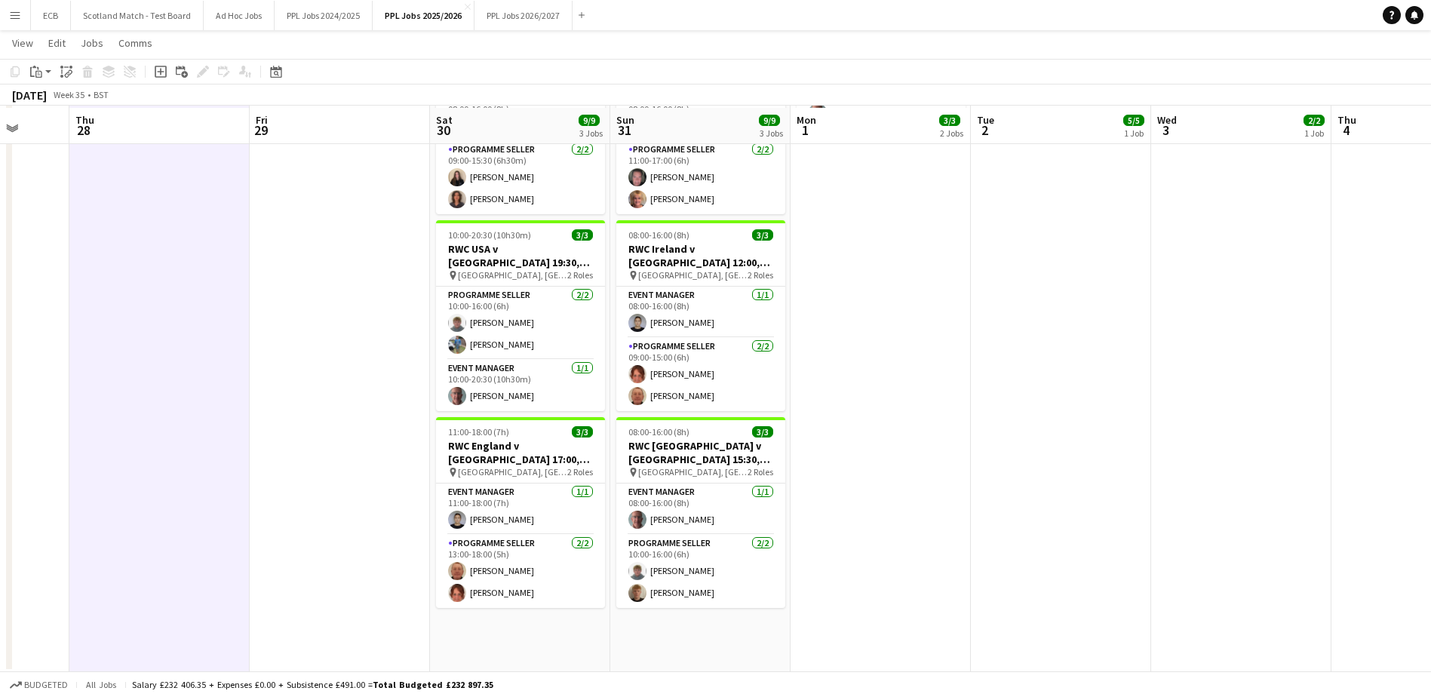
scroll to position [755, 0]
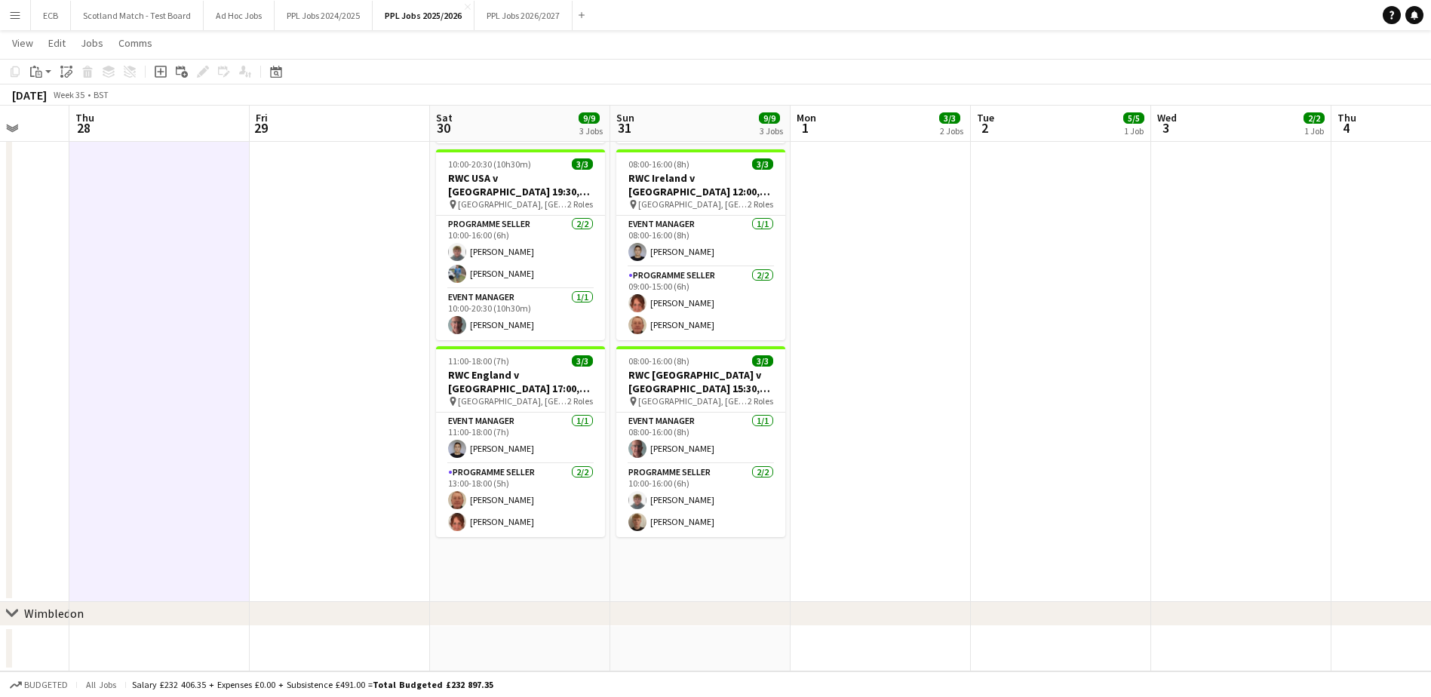
click at [520, 558] on app-date-cell "08:00-16:00 (8h) 3/3 RWC Double Header [GEOGRAPHIC_DATA] v [GEOGRAPHIC_DATA] 12…" at bounding box center [520, 273] width 180 height 655
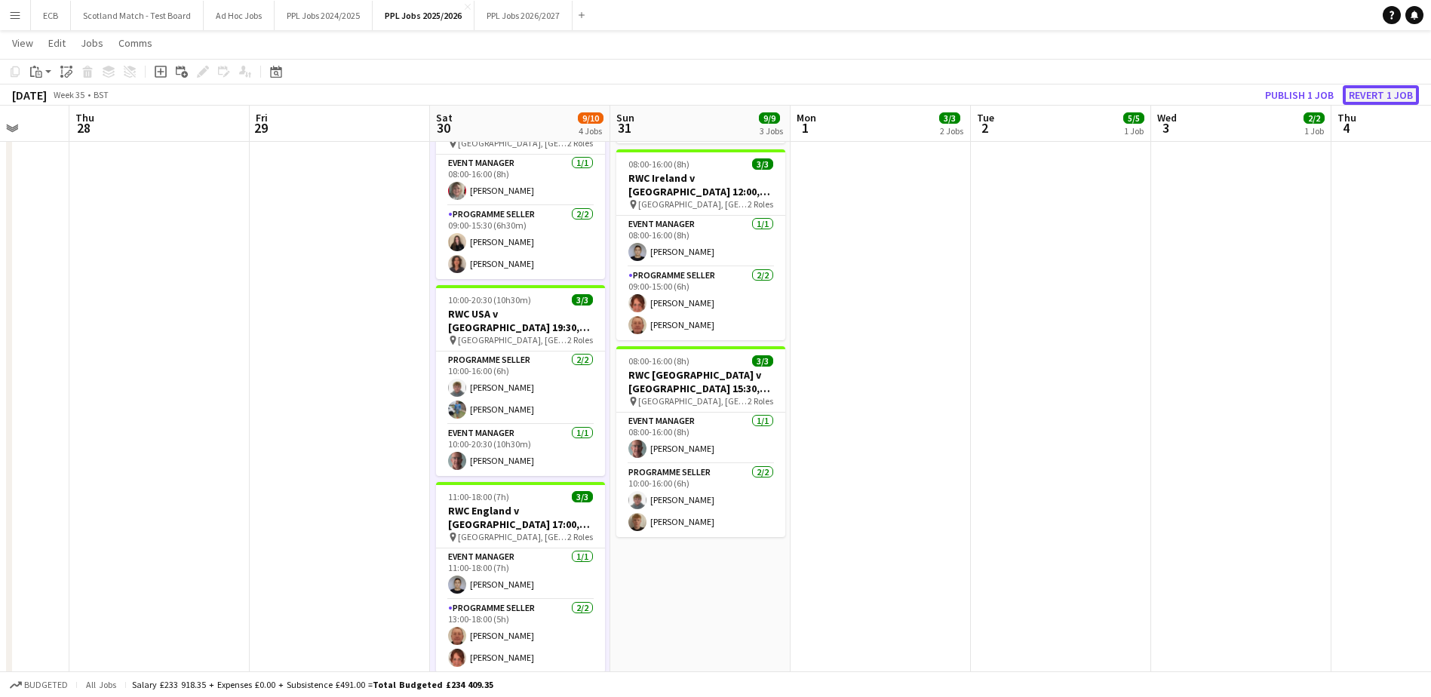
click at [1384, 90] on button "Revert 1 job" at bounding box center [1380, 95] width 76 height 20
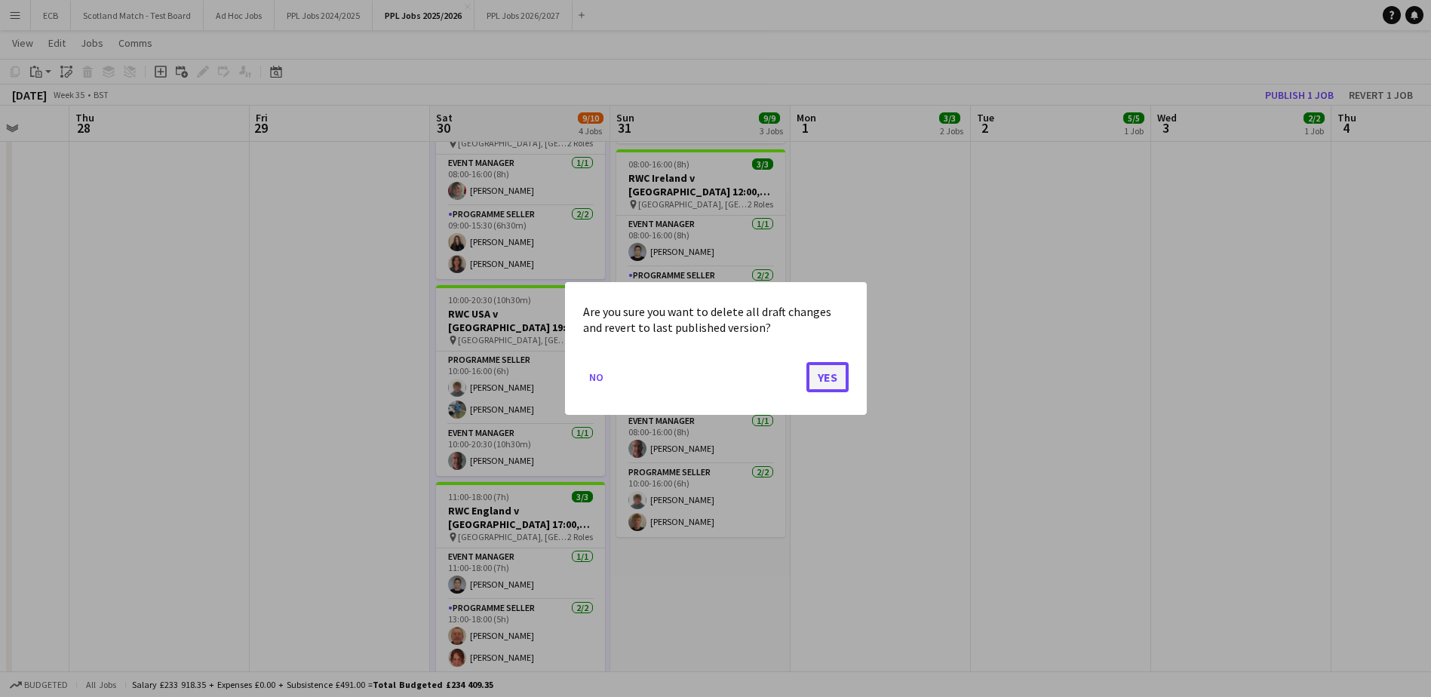
click at [825, 366] on button "Yes" at bounding box center [827, 377] width 42 height 30
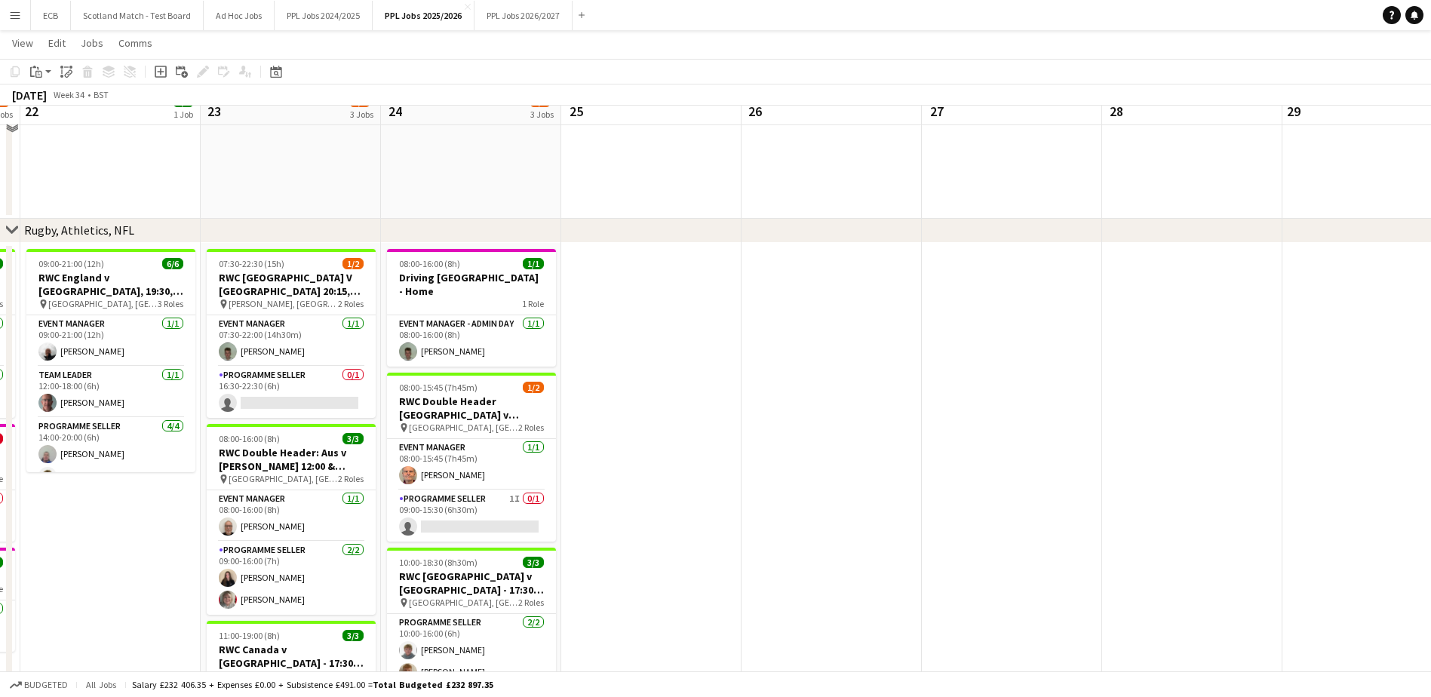
scroll to position [419, 0]
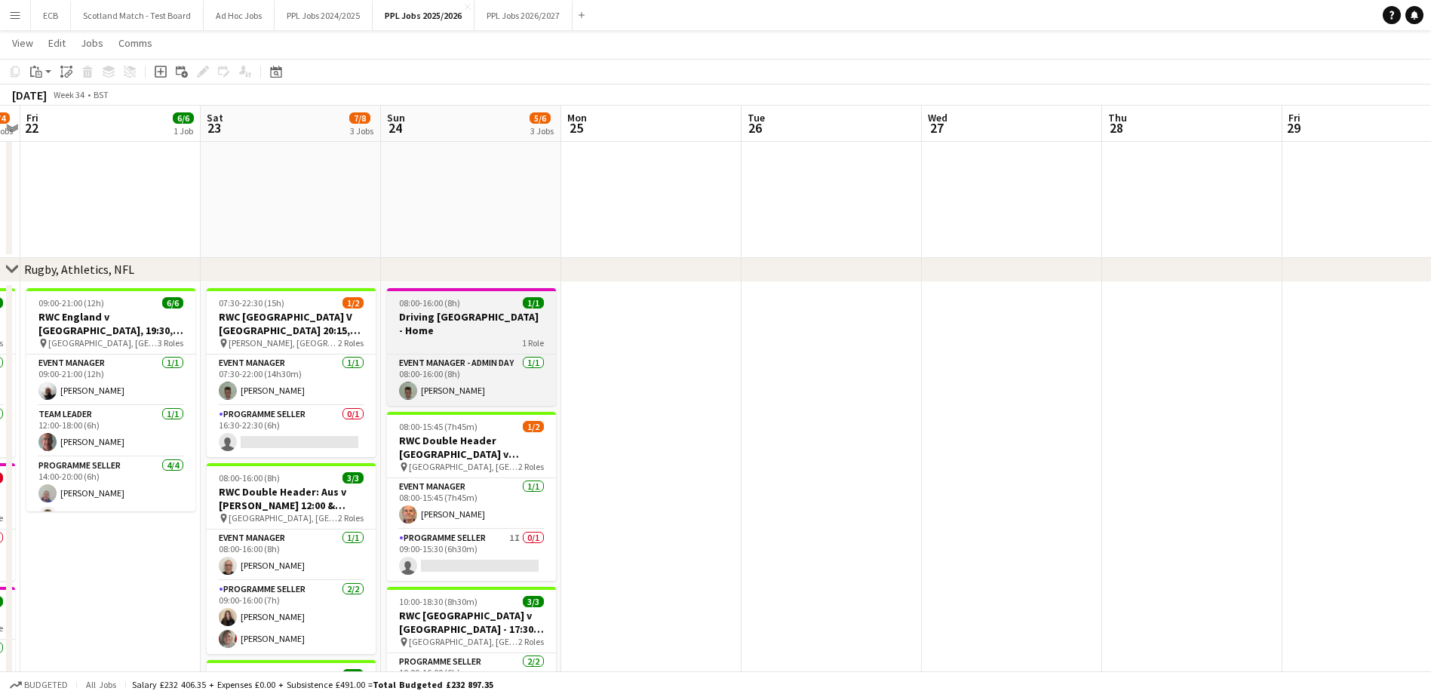
click at [446, 337] on div "1 Role" at bounding box center [471, 343] width 169 height 12
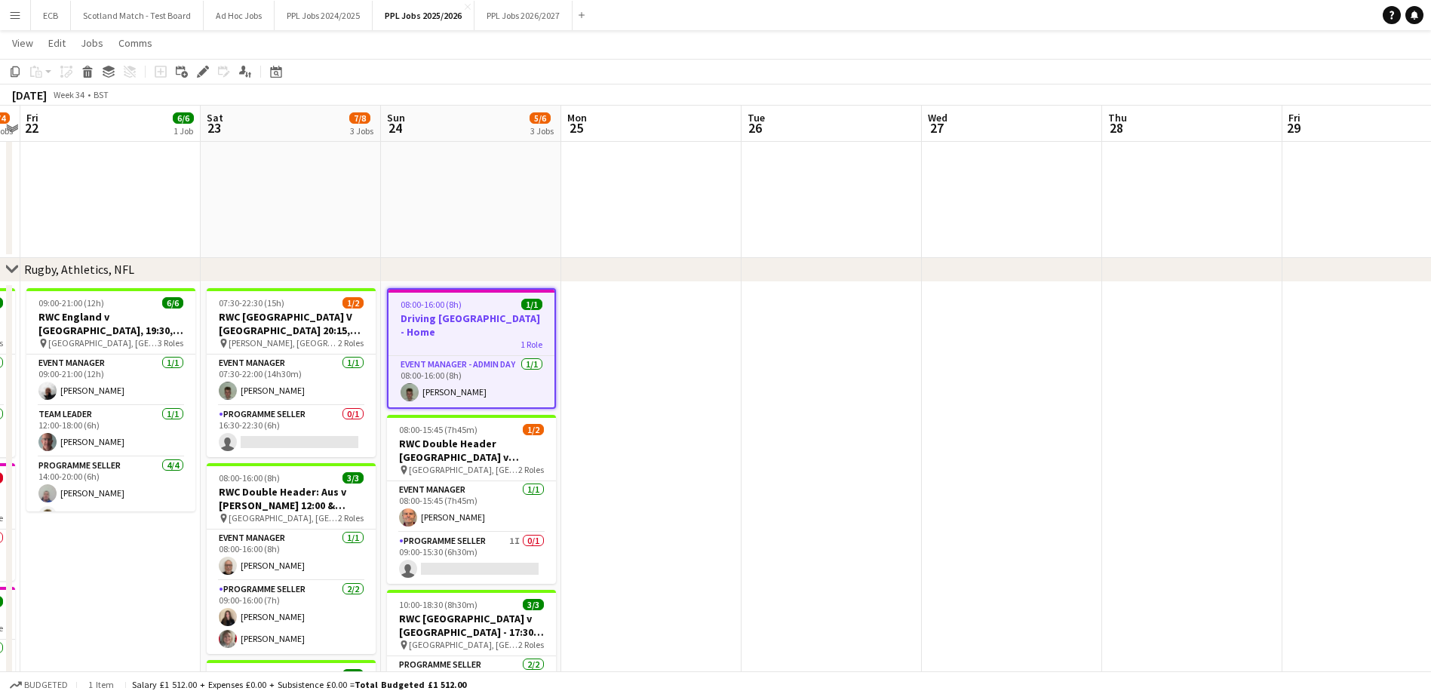
click at [458, 302] on span "08:00-16:00 (8h)" at bounding box center [430, 304] width 61 height 11
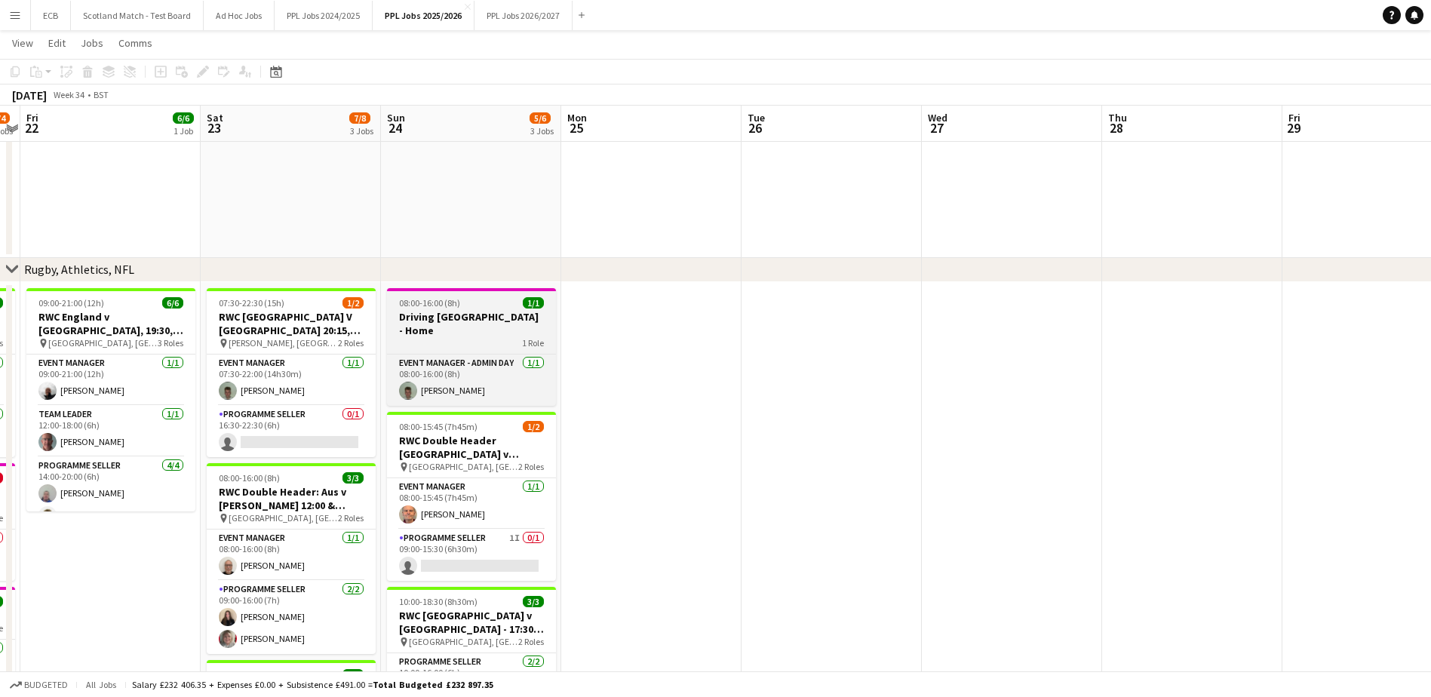
click at [458, 302] on span "08:00-16:00 (8h)" at bounding box center [429, 302] width 61 height 11
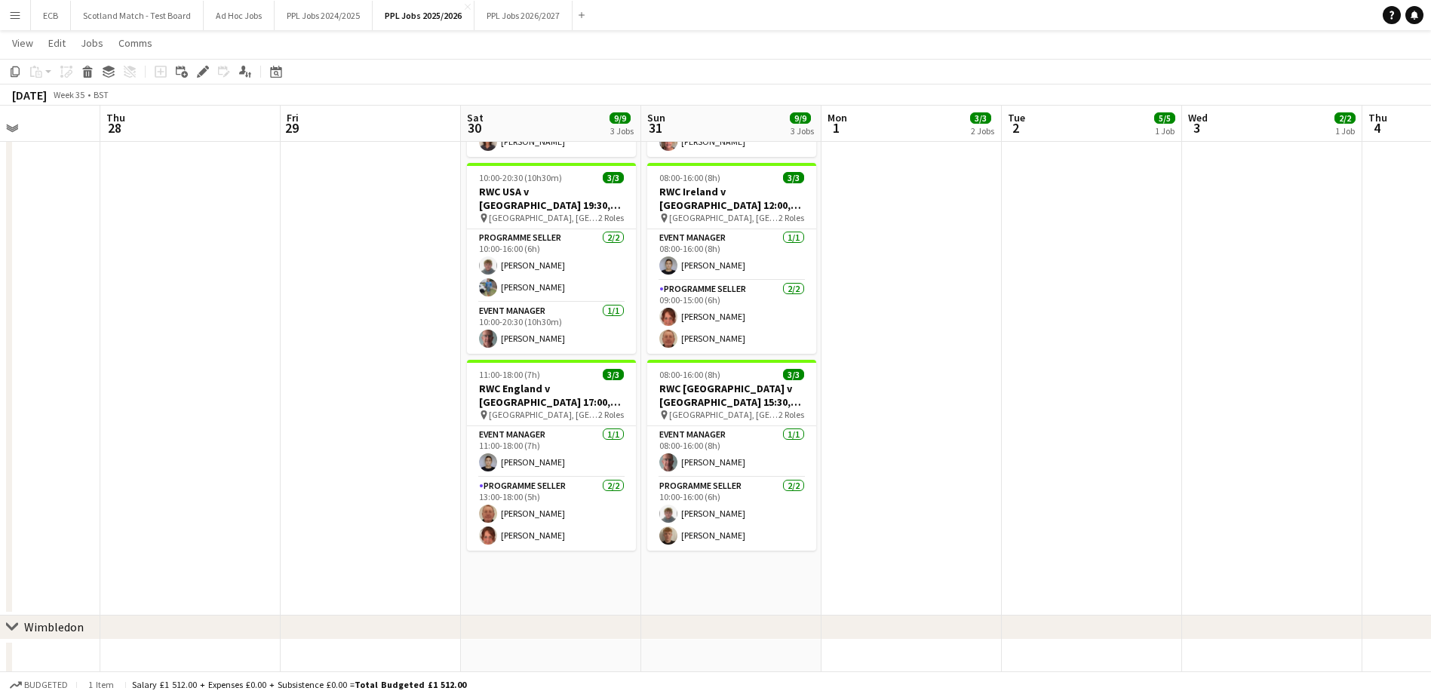
scroll to position [744, 0]
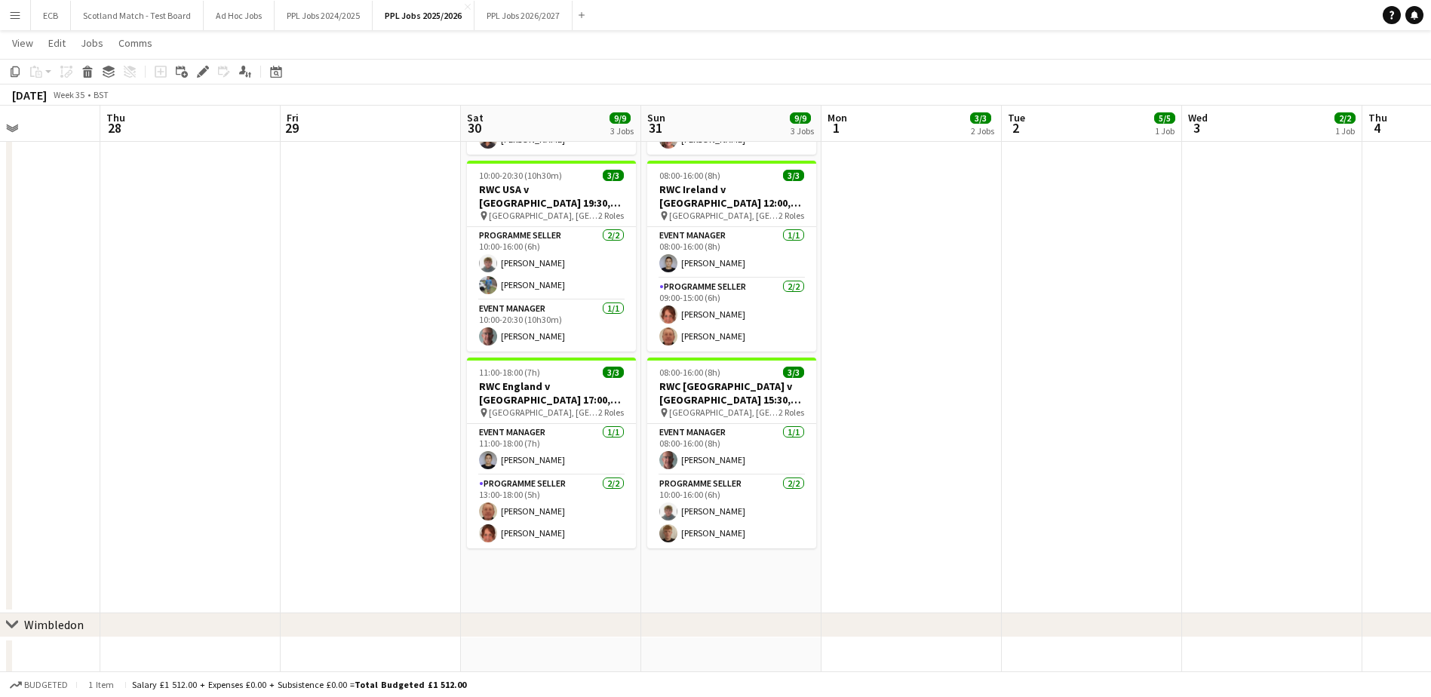
click at [531, 566] on app-date-cell "08:00-16:00 (8h) 3/3 RWC Double Header [GEOGRAPHIC_DATA] v [GEOGRAPHIC_DATA] 12…" at bounding box center [551, 285] width 180 height 655
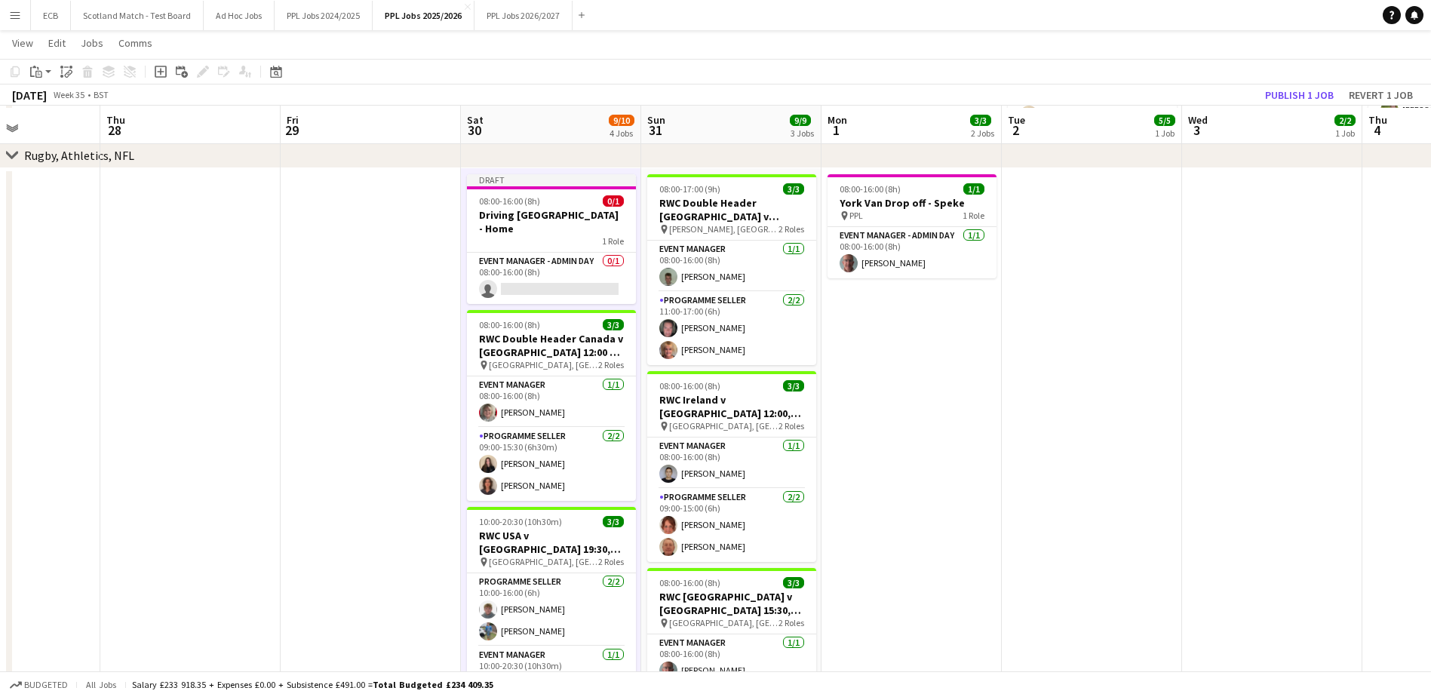
scroll to position [532, 0]
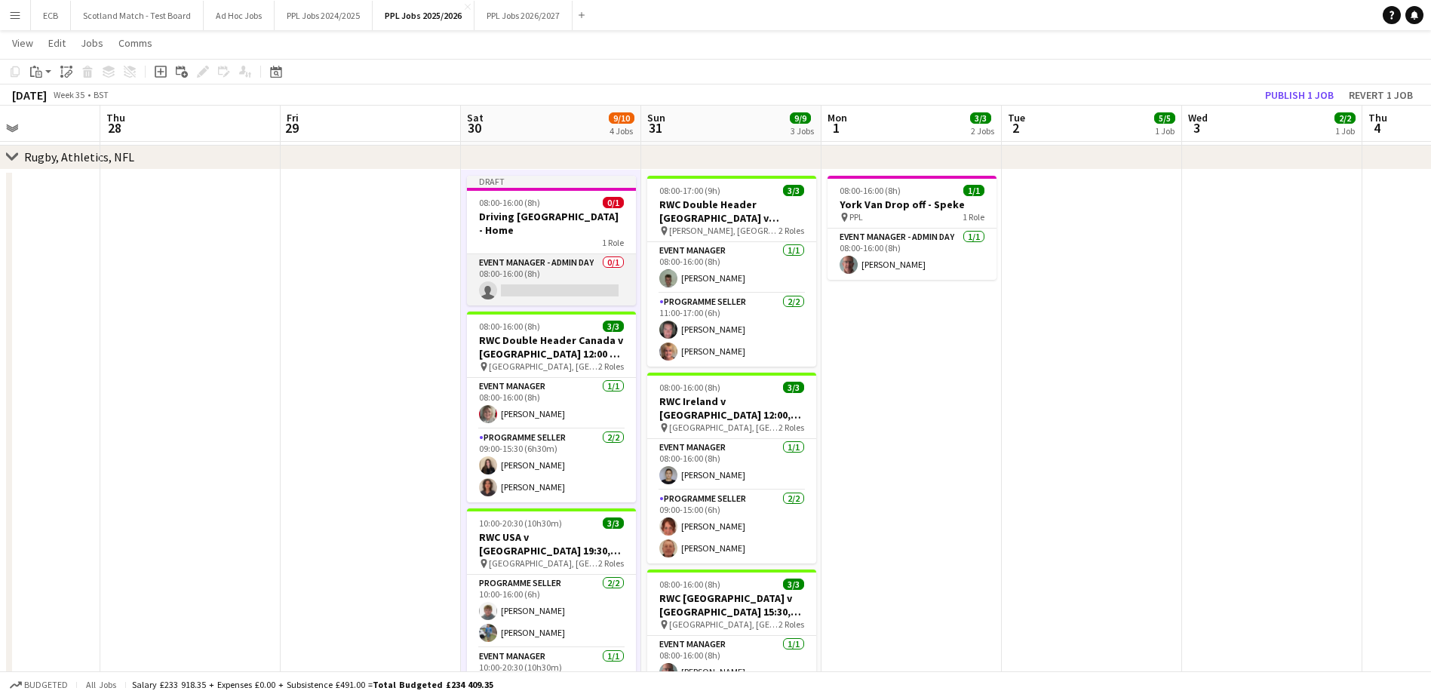
click at [569, 268] on app-card-role "Event Manager - Admin Day 0/1 08:00-16:00 (8h) single-neutral-actions" at bounding box center [551, 279] width 169 height 51
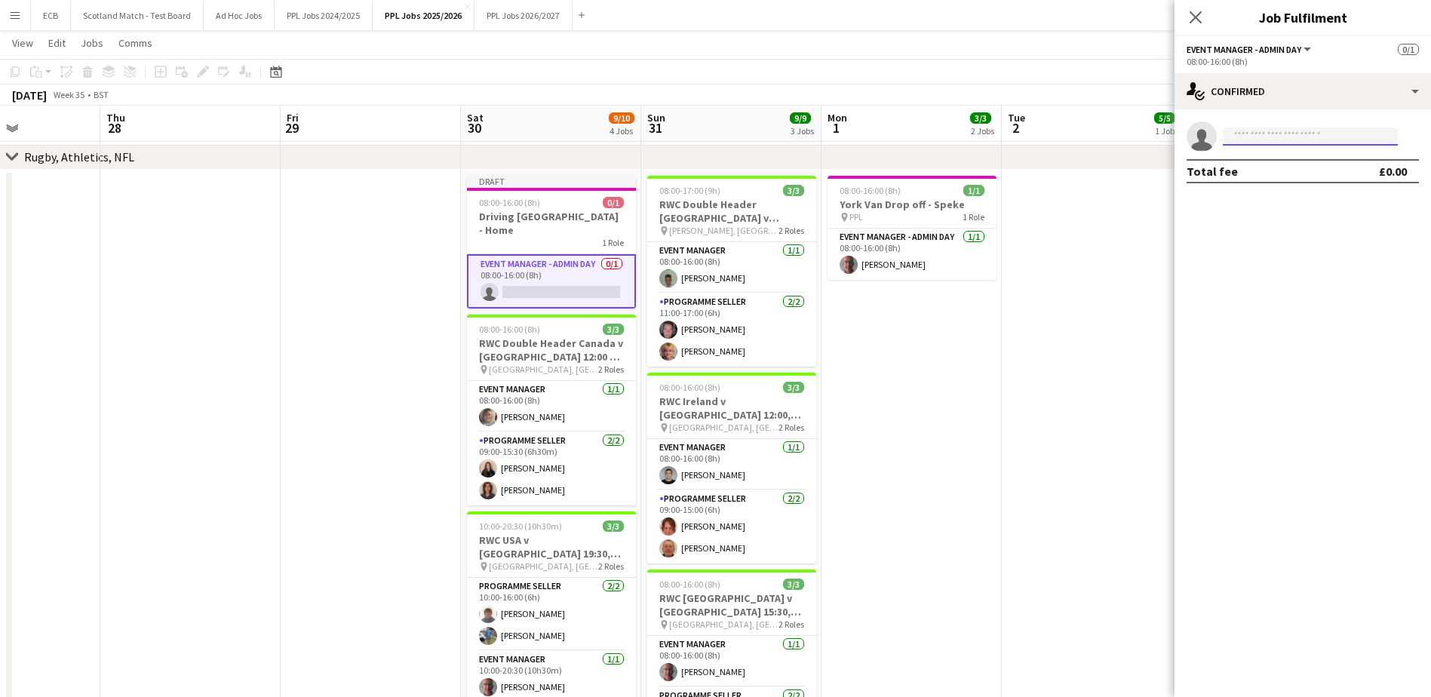
click at [1273, 133] on input at bounding box center [1309, 136] width 175 height 18
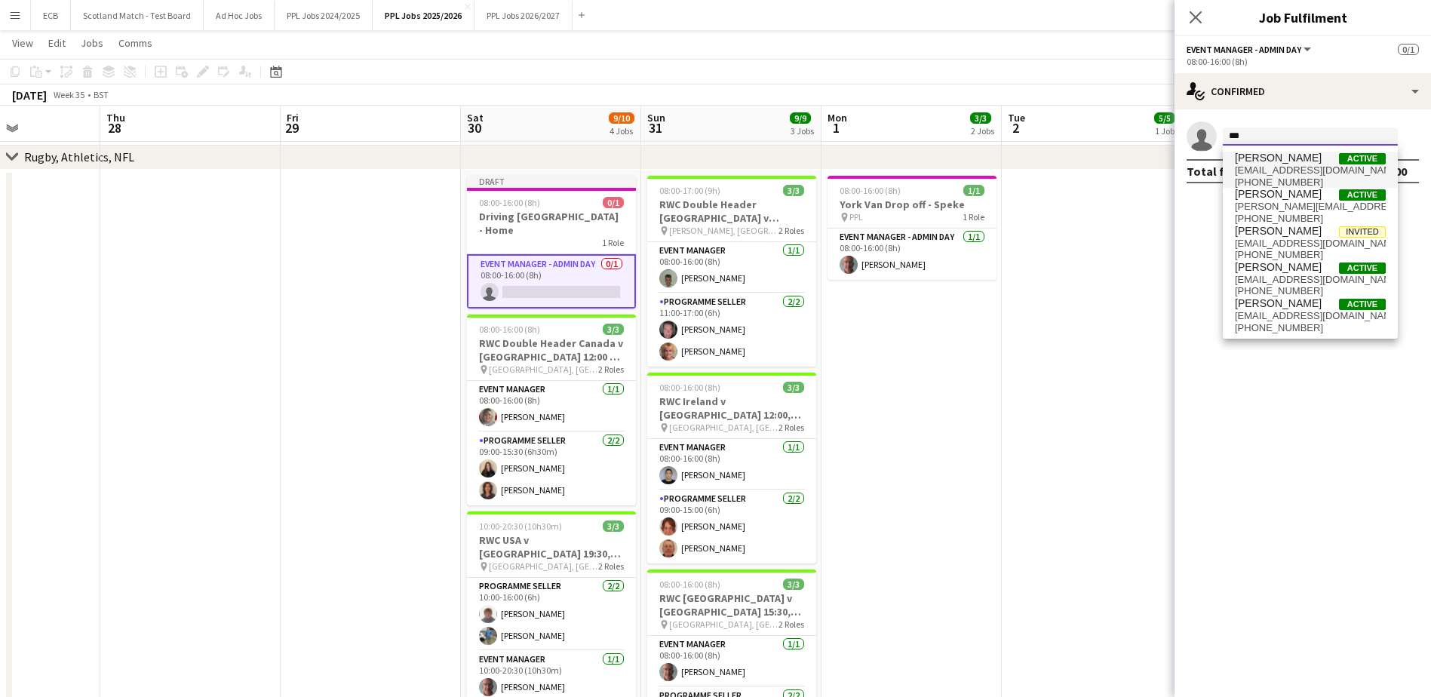
type input "***"
click at [1287, 158] on span "[PERSON_NAME]" at bounding box center [1278, 158] width 87 height 13
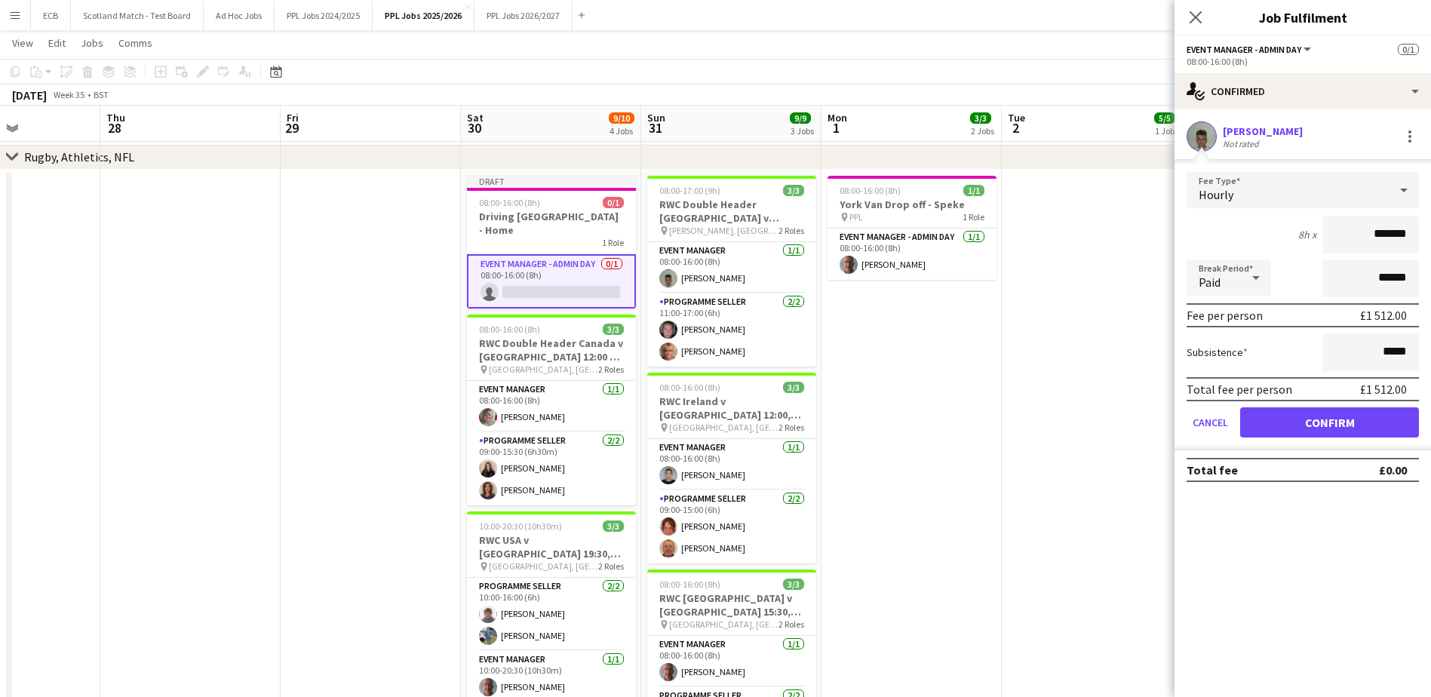
click at [1311, 198] on div "Hourly" at bounding box center [1287, 190] width 202 height 36
drag, startPoint x: 1267, startPoint y: 336, endPoint x: 1265, endPoint y: 324, distance: 12.2
click at [1265, 324] on div "Hourly Fixed No fee" at bounding box center [715, 348] width 1431 height 697
click at [1265, 324] on mat-option "No fee" at bounding box center [1302, 309] width 232 height 38
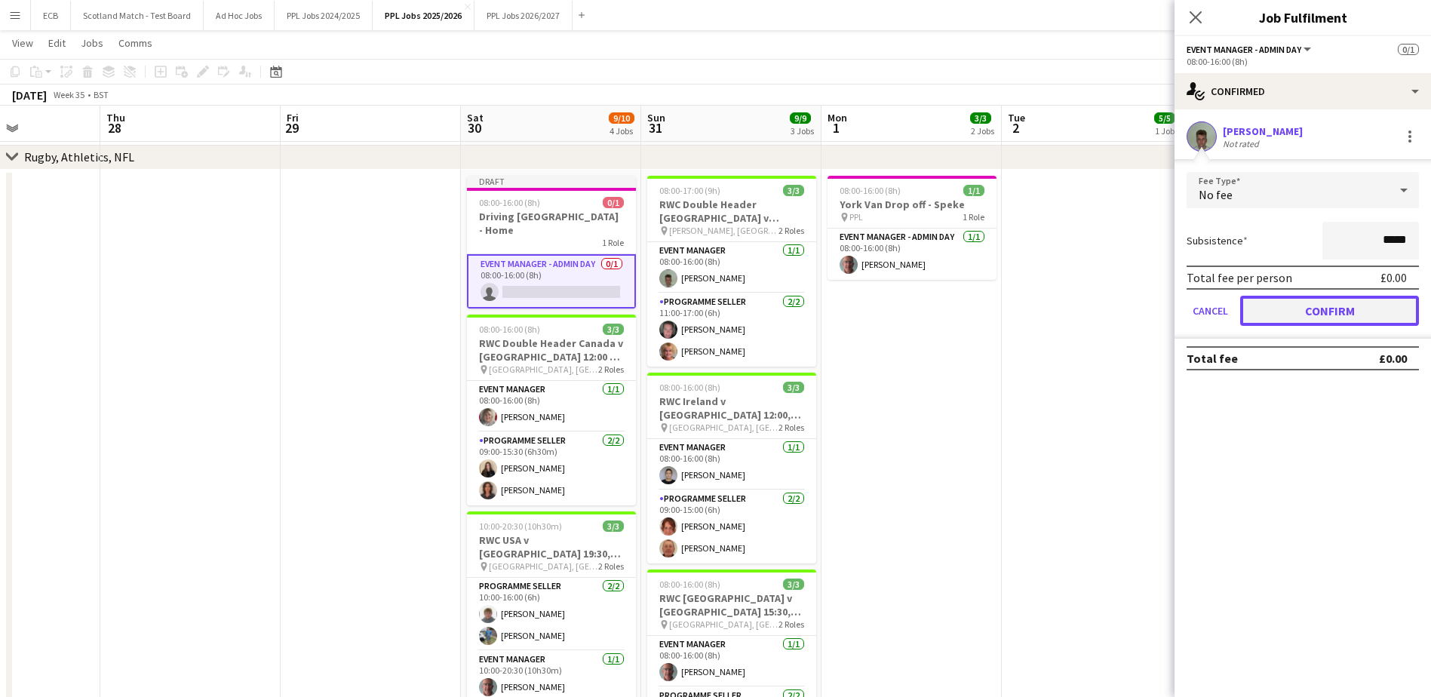
click at [1307, 307] on button "Confirm" at bounding box center [1329, 311] width 179 height 30
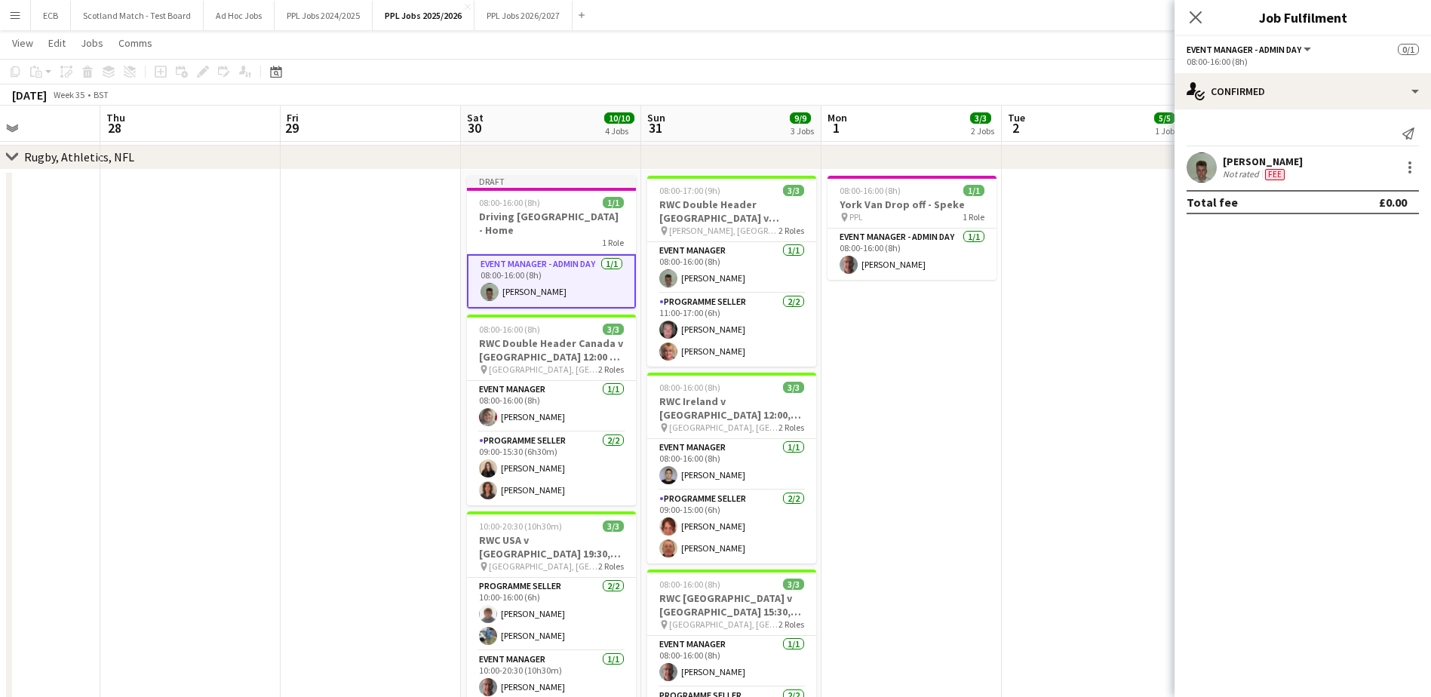
click at [1081, 393] on app-date-cell at bounding box center [1092, 550] width 180 height 761
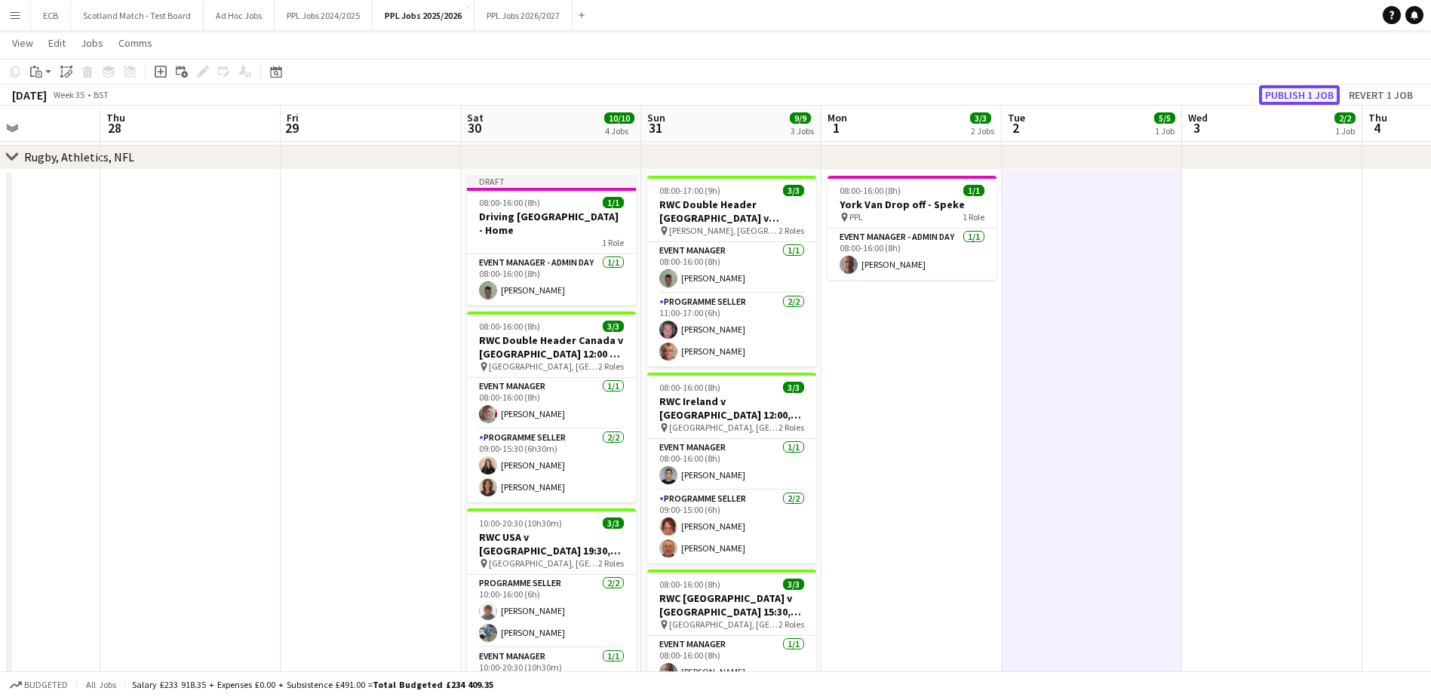
click at [1313, 95] on button "Publish 1 job" at bounding box center [1299, 95] width 81 height 20
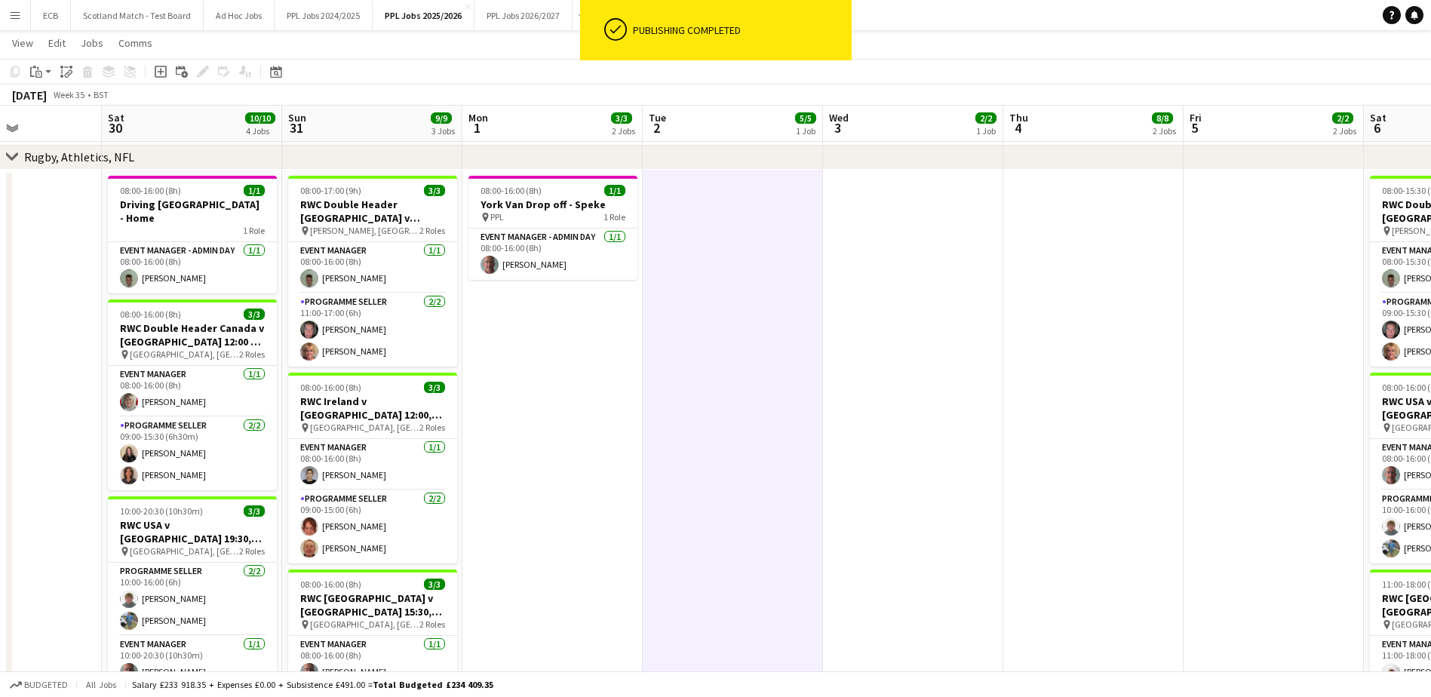
scroll to position [0, 439]
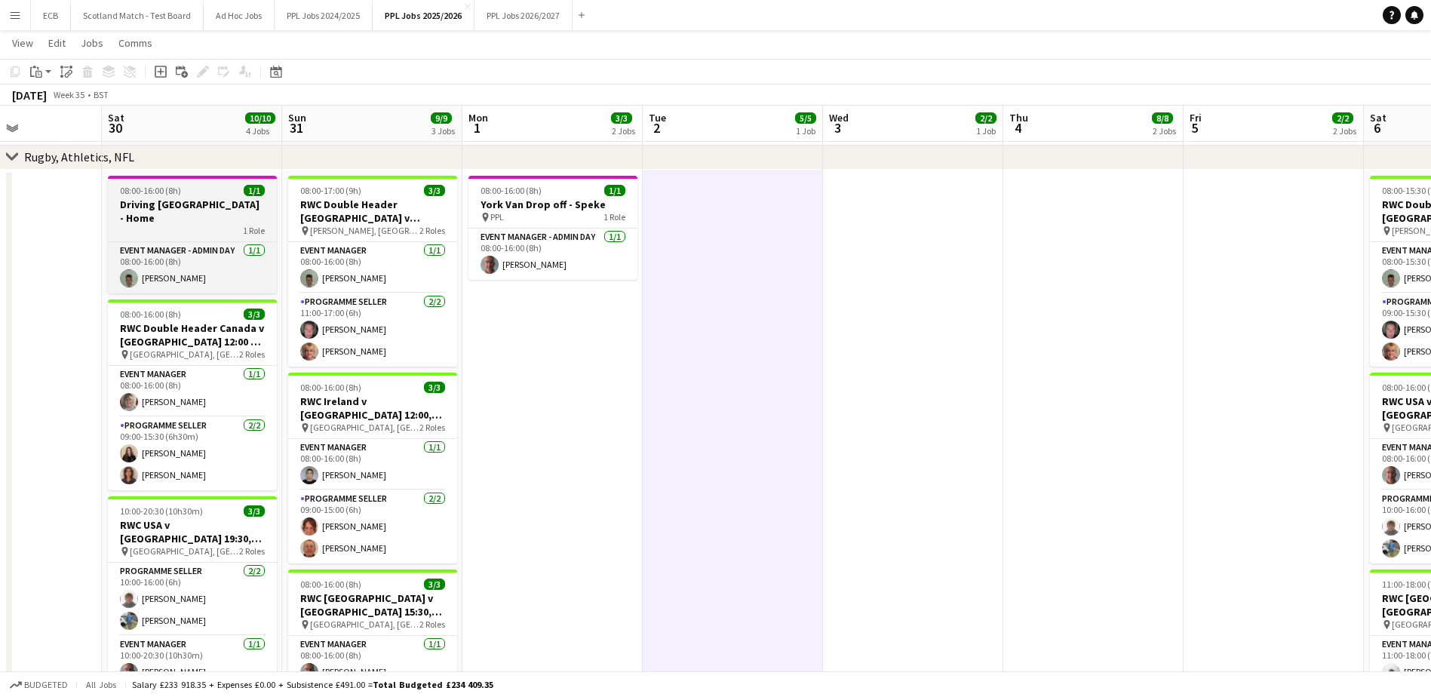
click at [137, 204] on h3 "Driving [GEOGRAPHIC_DATA] - Home" at bounding box center [192, 211] width 169 height 27
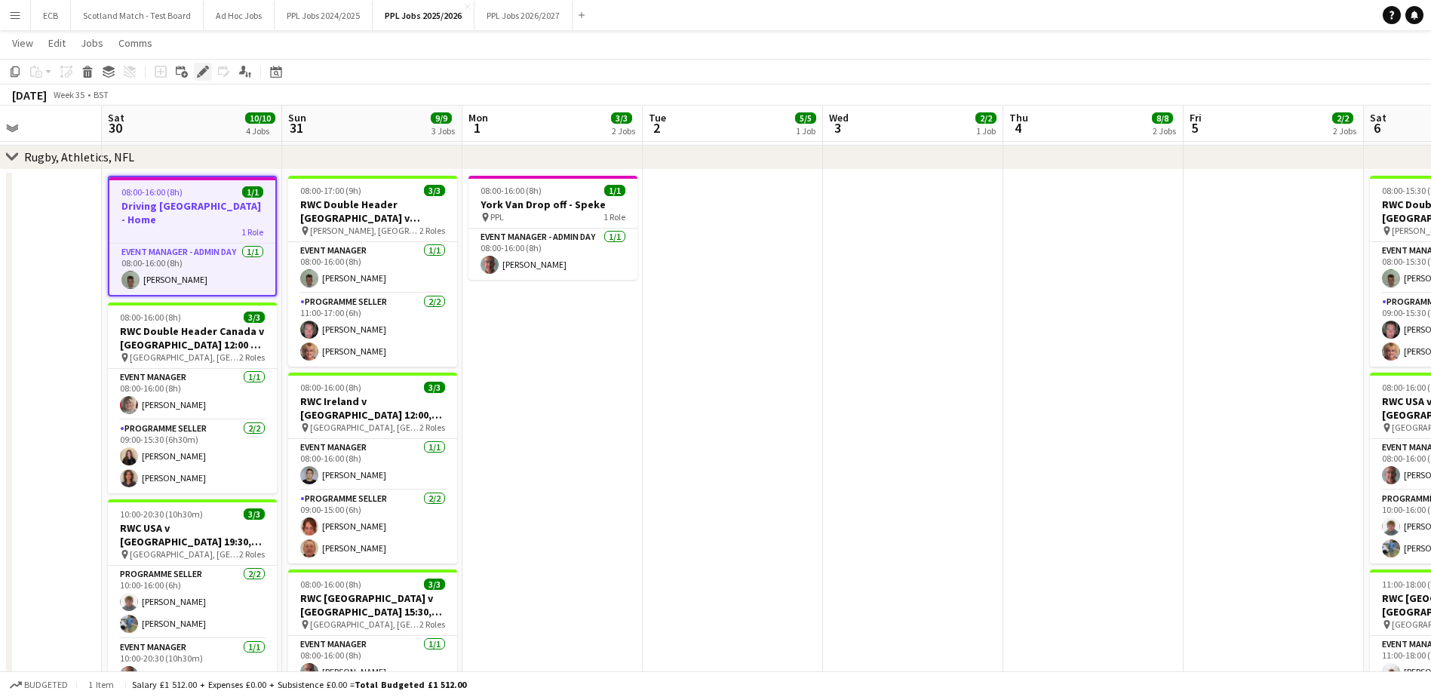
click at [197, 68] on icon "Edit" at bounding box center [203, 72] width 12 height 12
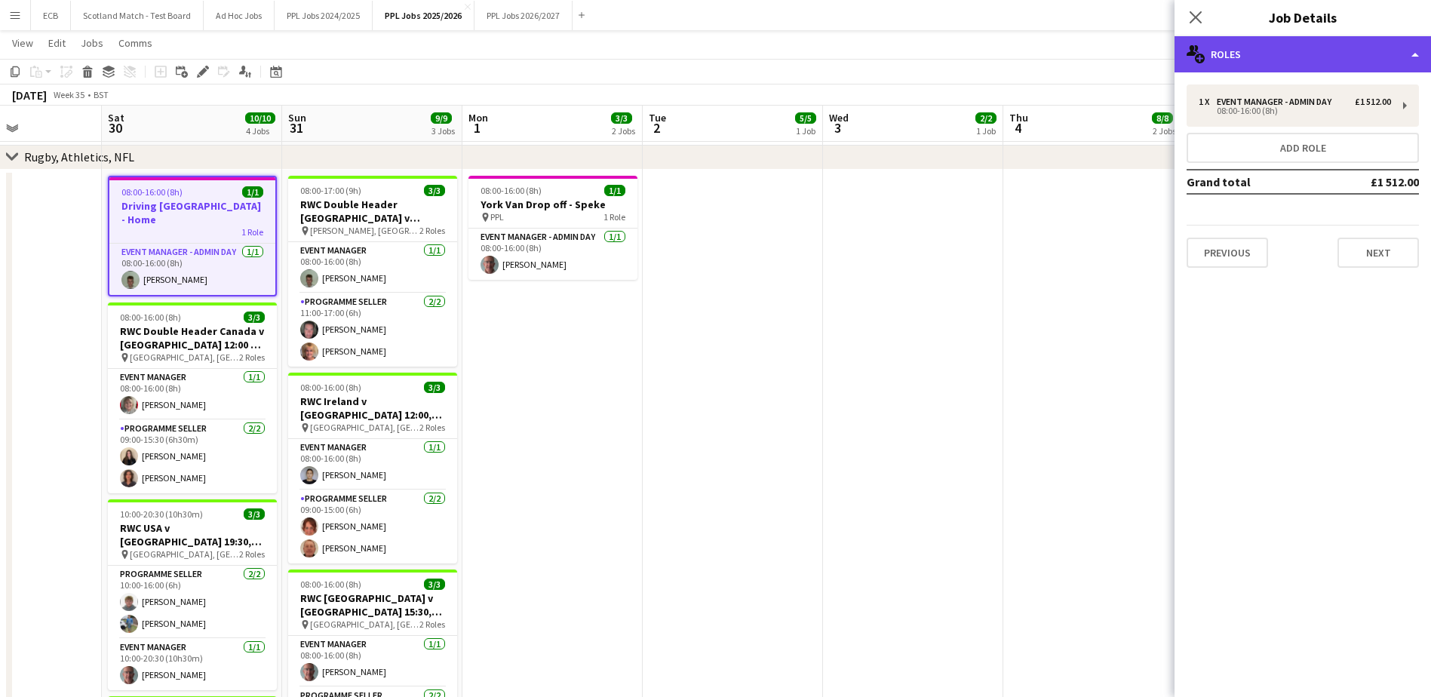
click at [1221, 51] on div "multiple-users-add Roles" at bounding box center [1302, 54] width 256 height 36
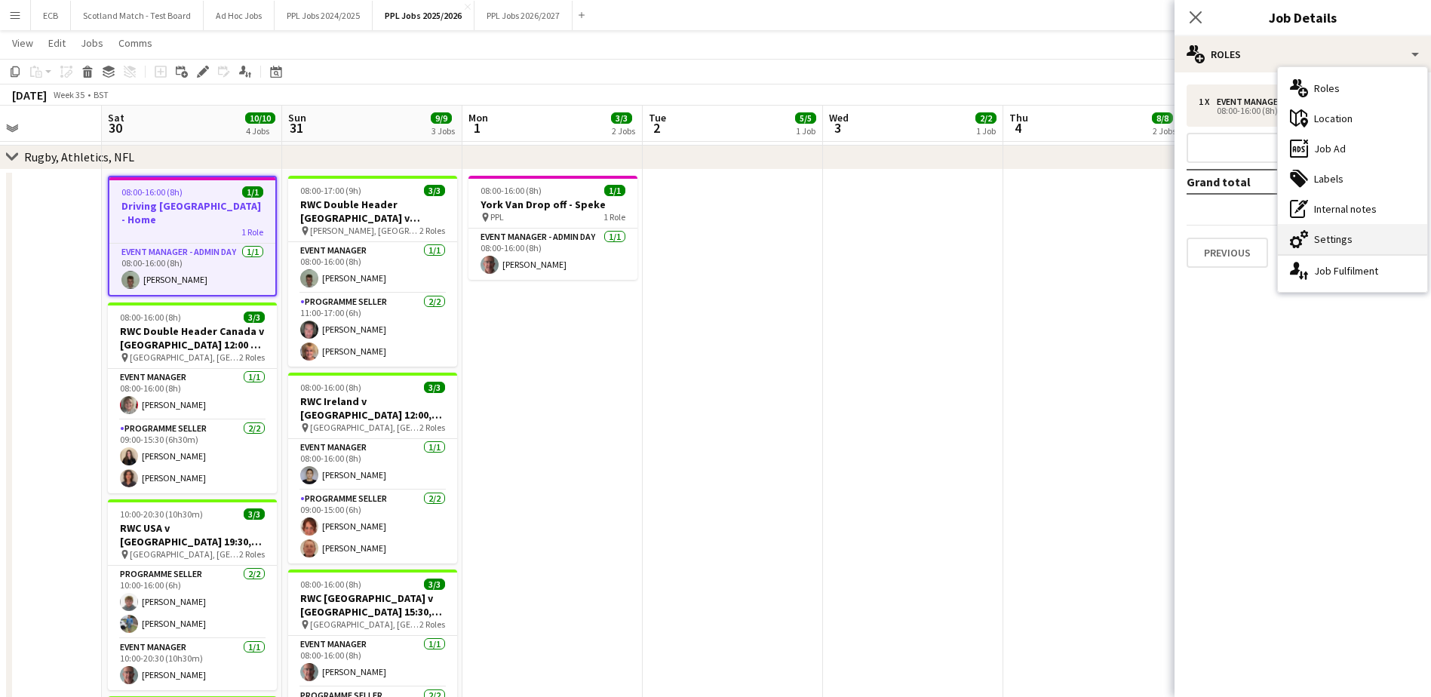
click at [1333, 233] on div "cog-double-3 Settings" at bounding box center [1352, 239] width 149 height 30
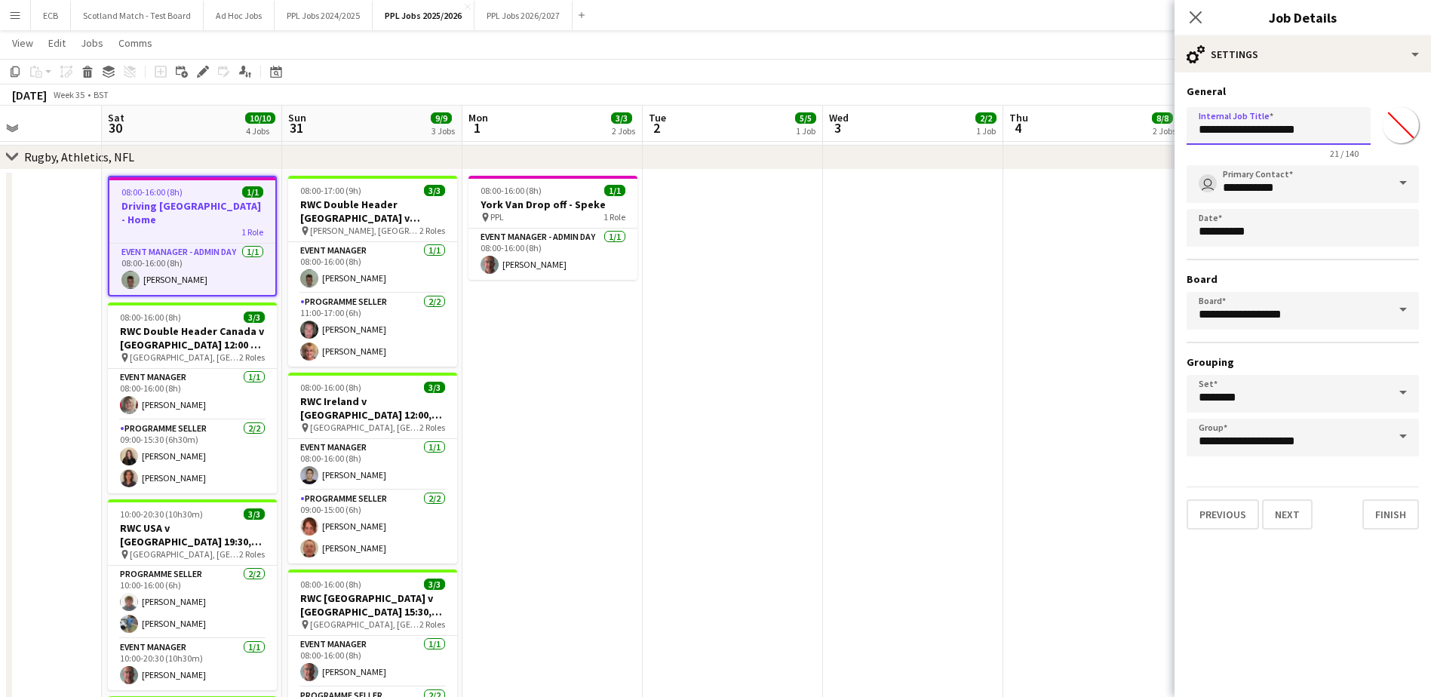
click at [1296, 124] on input "**********" at bounding box center [1278, 126] width 184 height 38
type input "**********"
click at [1407, 510] on button "Finish" at bounding box center [1390, 514] width 57 height 30
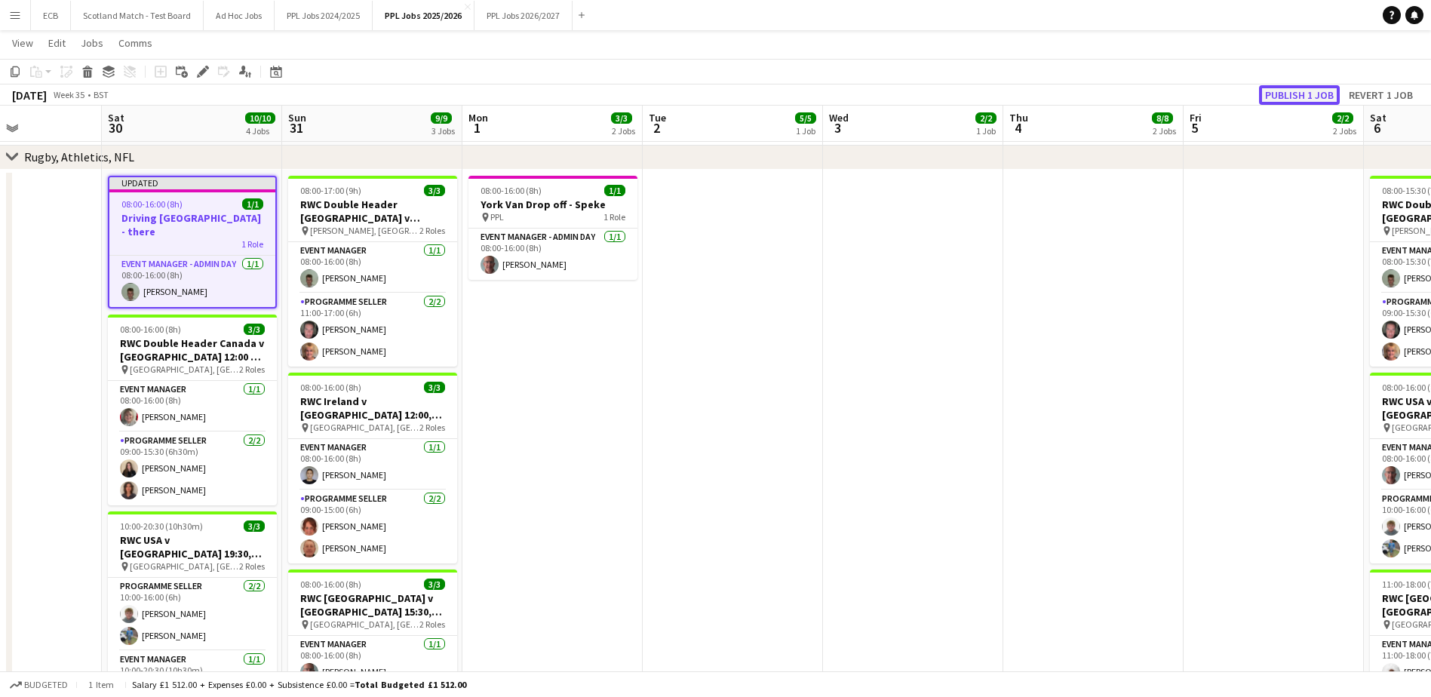
click at [1295, 86] on button "Publish 1 job" at bounding box center [1299, 95] width 81 height 20
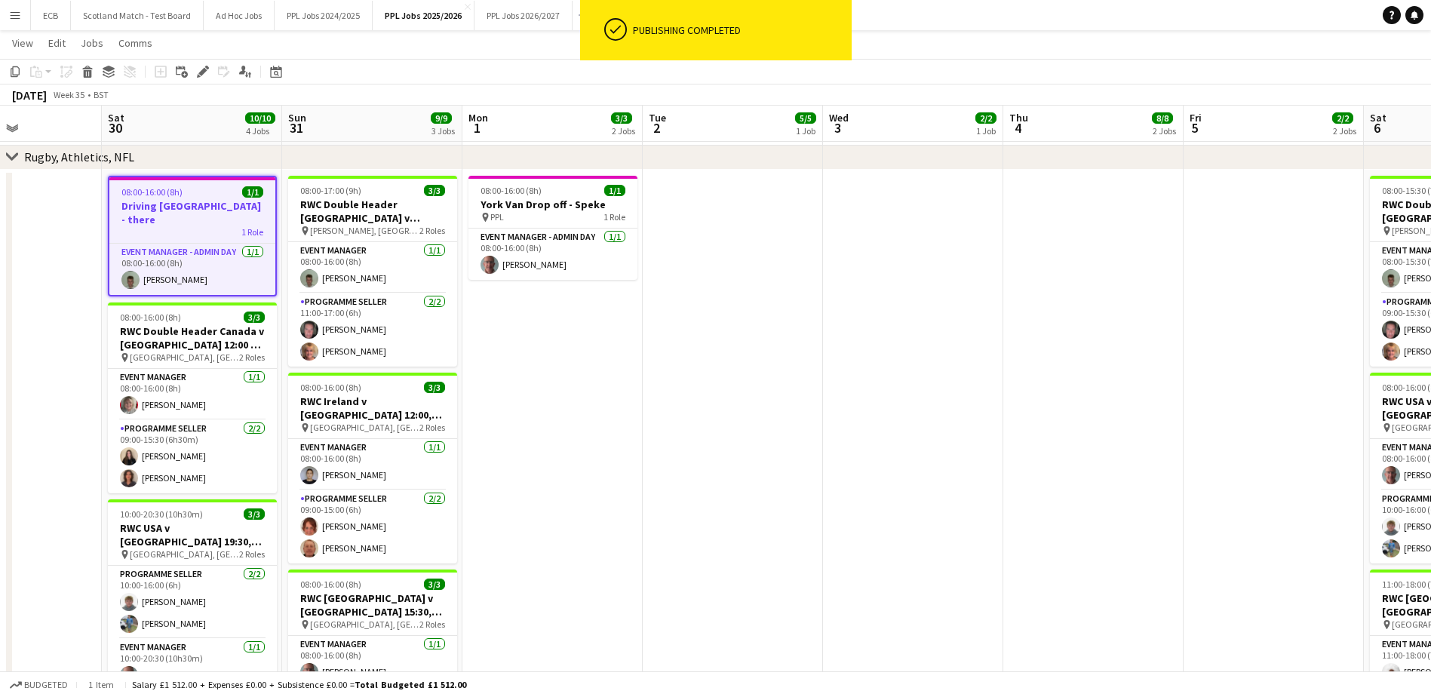
click at [164, 191] on span "08:00-16:00 (8h)" at bounding box center [151, 191] width 61 height 11
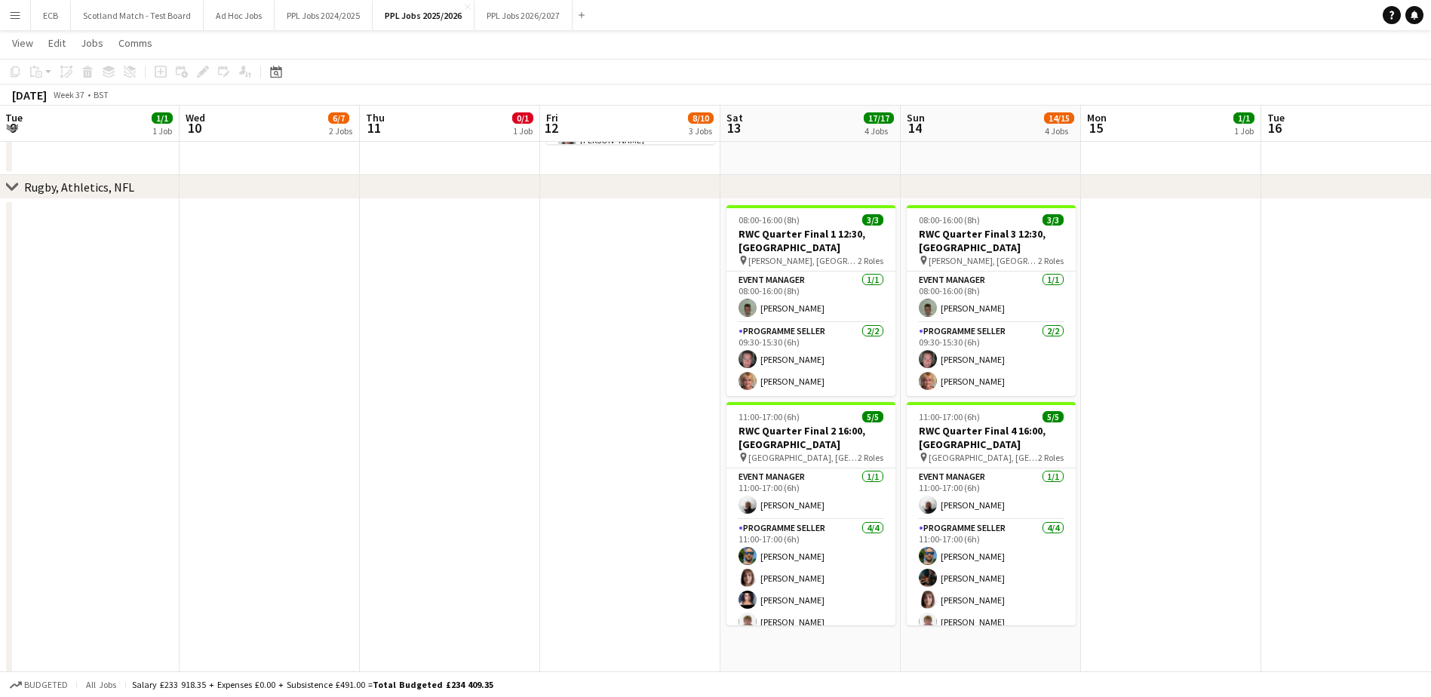
scroll to position [701, 0]
click at [637, 278] on app-date-cell at bounding box center [630, 578] width 180 height 761
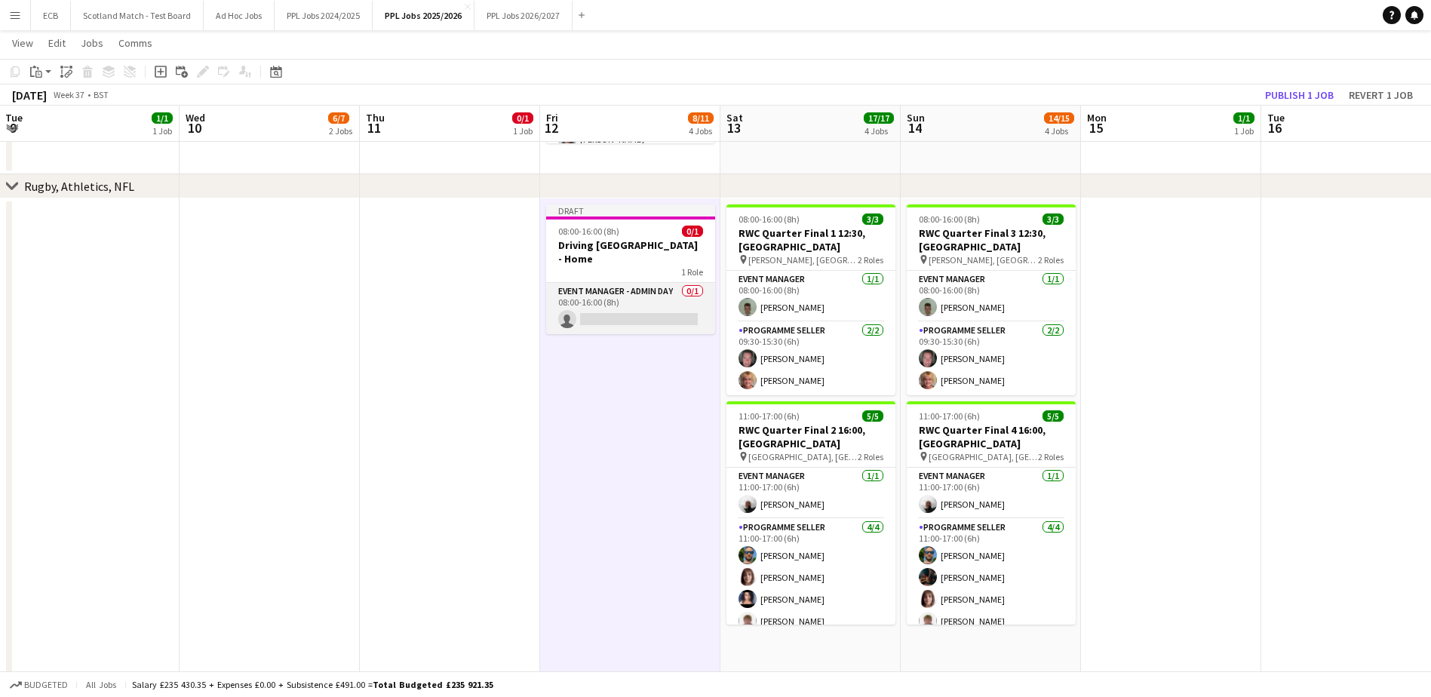
click at [649, 299] on app-card-role "Event Manager - Admin Day 0/1 08:00-16:00 (8h) single-neutral-actions" at bounding box center [630, 308] width 169 height 51
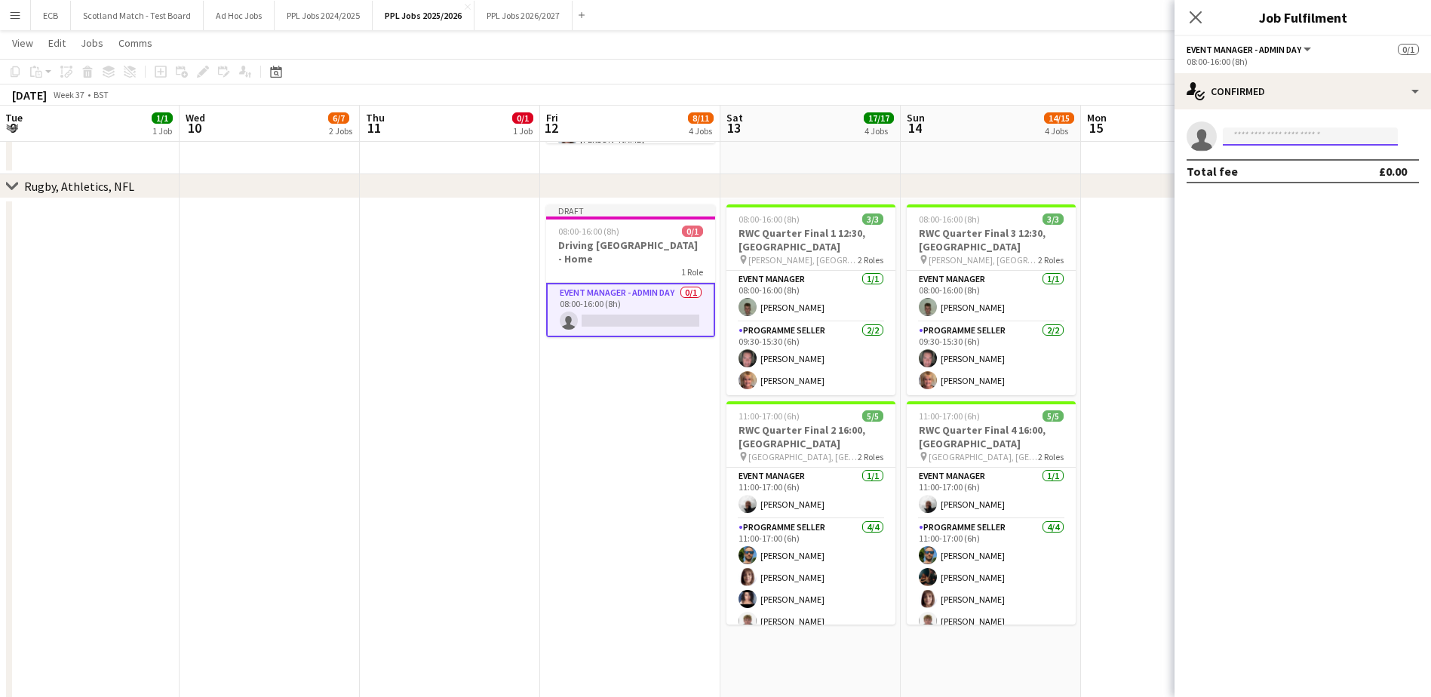
click at [1287, 131] on input at bounding box center [1309, 136] width 175 height 18
type input "****"
click at [1287, 158] on span "[PERSON_NAME]" at bounding box center [1278, 158] width 87 height 13
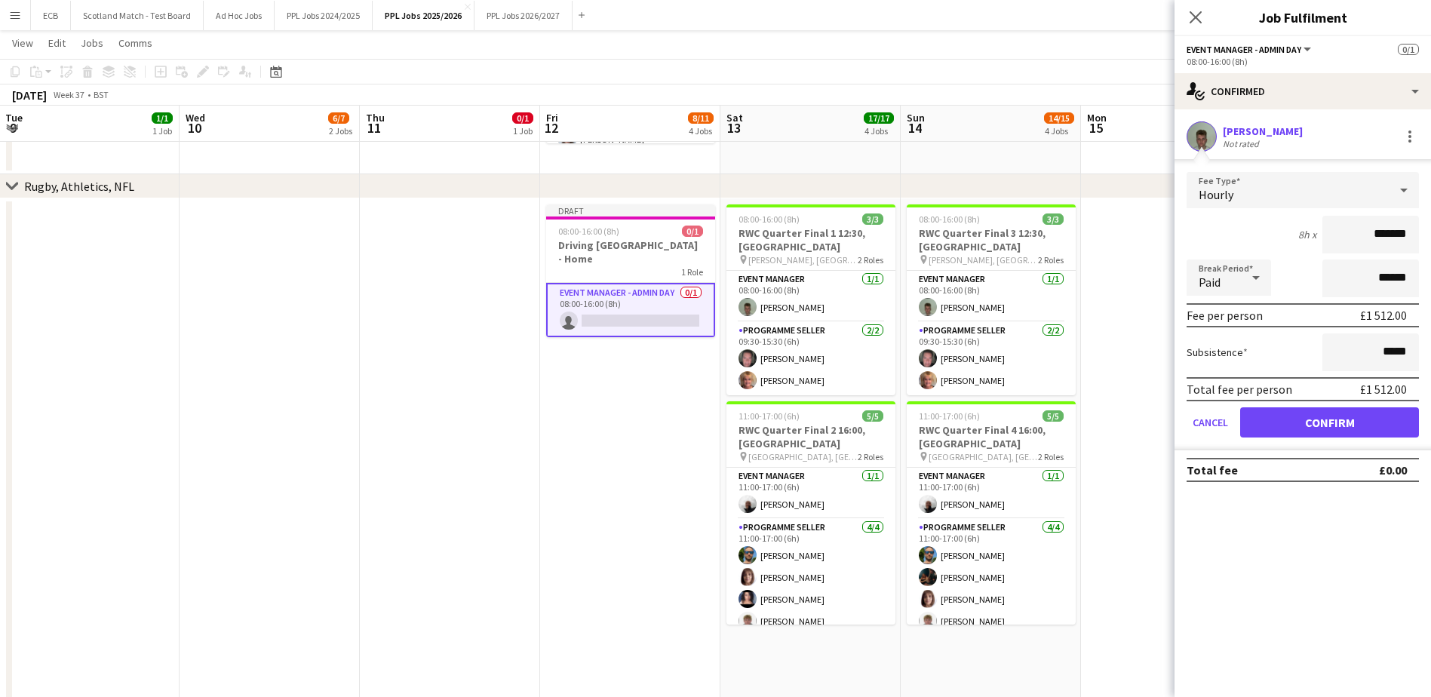
click at [1400, 203] on icon at bounding box center [1403, 190] width 18 height 30
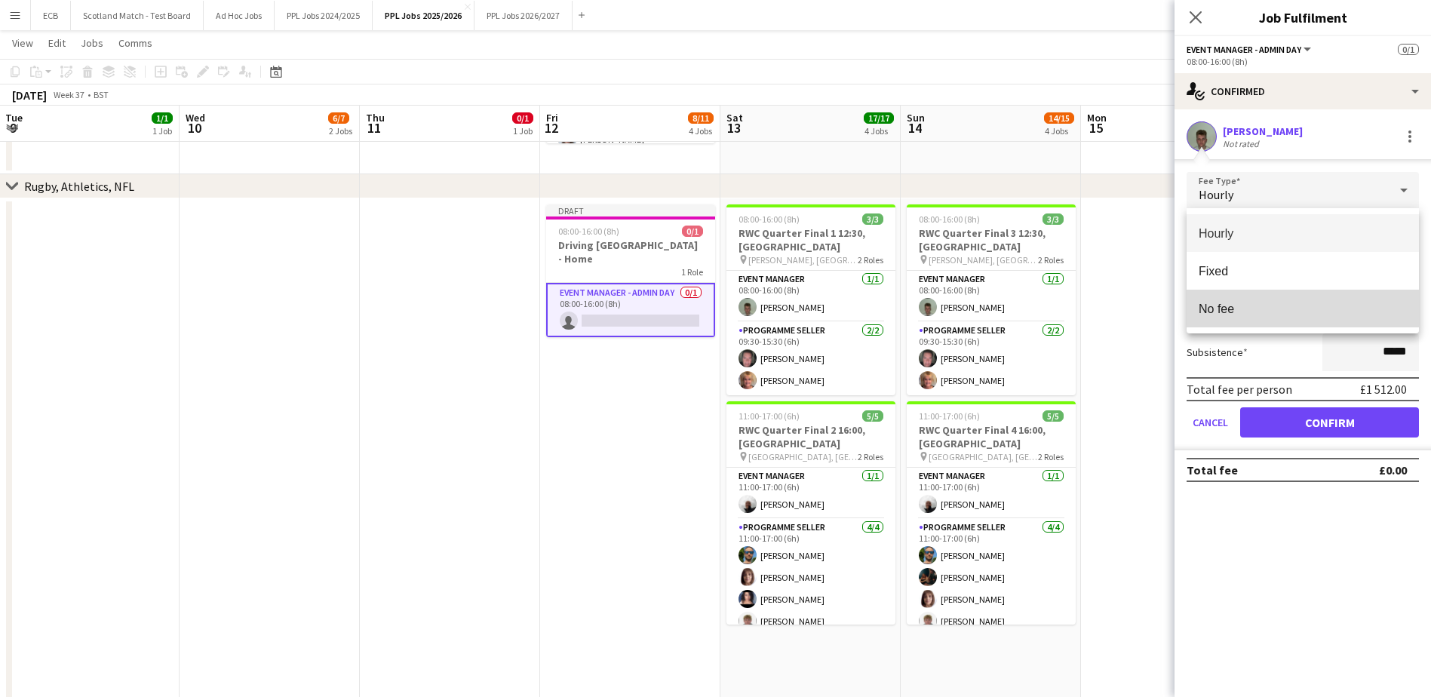
click at [1265, 315] on span "No fee" at bounding box center [1302, 309] width 208 height 14
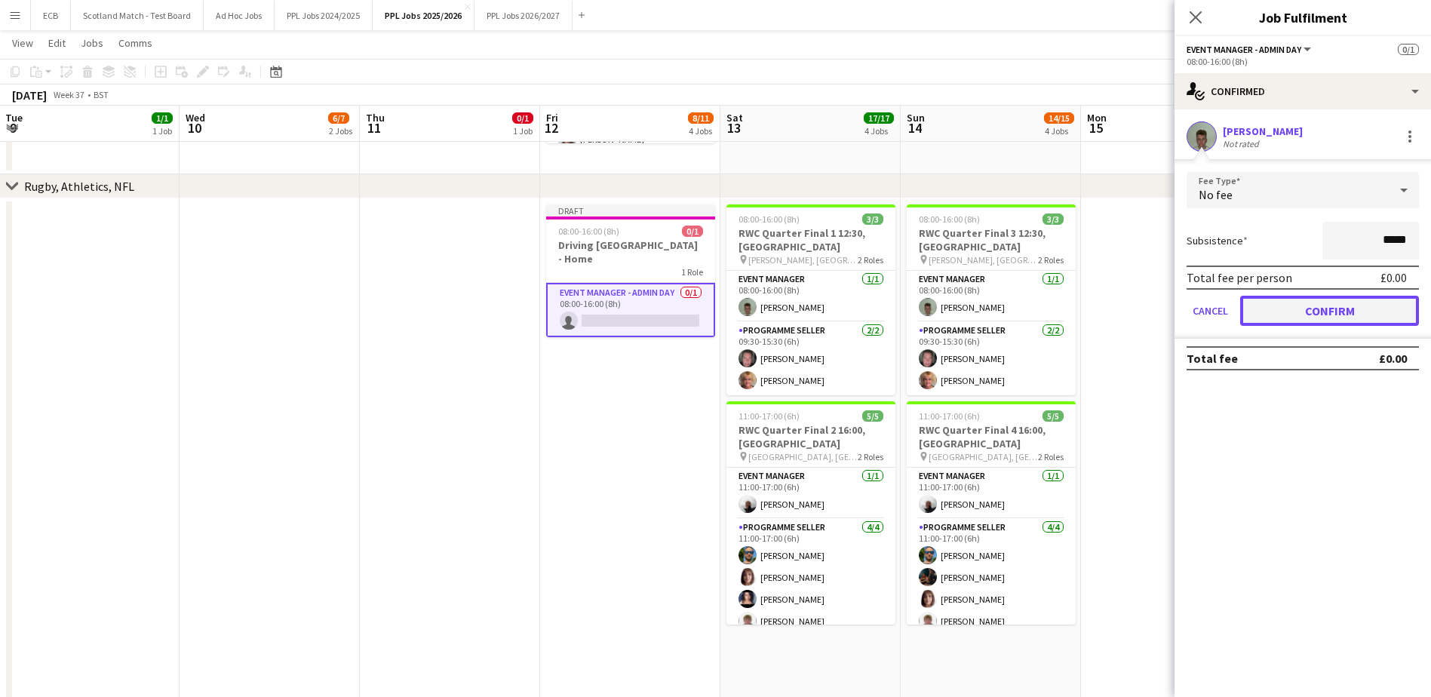
click at [1345, 308] on button "Confirm" at bounding box center [1329, 311] width 179 height 30
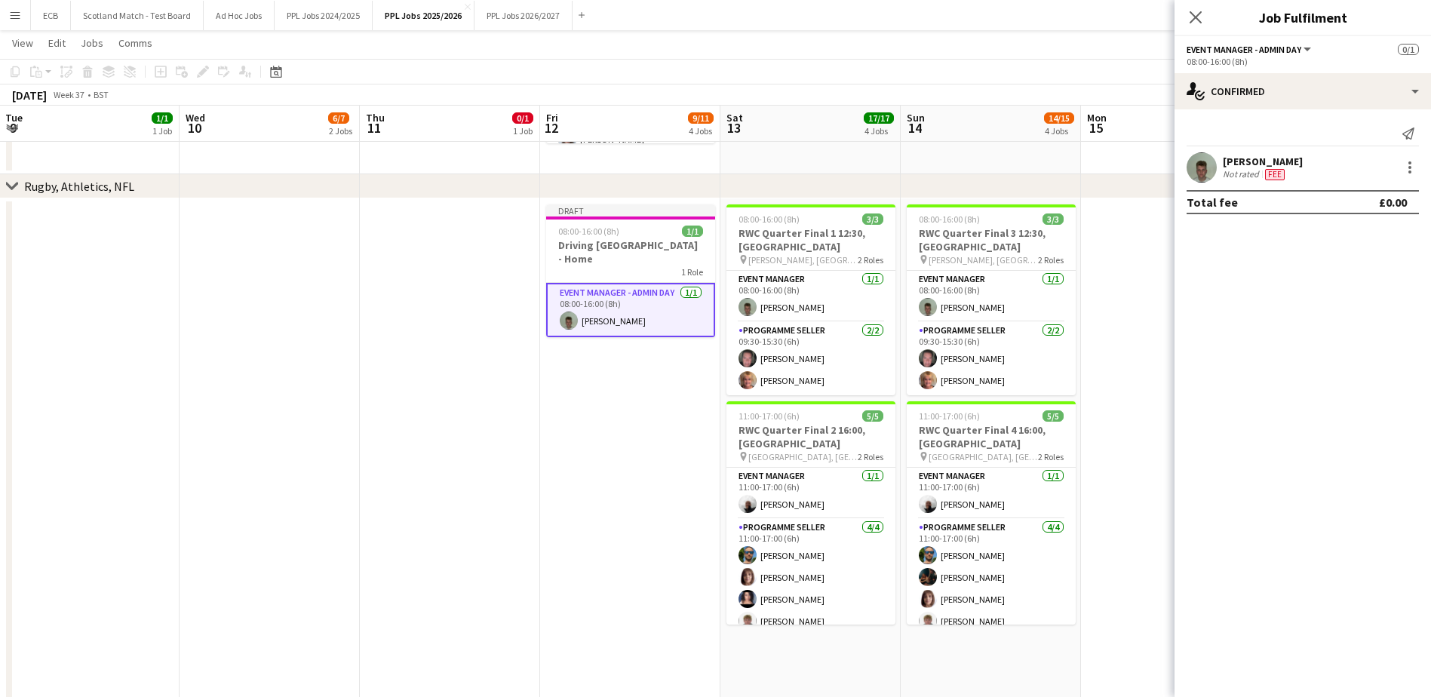
click at [622, 391] on app-date-cell "Draft 08:00-16:00 (8h) 1/1 Driving Exeter - Home 1 Role Event Manager - Admin D…" at bounding box center [630, 578] width 180 height 761
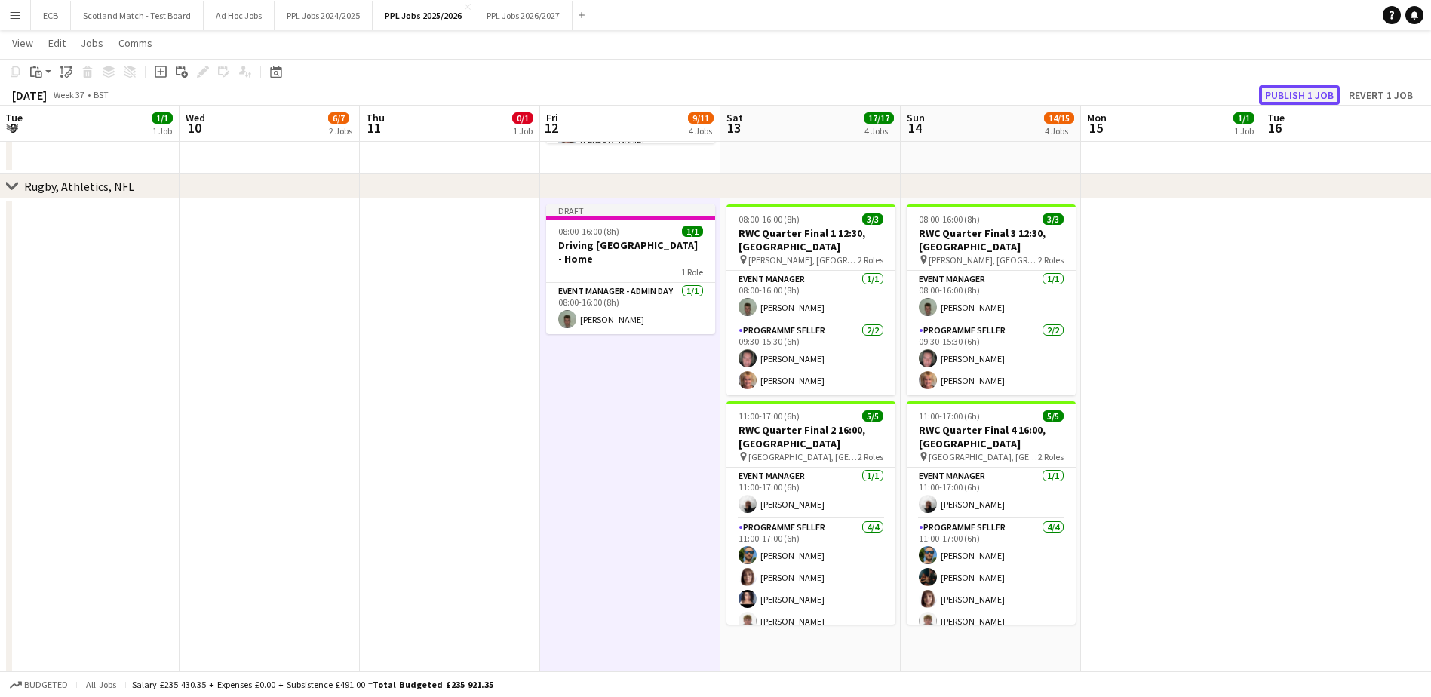
click at [1314, 87] on button "Publish 1 job" at bounding box center [1299, 95] width 81 height 20
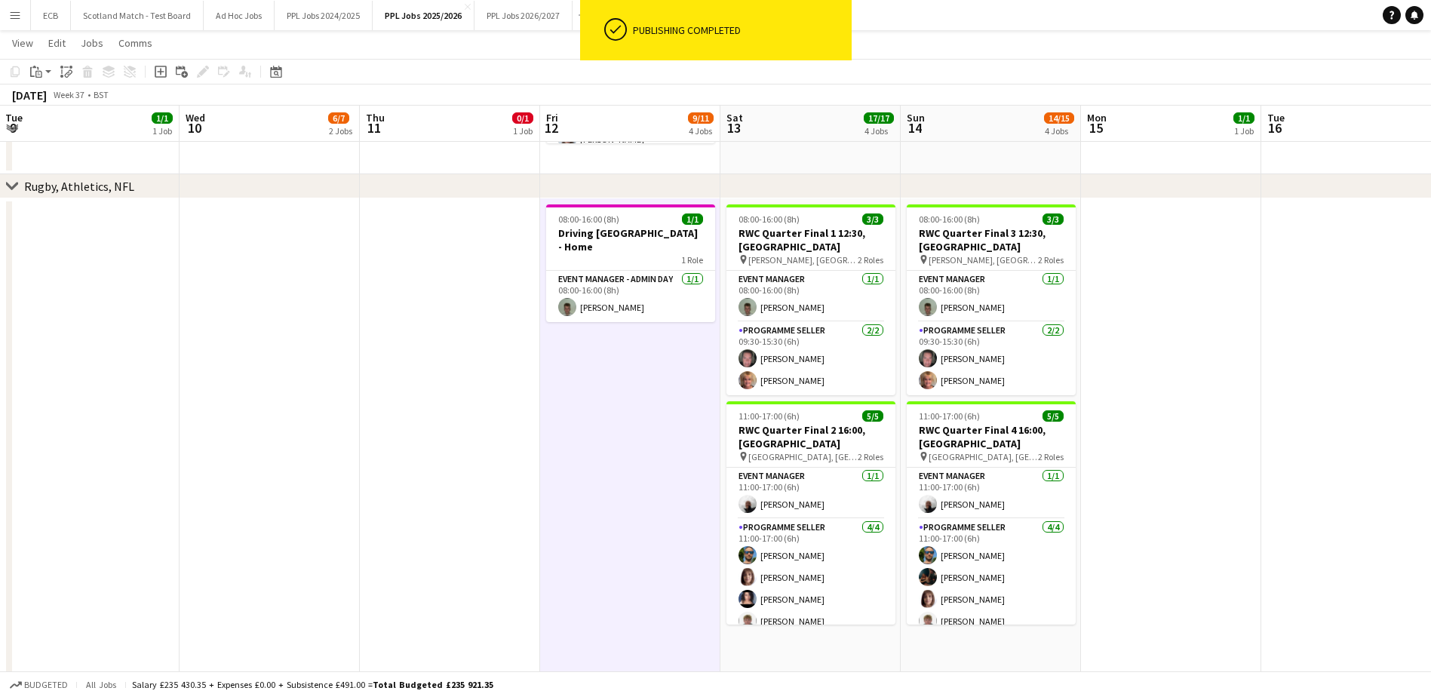
click at [615, 405] on app-date-cell "08:00-16:00 (8h) 1/1 Driving Exeter - Home 1 Role Event Manager - Admin Day [DA…" at bounding box center [630, 578] width 180 height 761
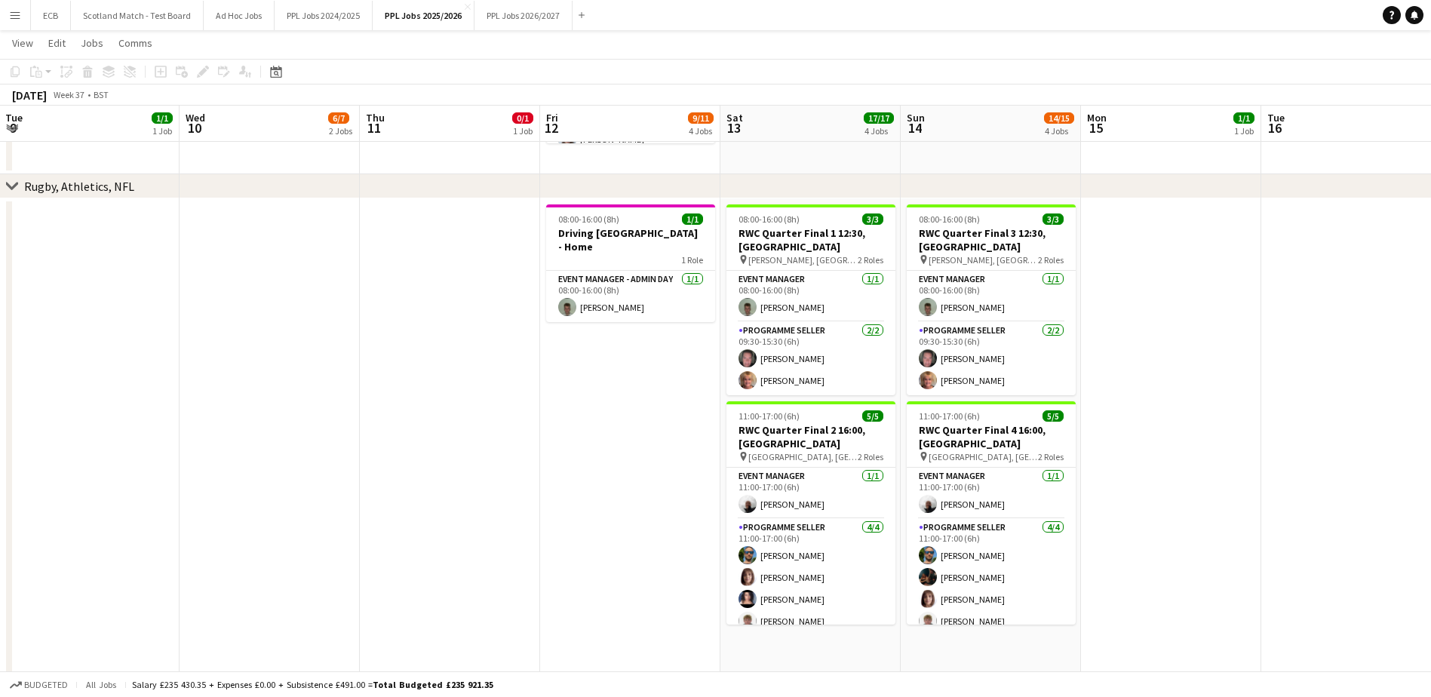
click at [615, 330] on app-date-cell "08:00-16:00 (8h) 1/1 Driving Exeter - Home 1 Role Event Manager - Admin Day [DA…" at bounding box center [630, 578] width 180 height 761
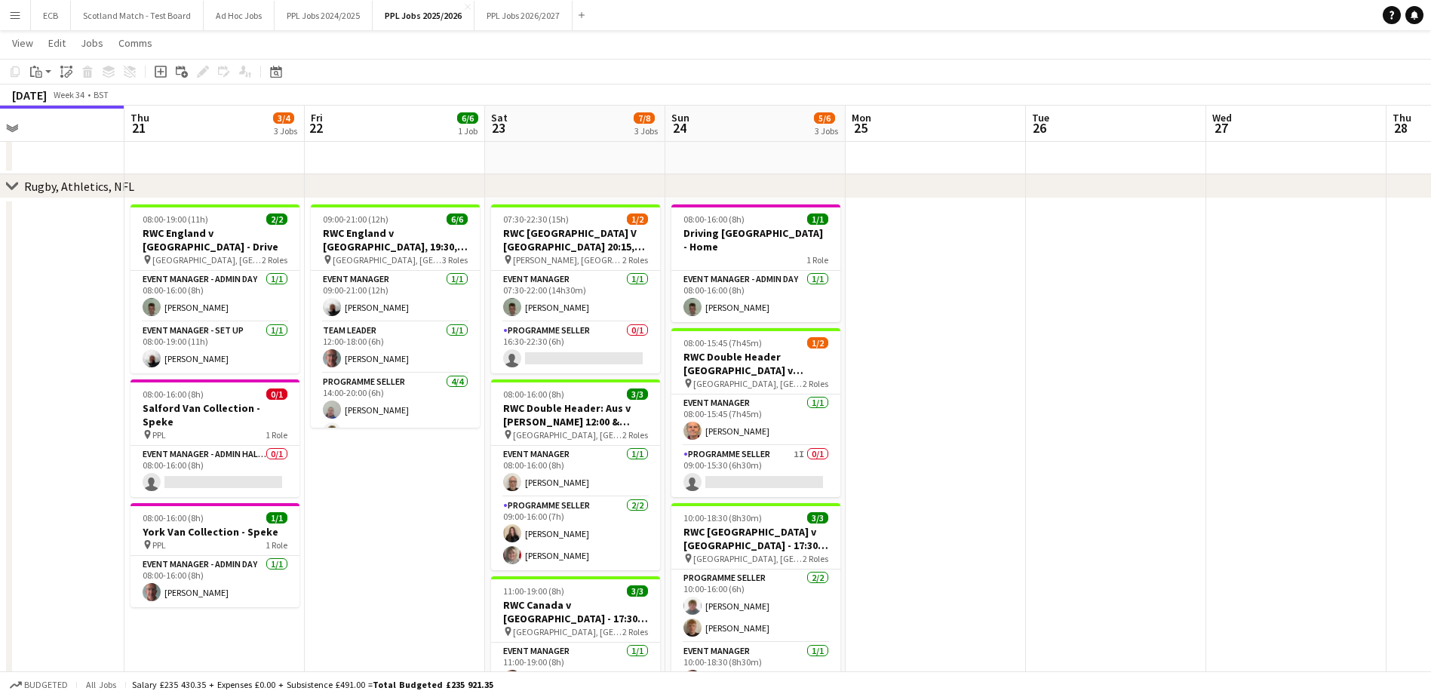
scroll to position [0, 416]
click at [204, 446] on app-card-role "Event Manager - Admin Half Day 0/1 08:00-16:00 (8h) single-neutral-actions" at bounding box center [214, 471] width 169 height 51
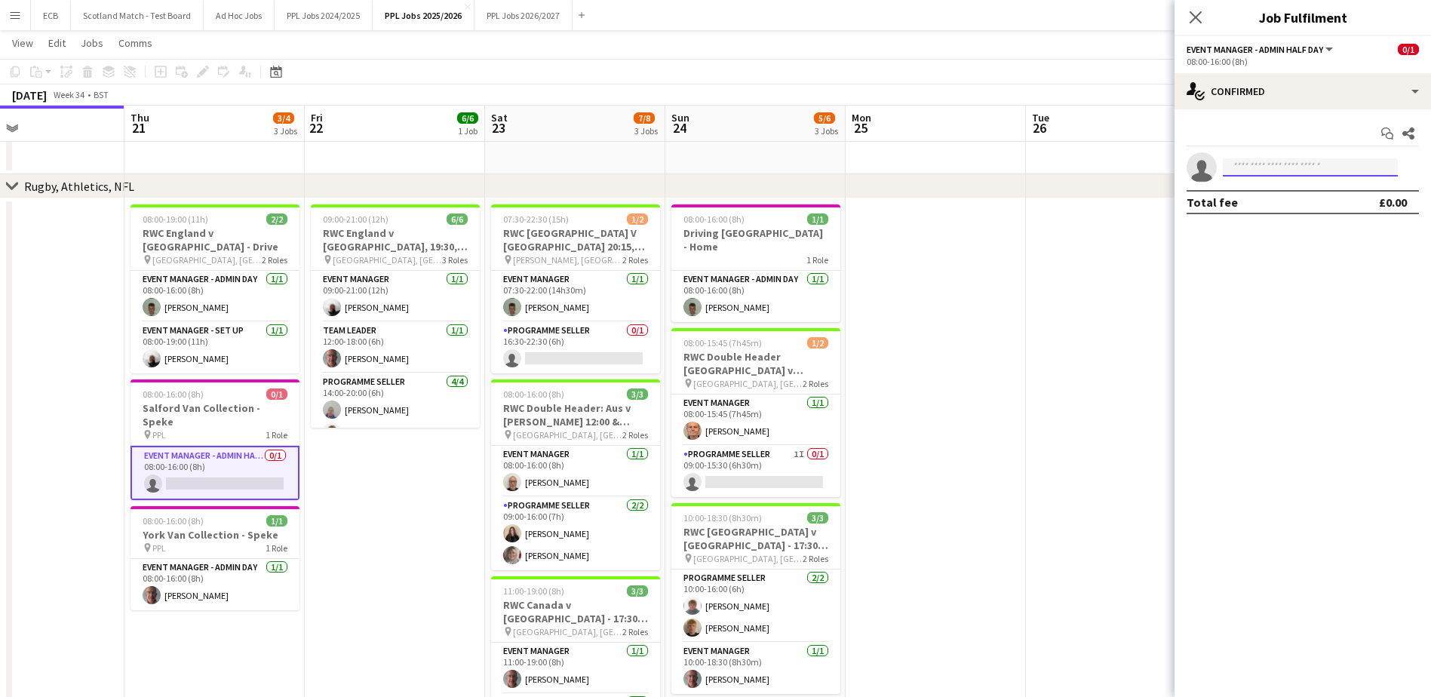
click at [1305, 160] on input at bounding box center [1309, 167] width 175 height 18
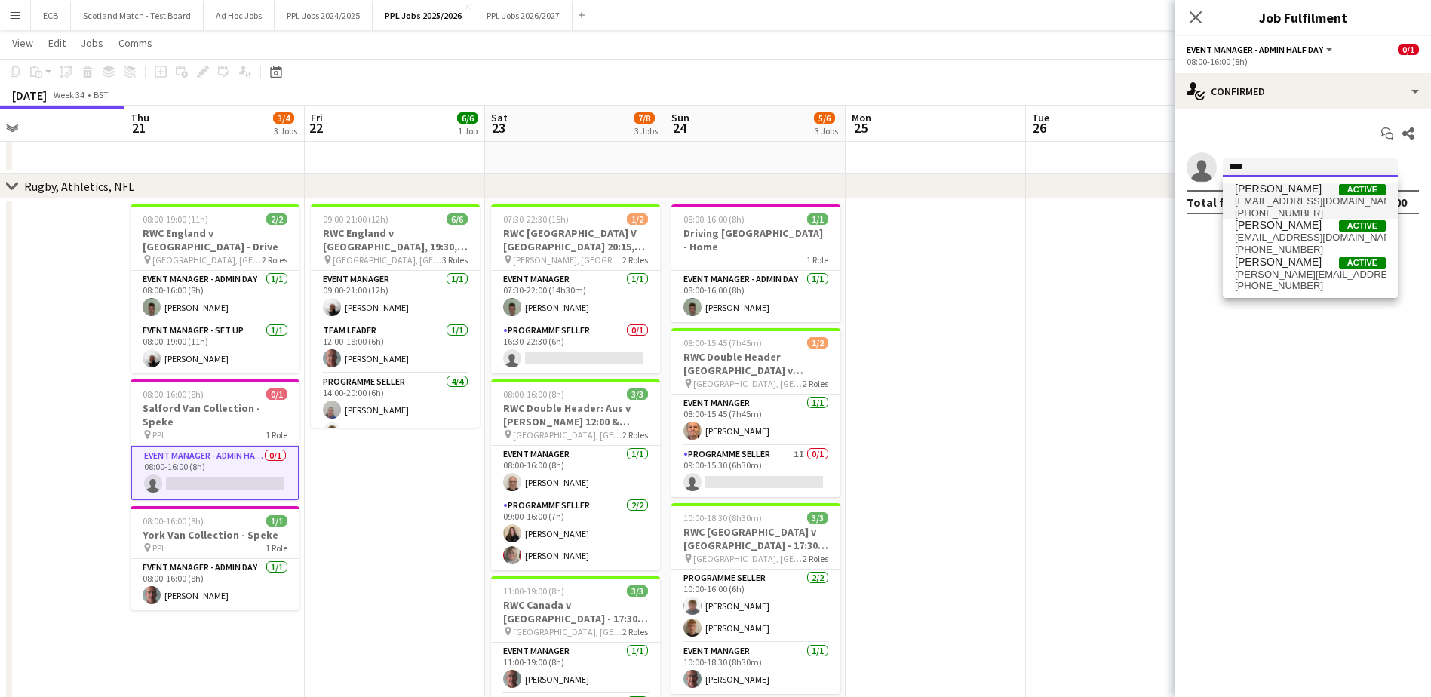
type input "****"
click at [1282, 195] on span "[EMAIL_ADDRESS][DOMAIN_NAME]" at bounding box center [1310, 201] width 151 height 12
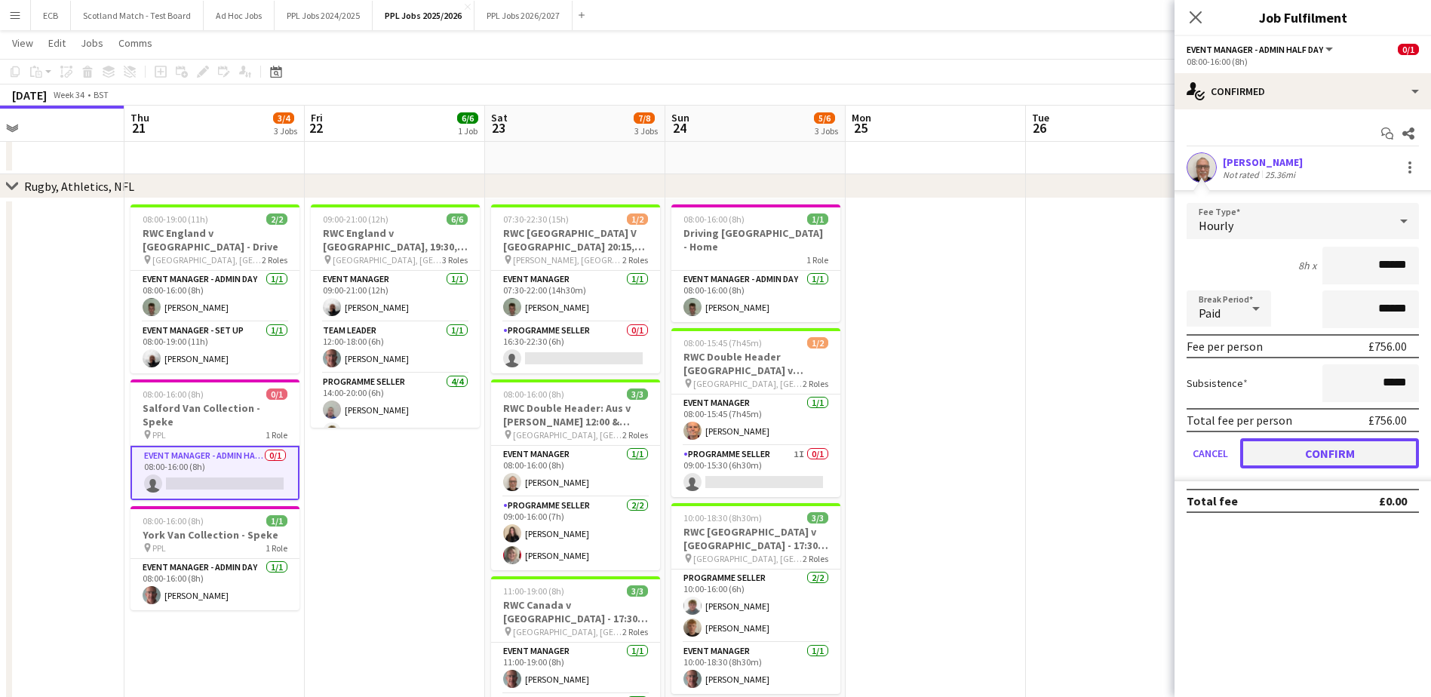
click at [1302, 449] on button "Confirm" at bounding box center [1329, 453] width 179 height 30
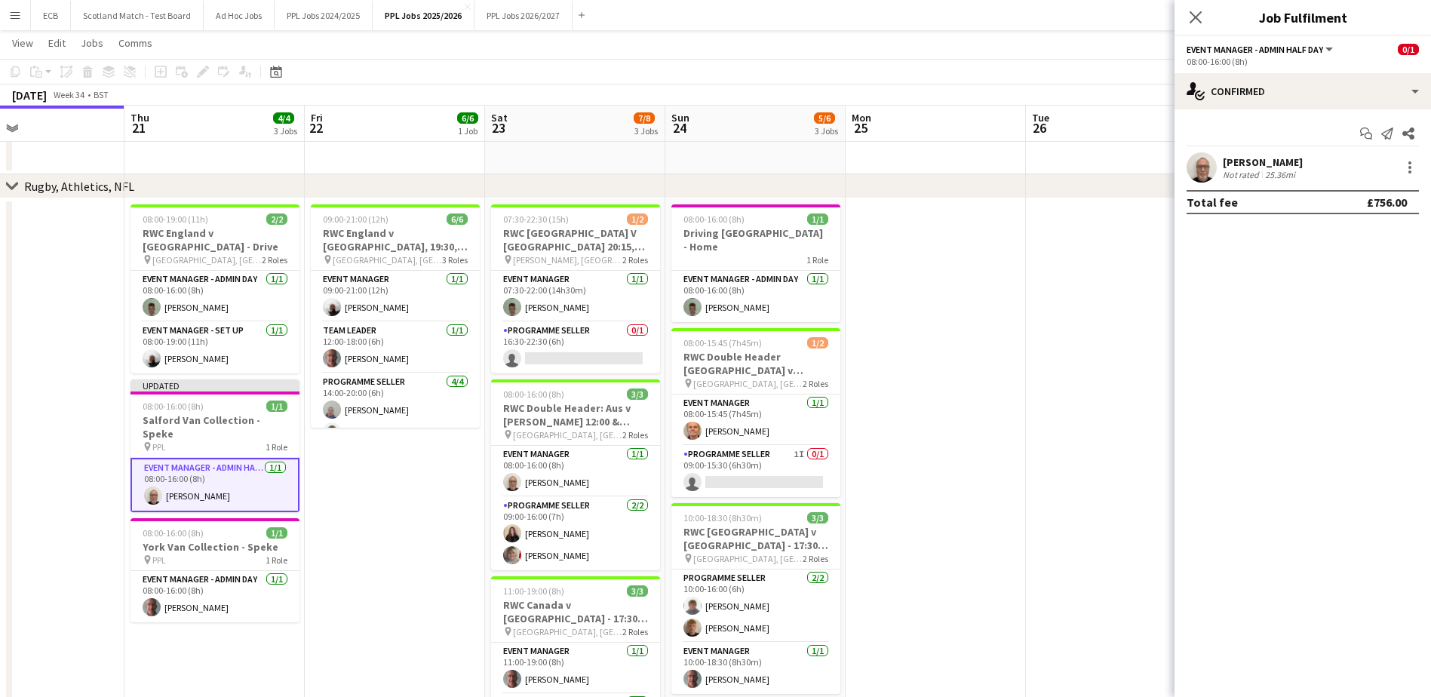
click at [395, 463] on app-date-cell "09:00-21:00 (12h) 6/6 RWC England v [GEOGRAPHIC_DATA], 19:30, [GEOGRAPHIC_DATA]…" at bounding box center [395, 578] width 180 height 761
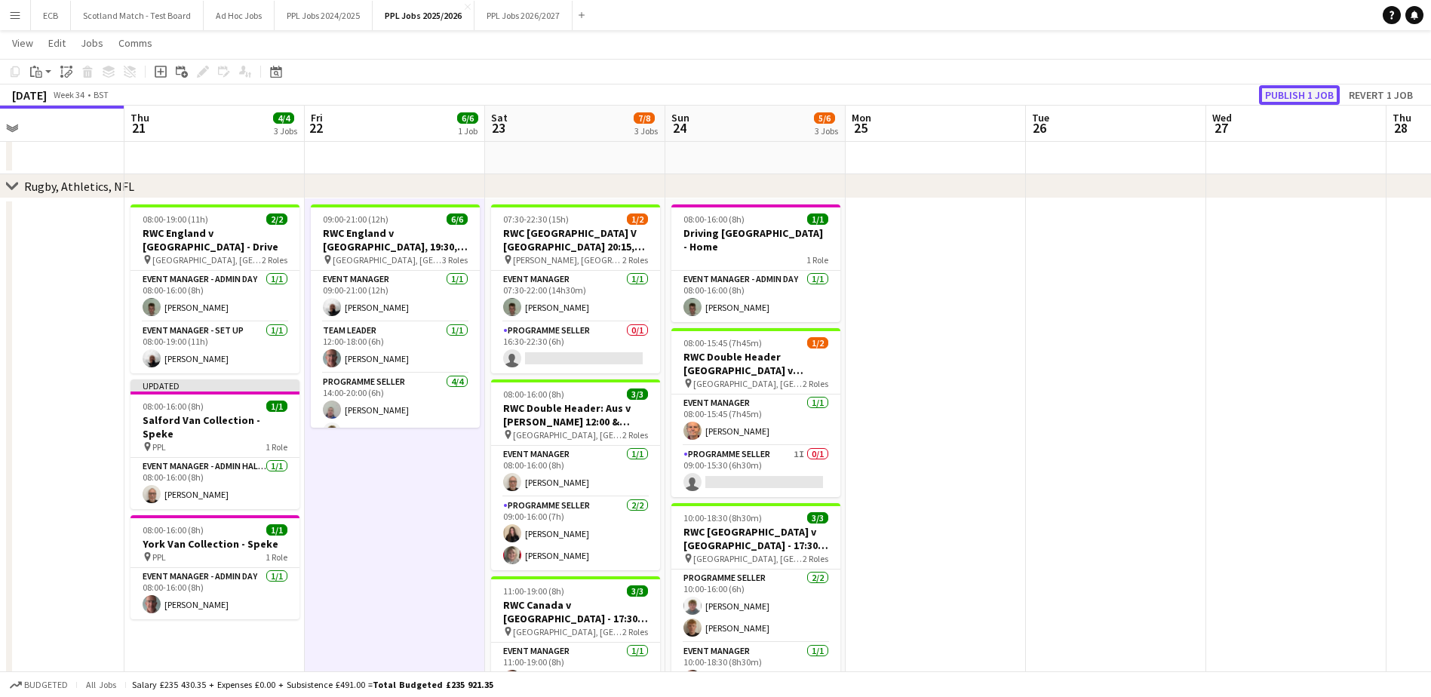
click at [1292, 90] on button "Publish 1 job" at bounding box center [1299, 95] width 81 height 20
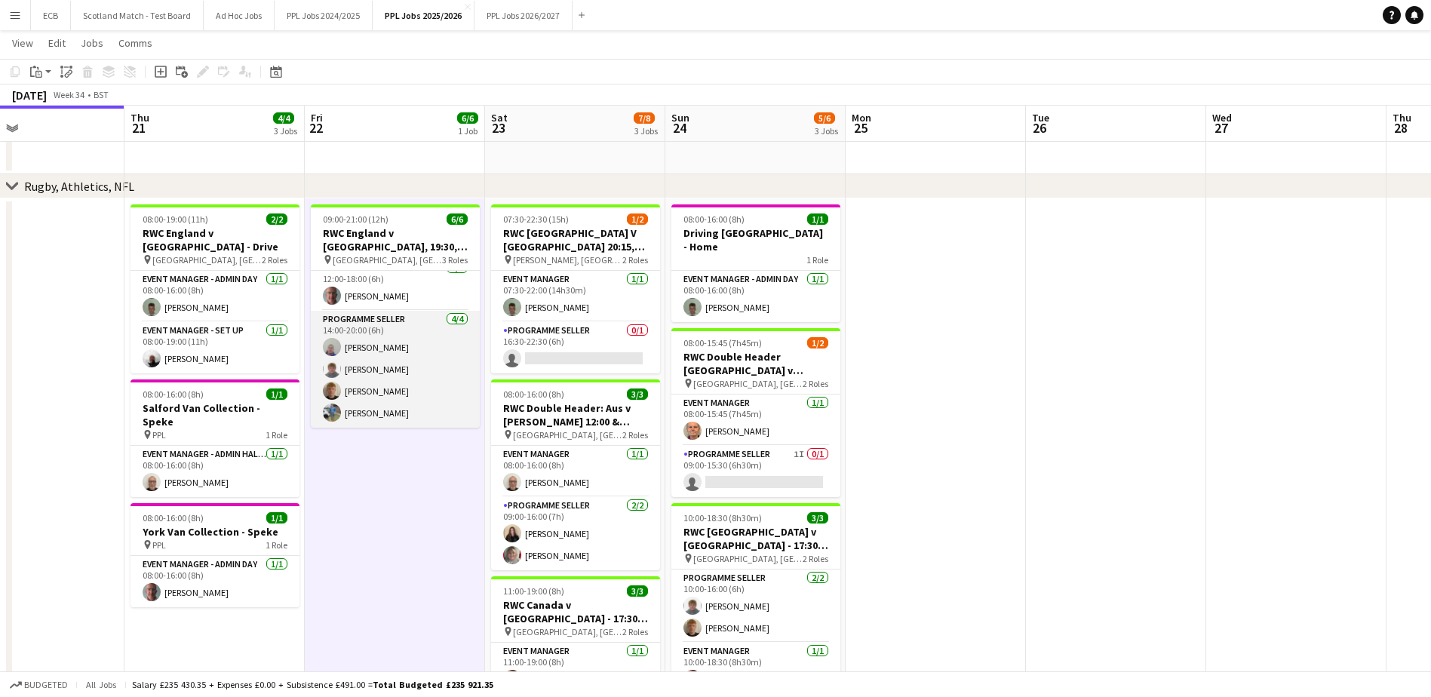
scroll to position [62, 0]
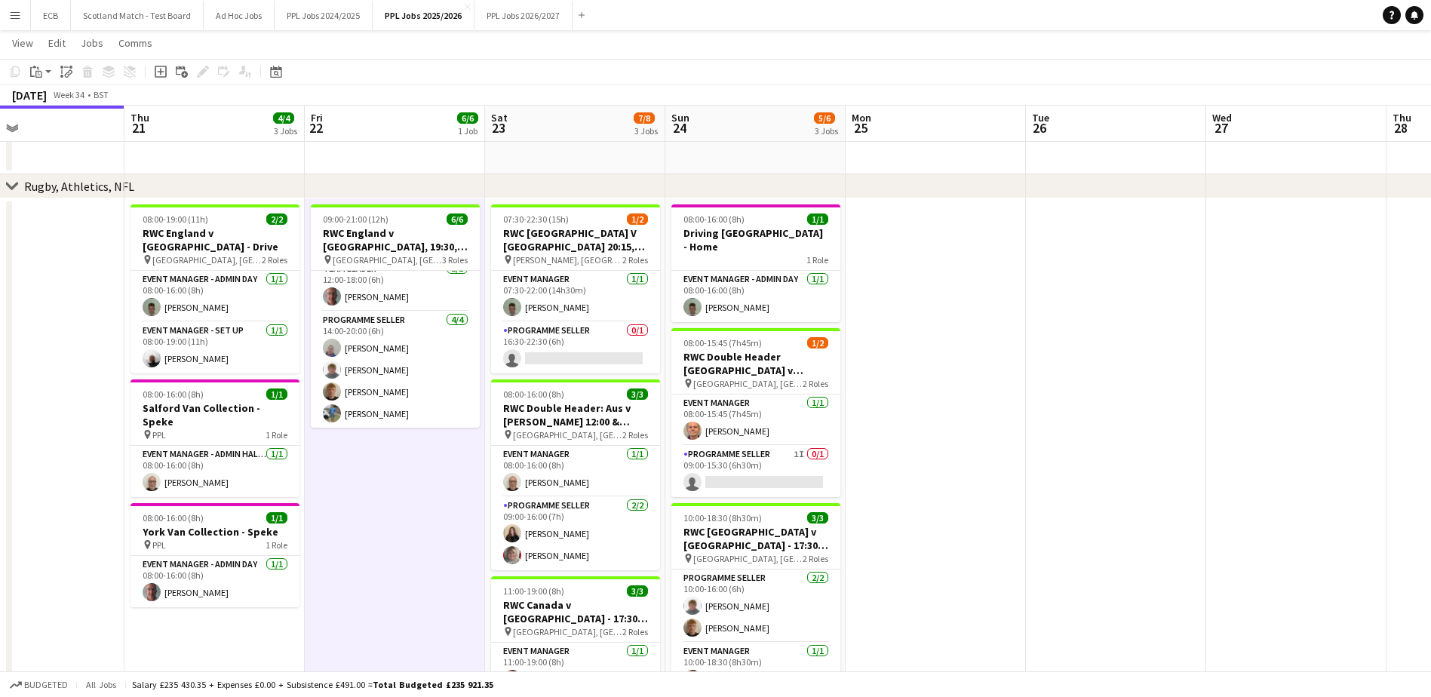
click at [960, 425] on app-date-cell at bounding box center [935, 578] width 180 height 761
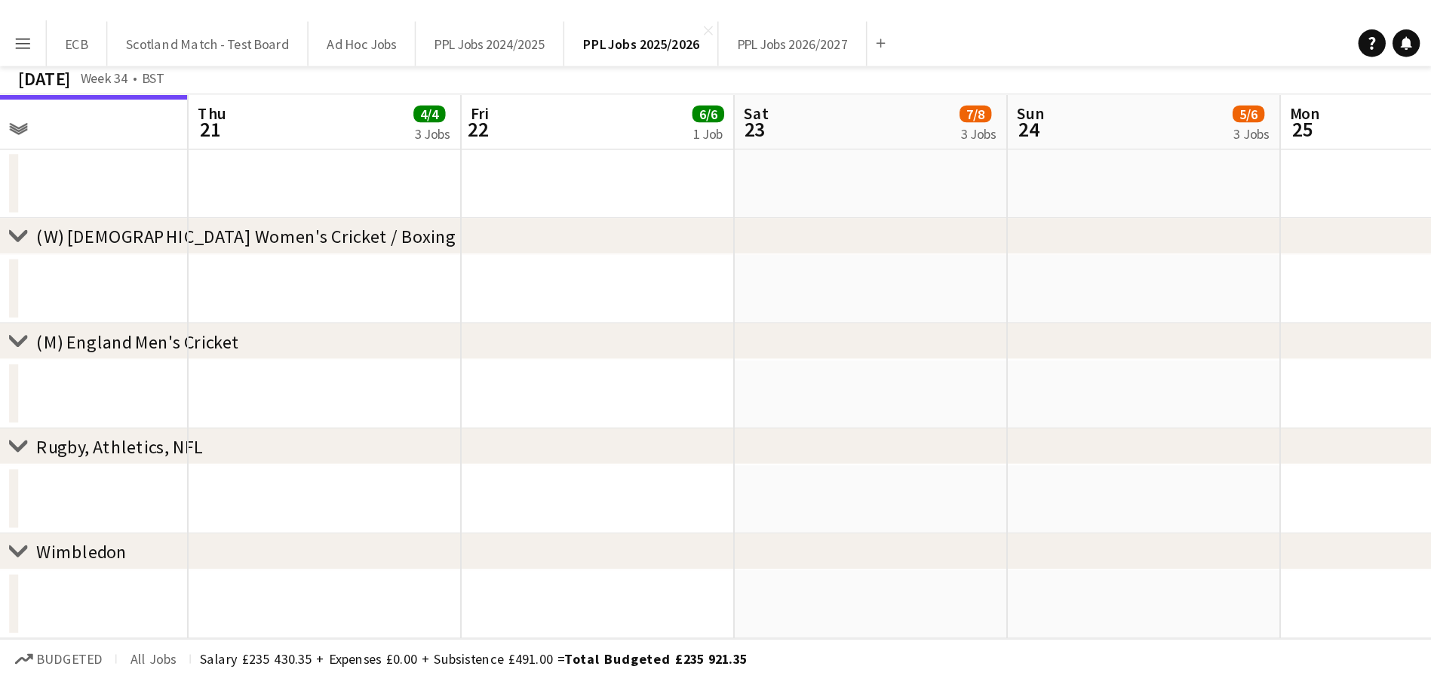
scroll to position [0, 416]
